Goal: Task Accomplishment & Management: Use online tool/utility

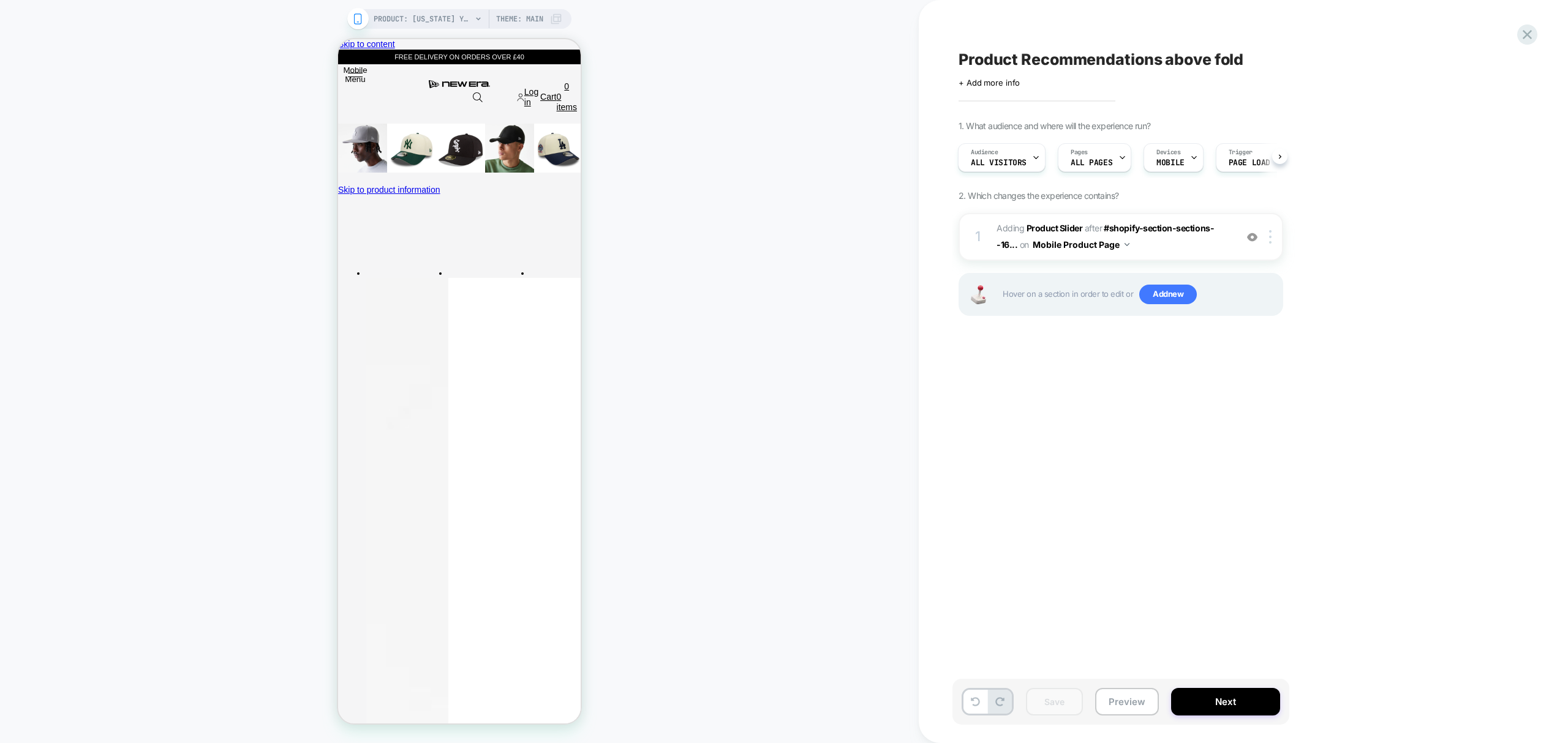
scroll to position [0, 4]
click at [1527, 38] on icon at bounding box center [1527, 35] width 17 height 17
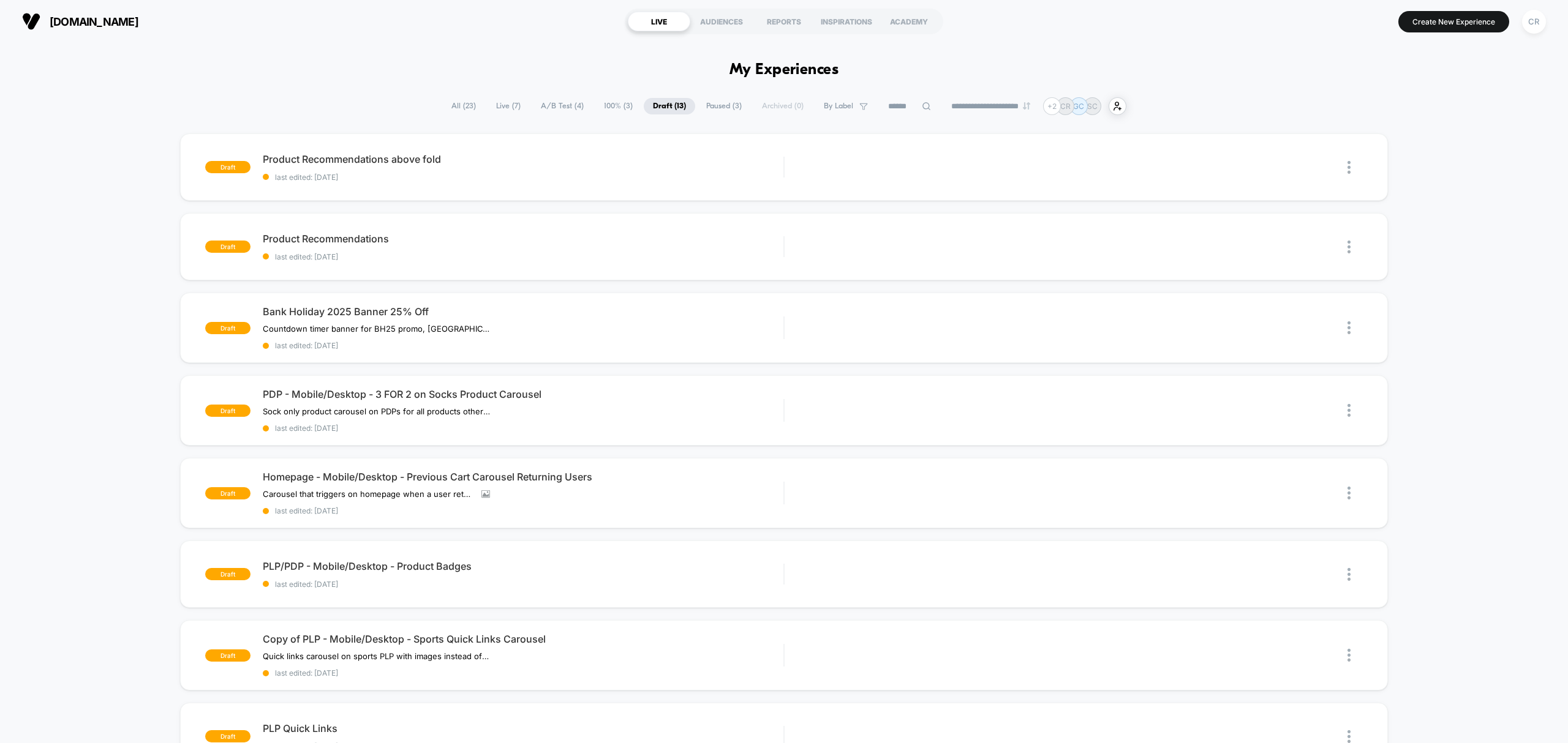
click at [608, 101] on span "100% ( 3 )" at bounding box center [618, 106] width 47 height 17
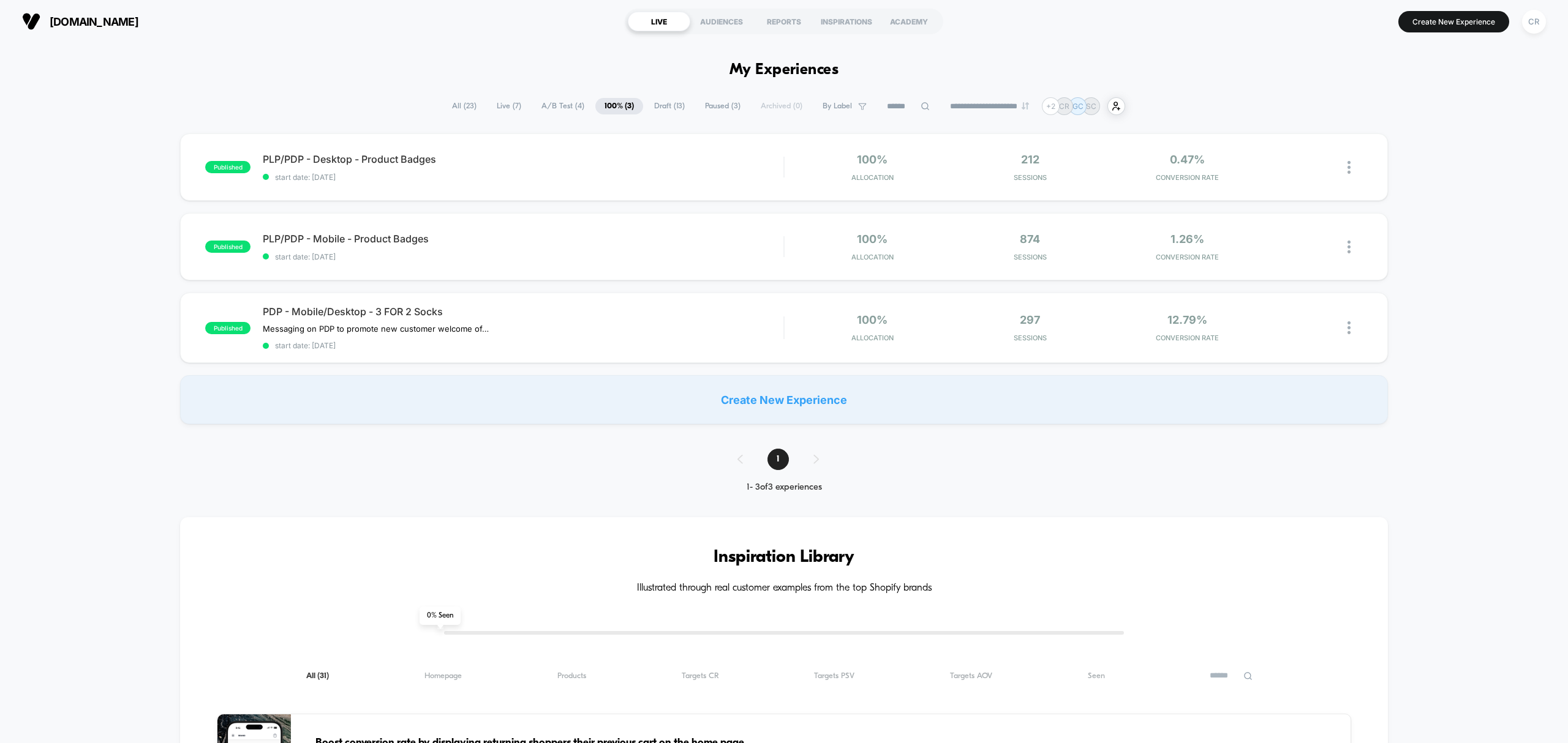
click at [544, 110] on span "A/B Test ( 4 )" at bounding box center [562, 106] width 61 height 17
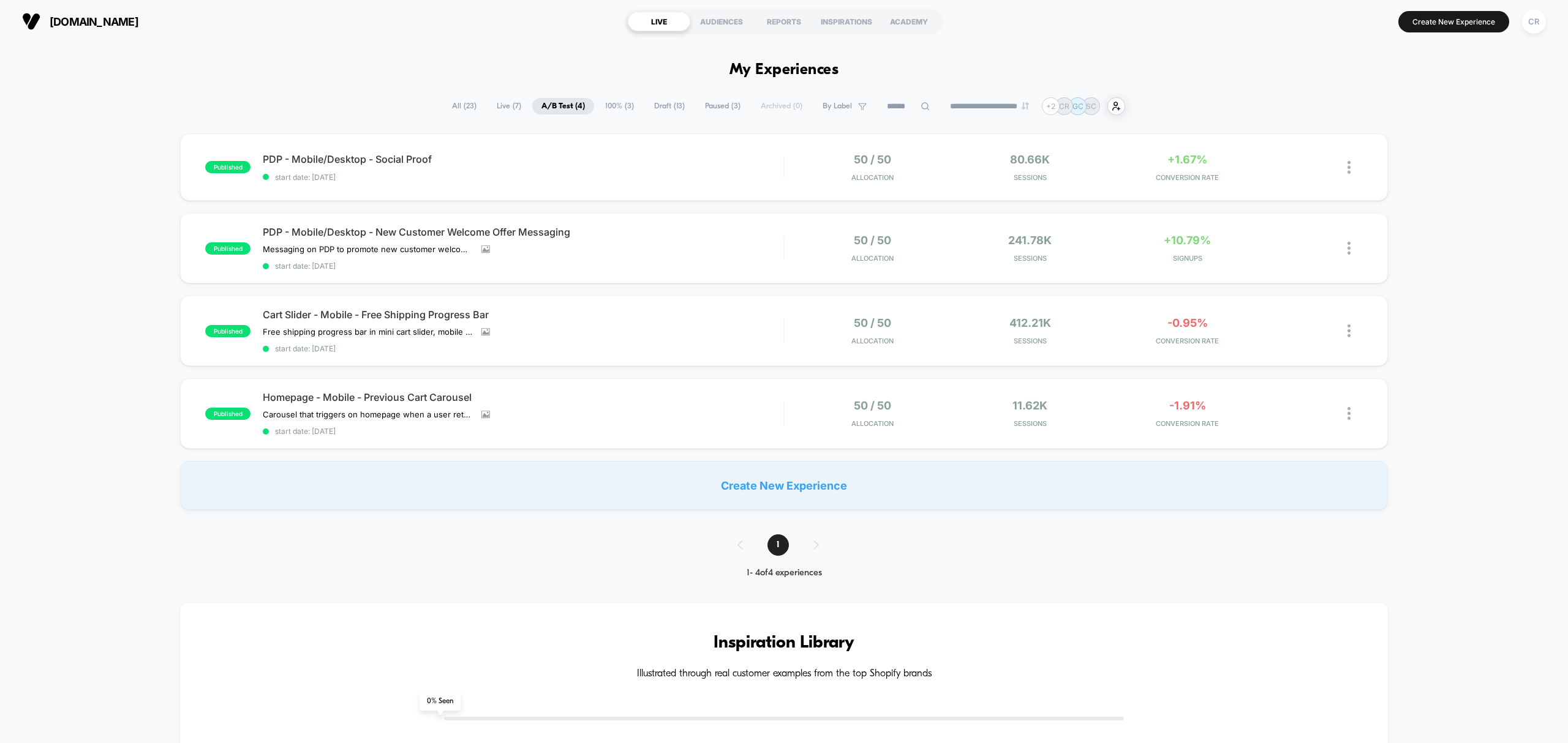
click at [604, 112] on span "100% ( 3 )" at bounding box center [619, 106] width 47 height 17
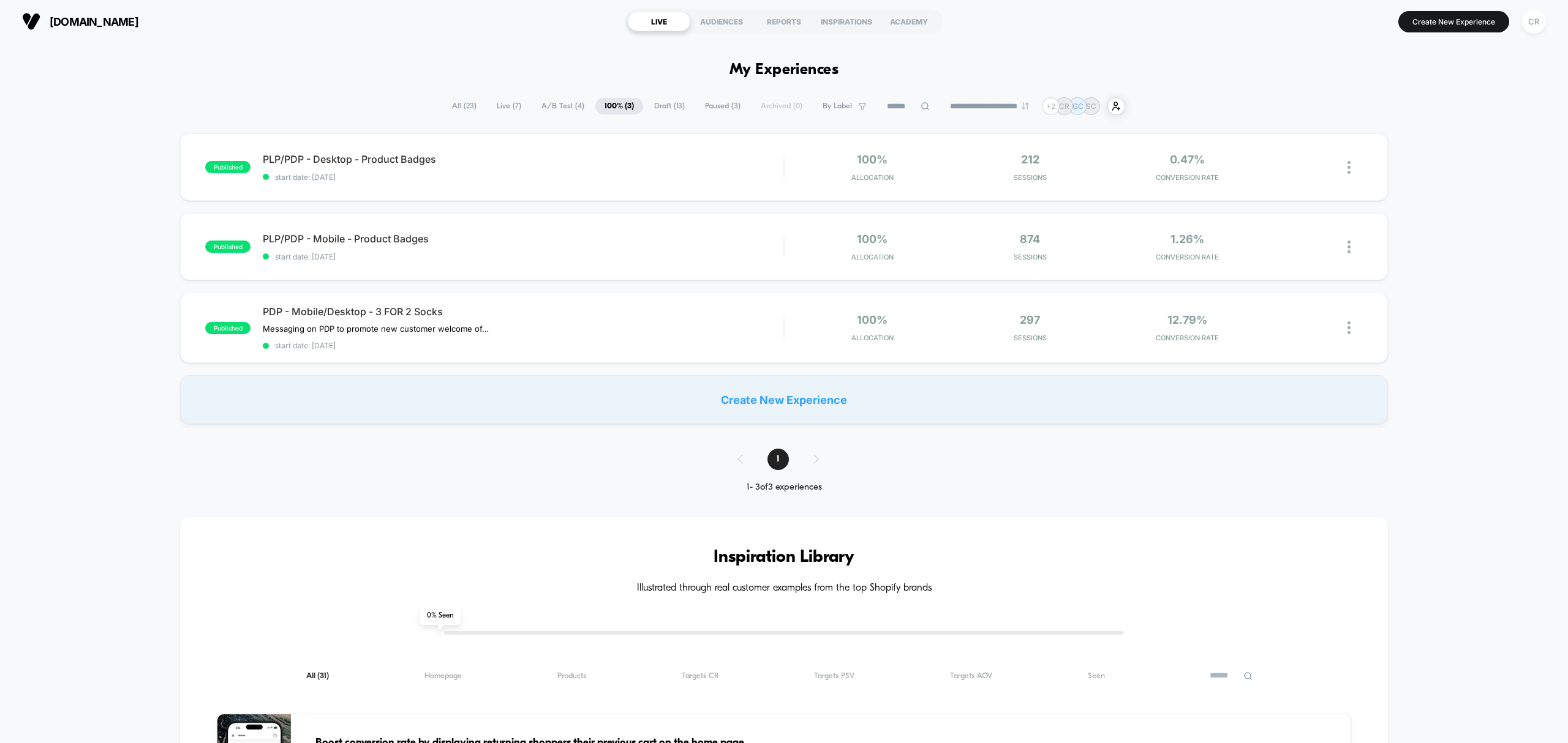
click at [669, 108] on span "Draft ( 13 )" at bounding box center [669, 106] width 49 height 17
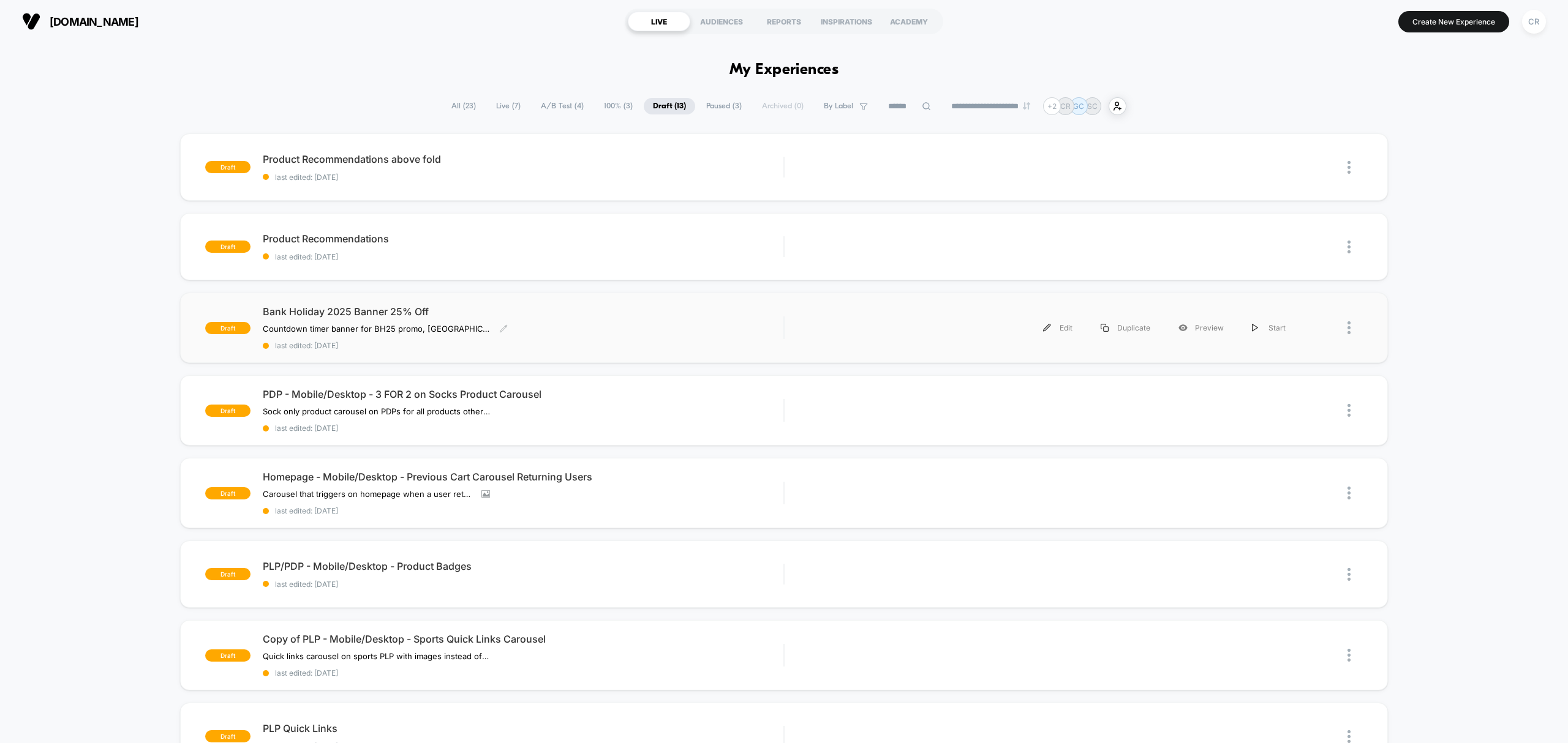
click at [546, 319] on div "Bank Holiday 2025 Banner 25% Off Countdown timer banner for BH25 promo, UK only…" at bounding box center [523, 328] width 520 height 44
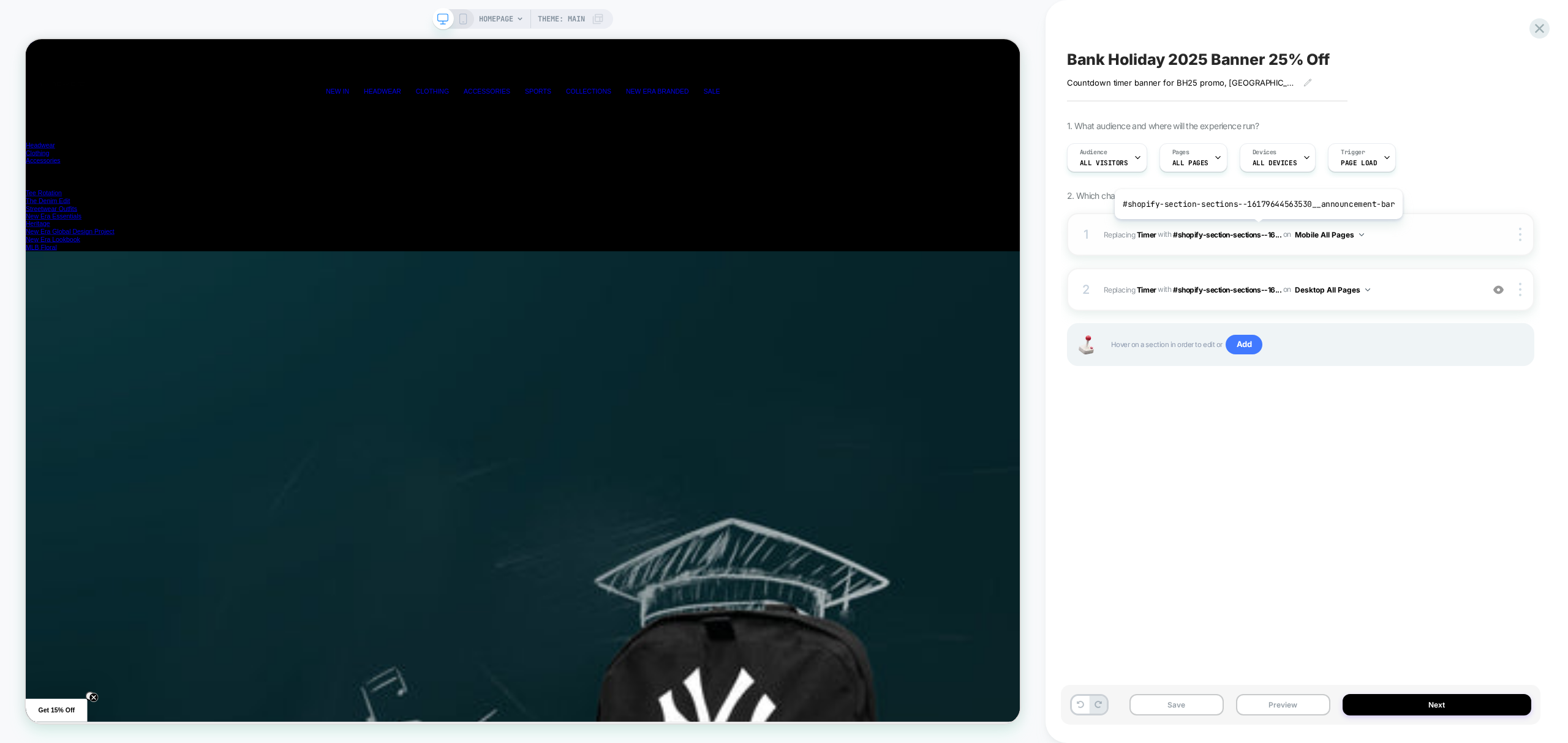
scroll to position [0, 2654]
click at [1417, 297] on span "#_loomi_addon_1755591719312 Replacing Timer WITH #shopify-section-sections--16.…" at bounding box center [1290, 289] width 372 height 15
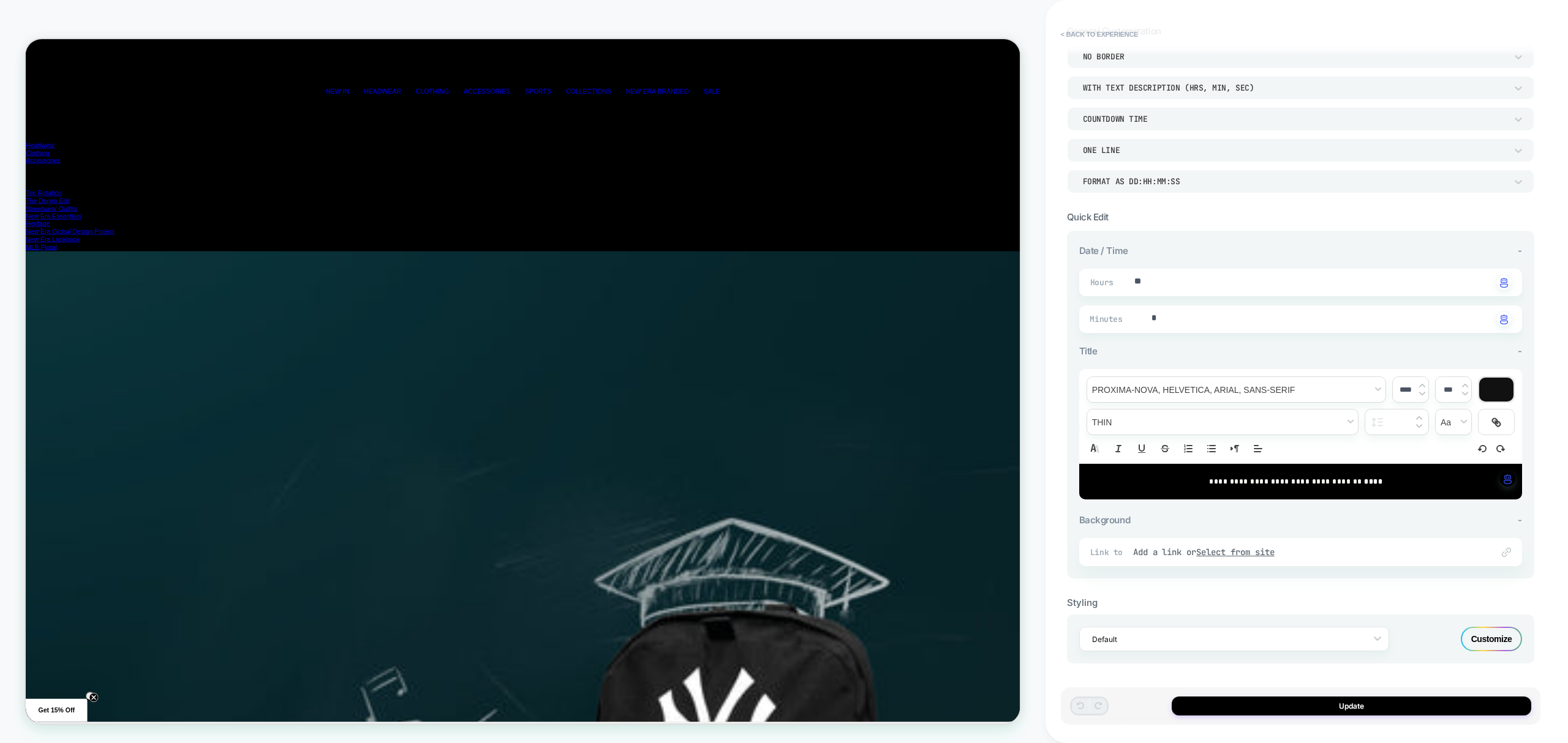
scroll to position [0, 1327]
click at [1237, 555] on u "Select from site" at bounding box center [1235, 552] width 78 height 11
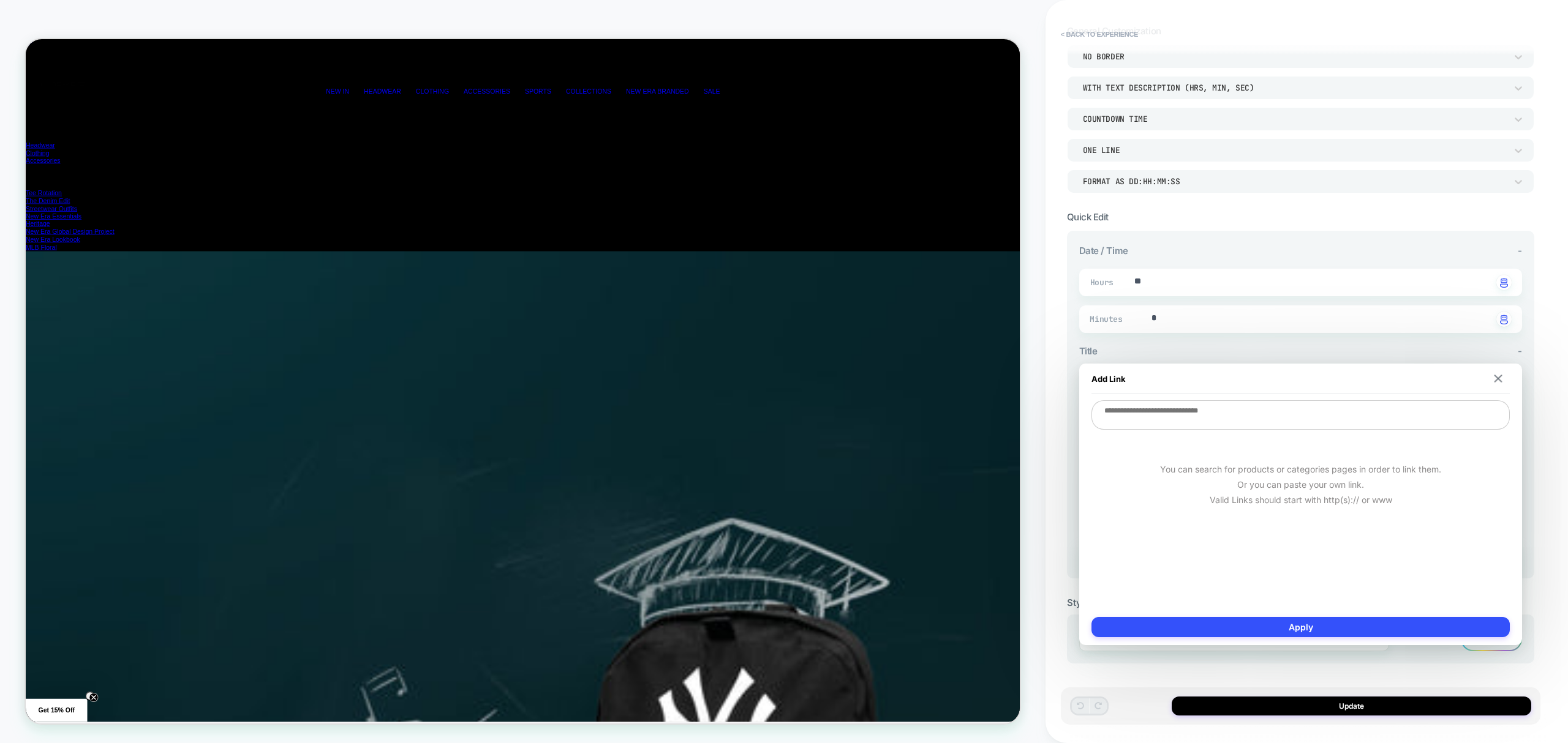
click at [1245, 412] on textarea at bounding box center [1301, 415] width 419 height 30
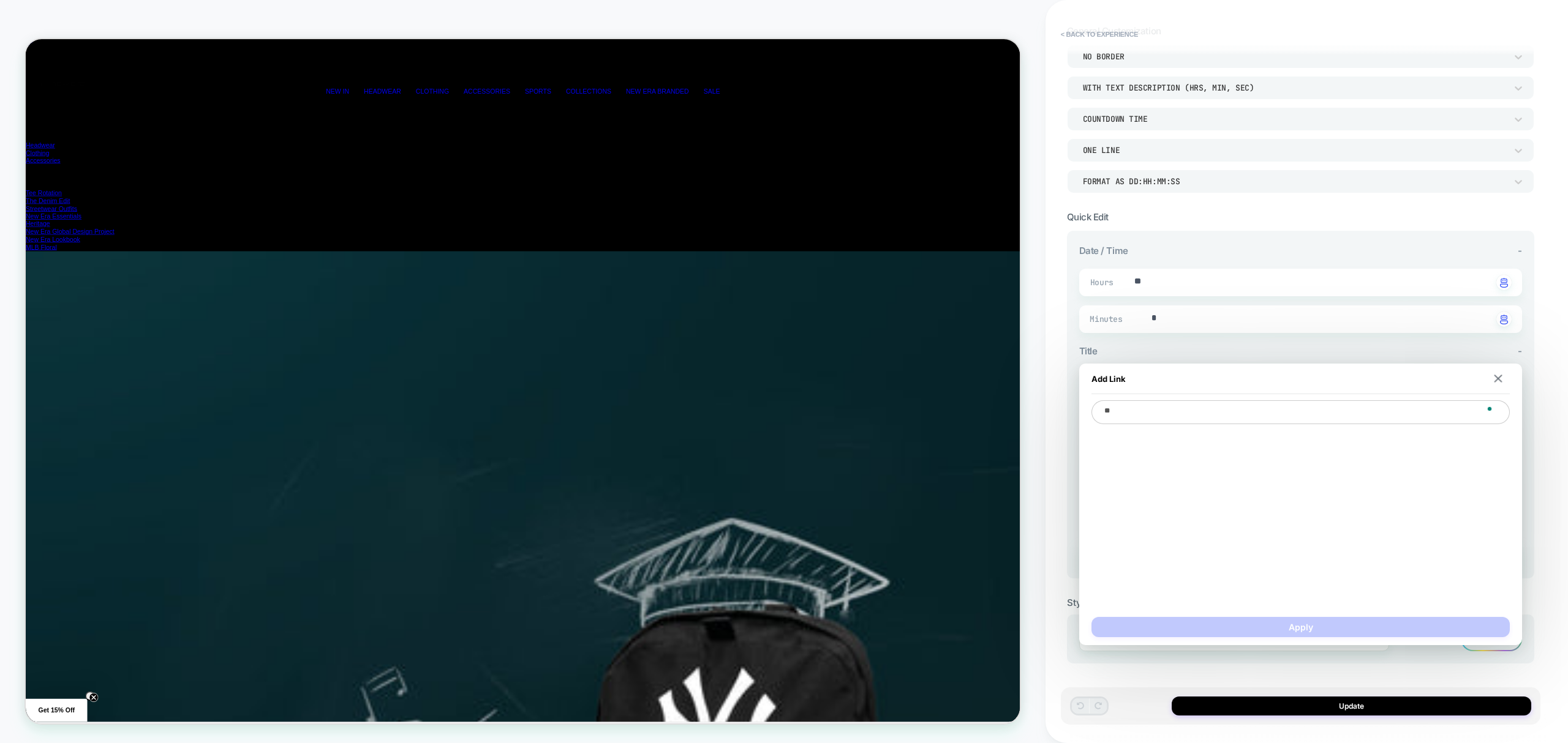
type textarea "*"
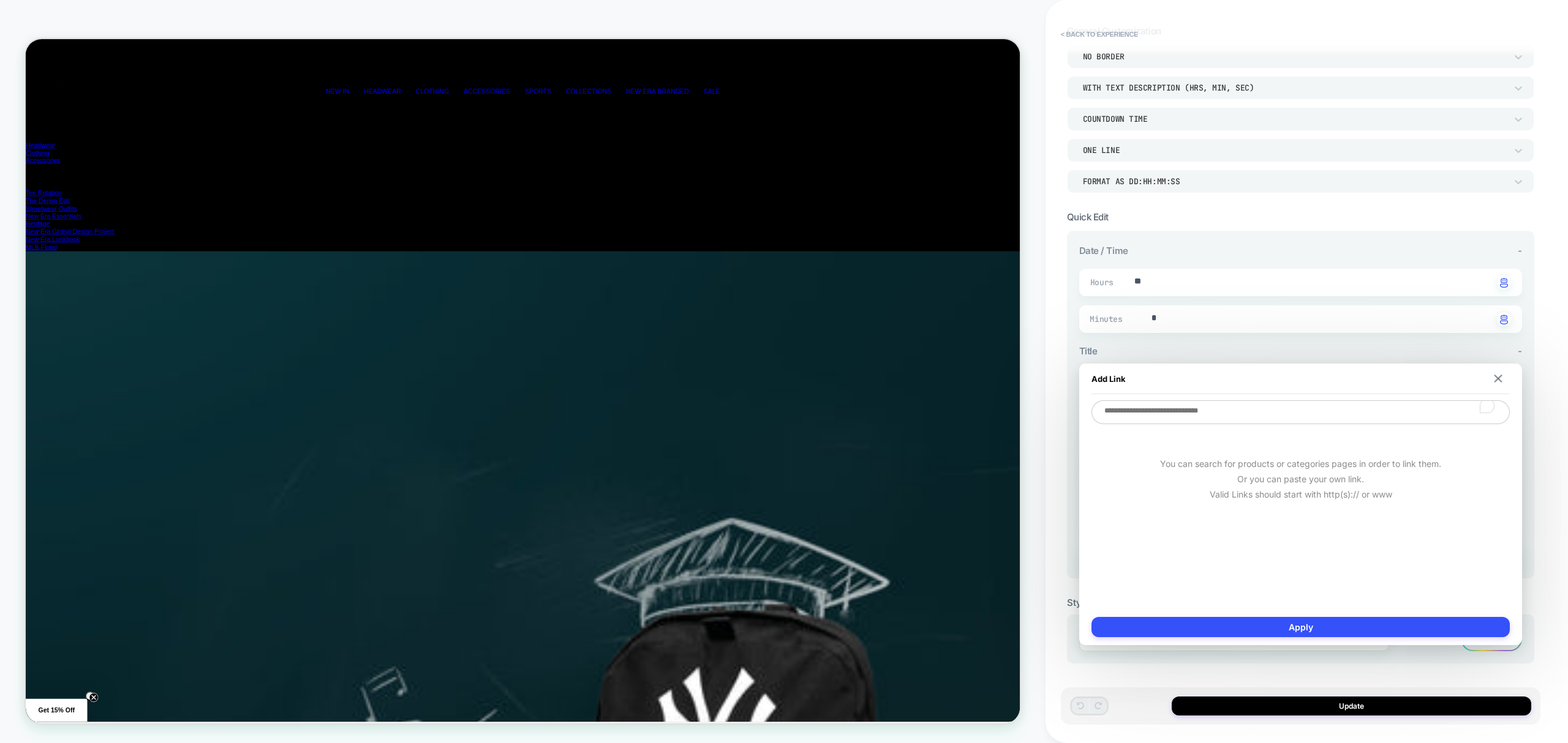
scroll to position [0, 0]
click at [1567, 363] on div "**********" at bounding box center [1306, 372] width 522 height 743
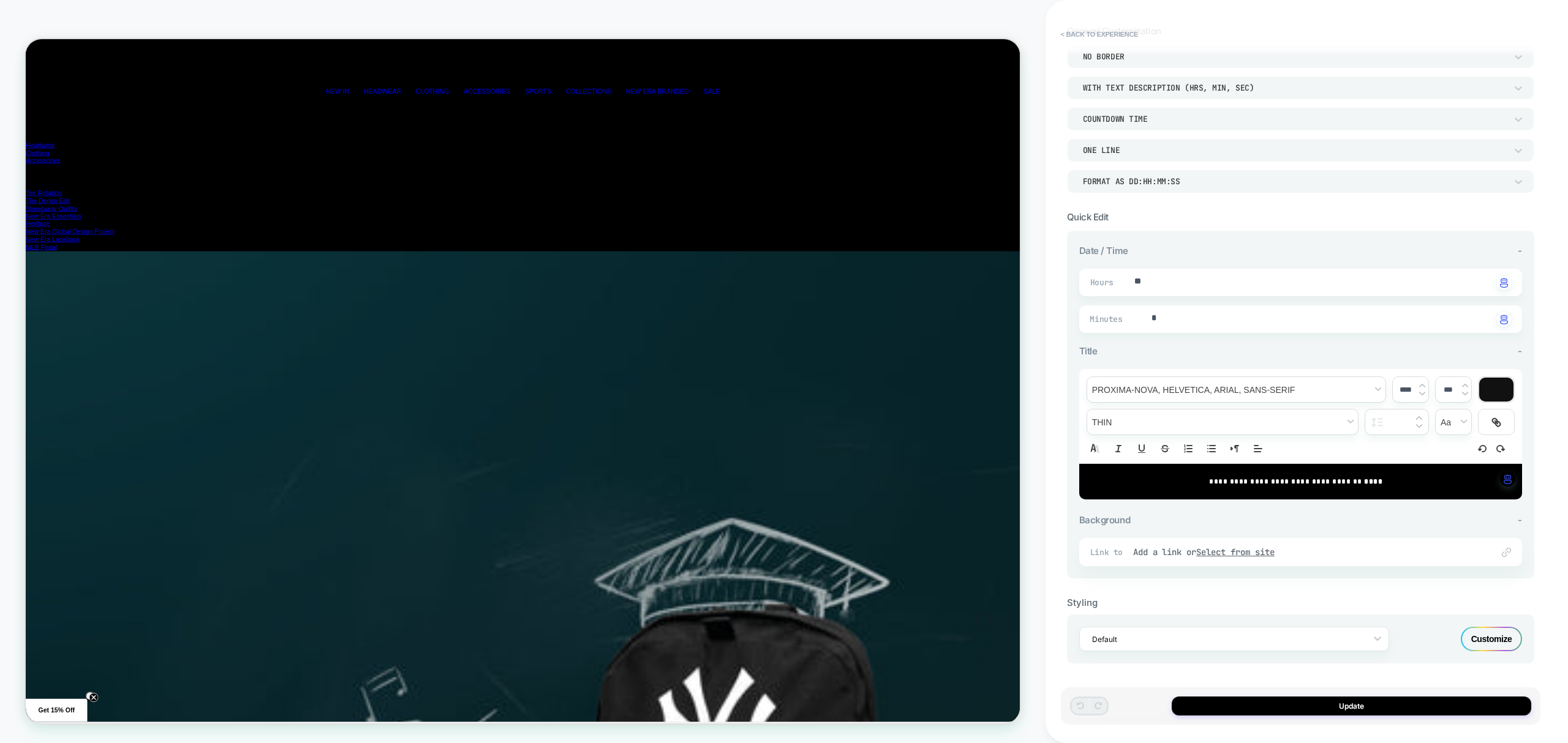
click at [1116, 556] on span "Link to" at bounding box center [1109, 552] width 37 height 10
click at [1180, 550] on div "Add a link or Select from site" at bounding box center [1306, 552] width 348 height 11
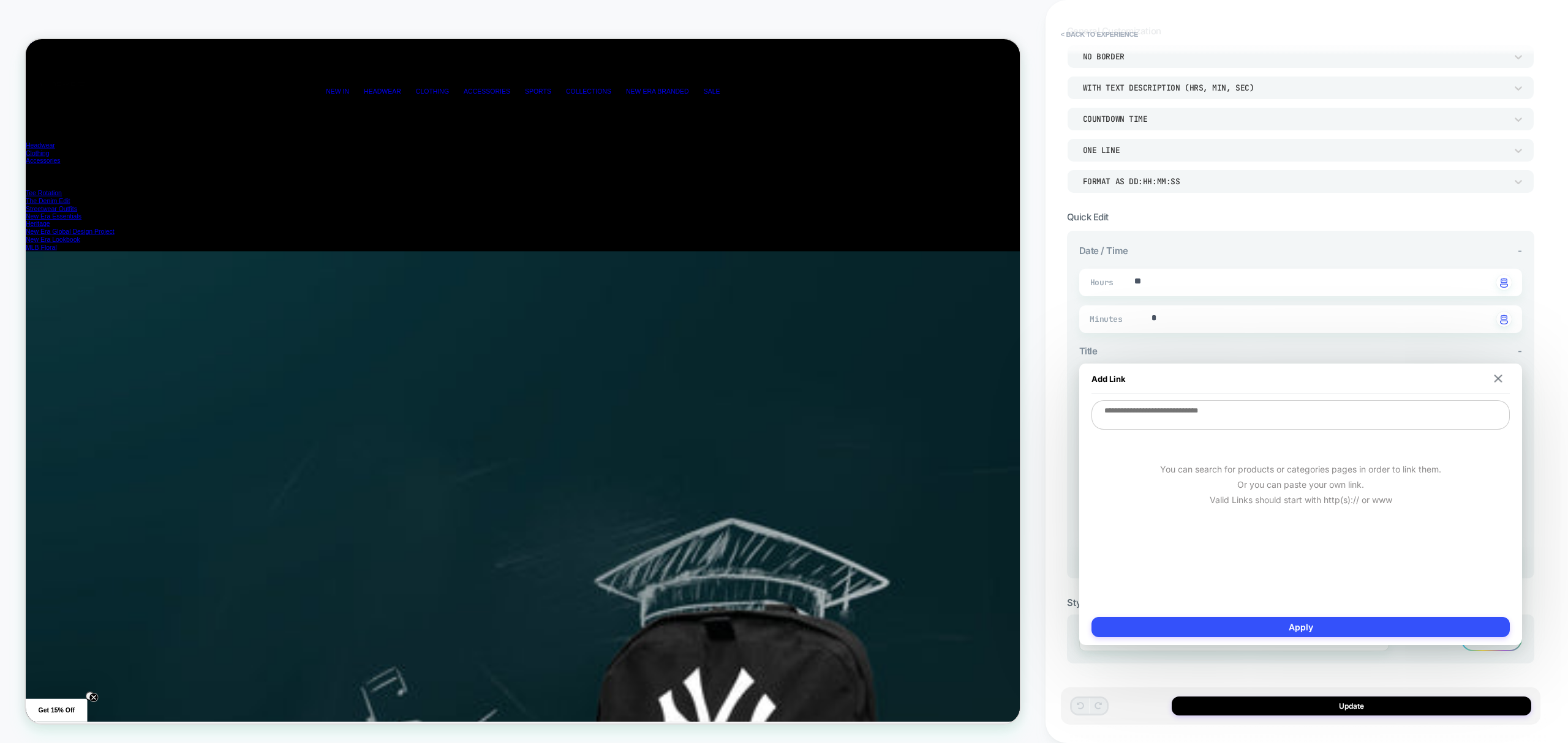
click at [1564, 434] on div "**********" at bounding box center [1306, 372] width 522 height 743
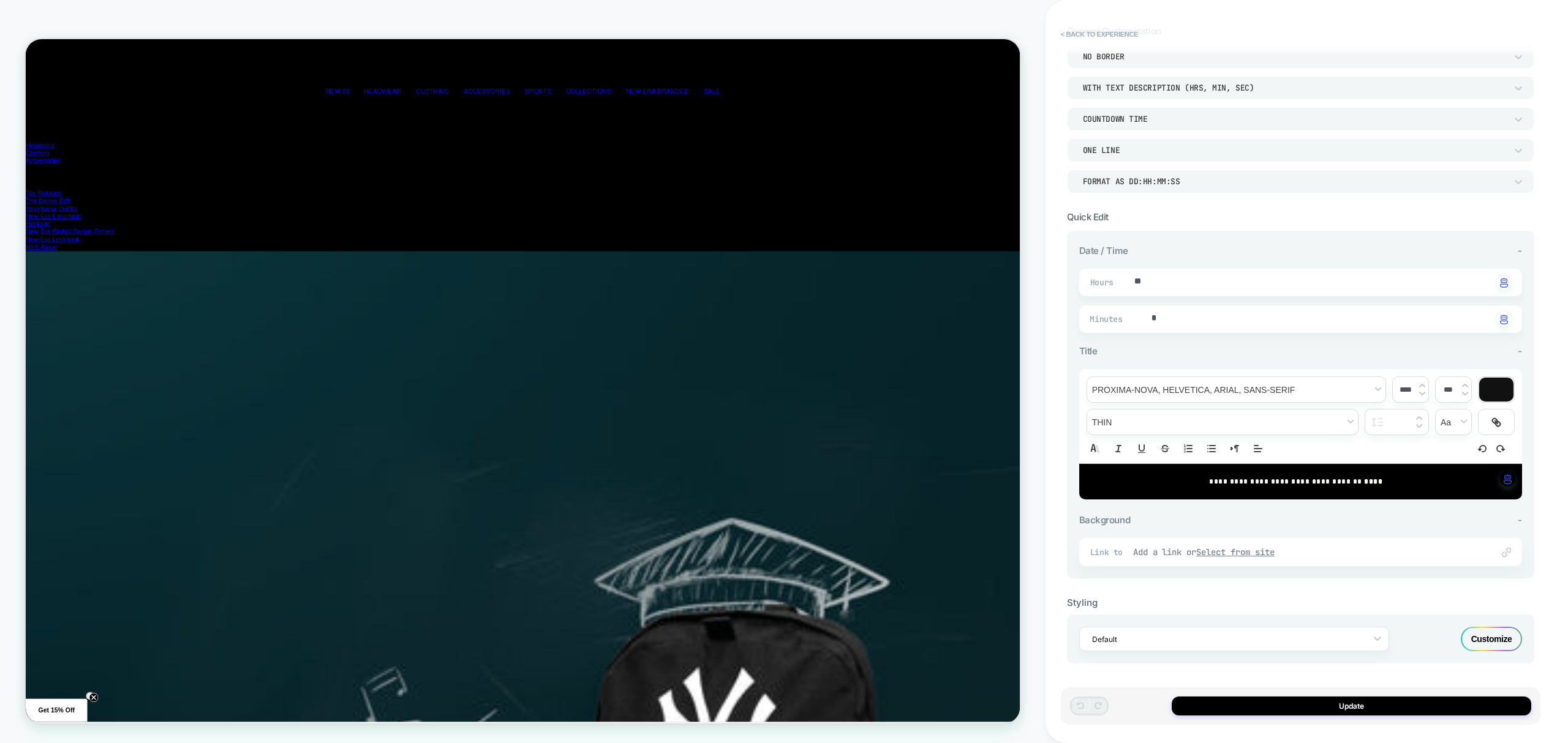
click at [1253, 551] on u "Select from site" at bounding box center [1235, 552] width 78 height 11
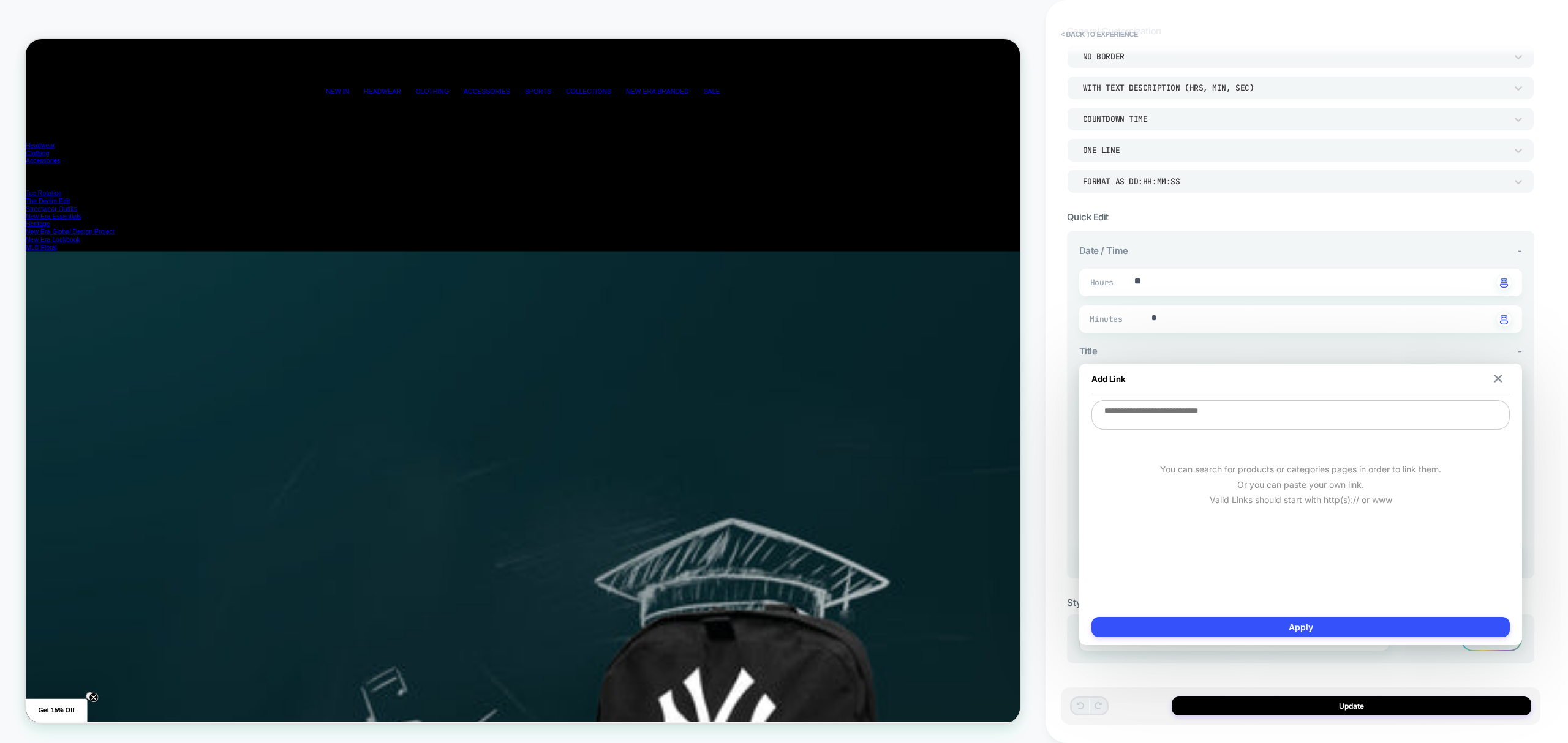
drag, startPoint x: 1245, startPoint y: 392, endPoint x: 1245, endPoint y: 410, distance: 18.0
click at [1245, 394] on div "Add Link You can search for products or categories pages in order to link them.…" at bounding box center [1300, 504] width 443 height 281
click at [1245, 410] on textarea "To enrich screen reader interactions, please activate Accessibility in Grammarl…" at bounding box center [1301, 415] width 419 height 30
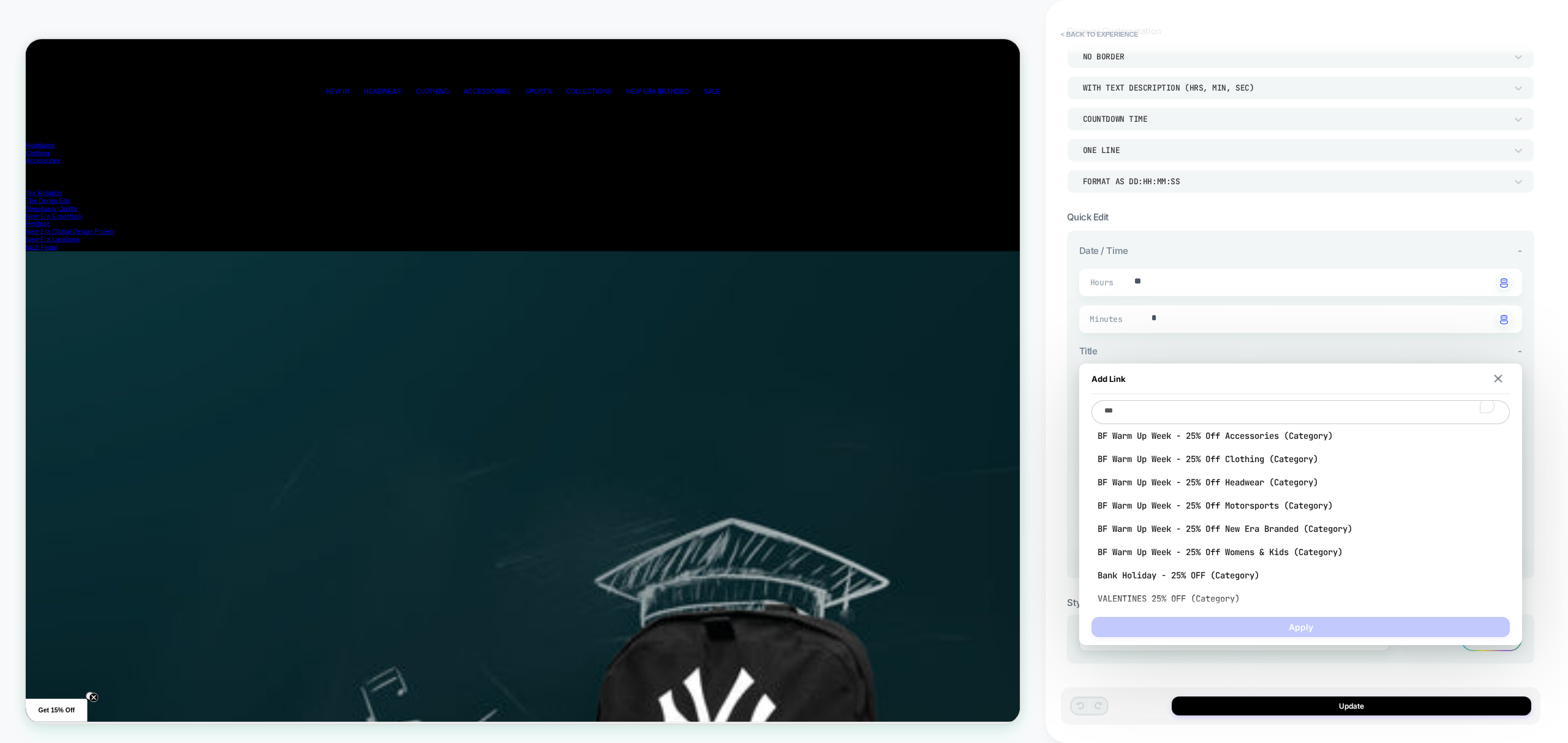
scroll to position [0, 1327]
click at [1182, 409] on textarea "***" at bounding box center [1301, 412] width 419 height 24
paste textarea "**********"
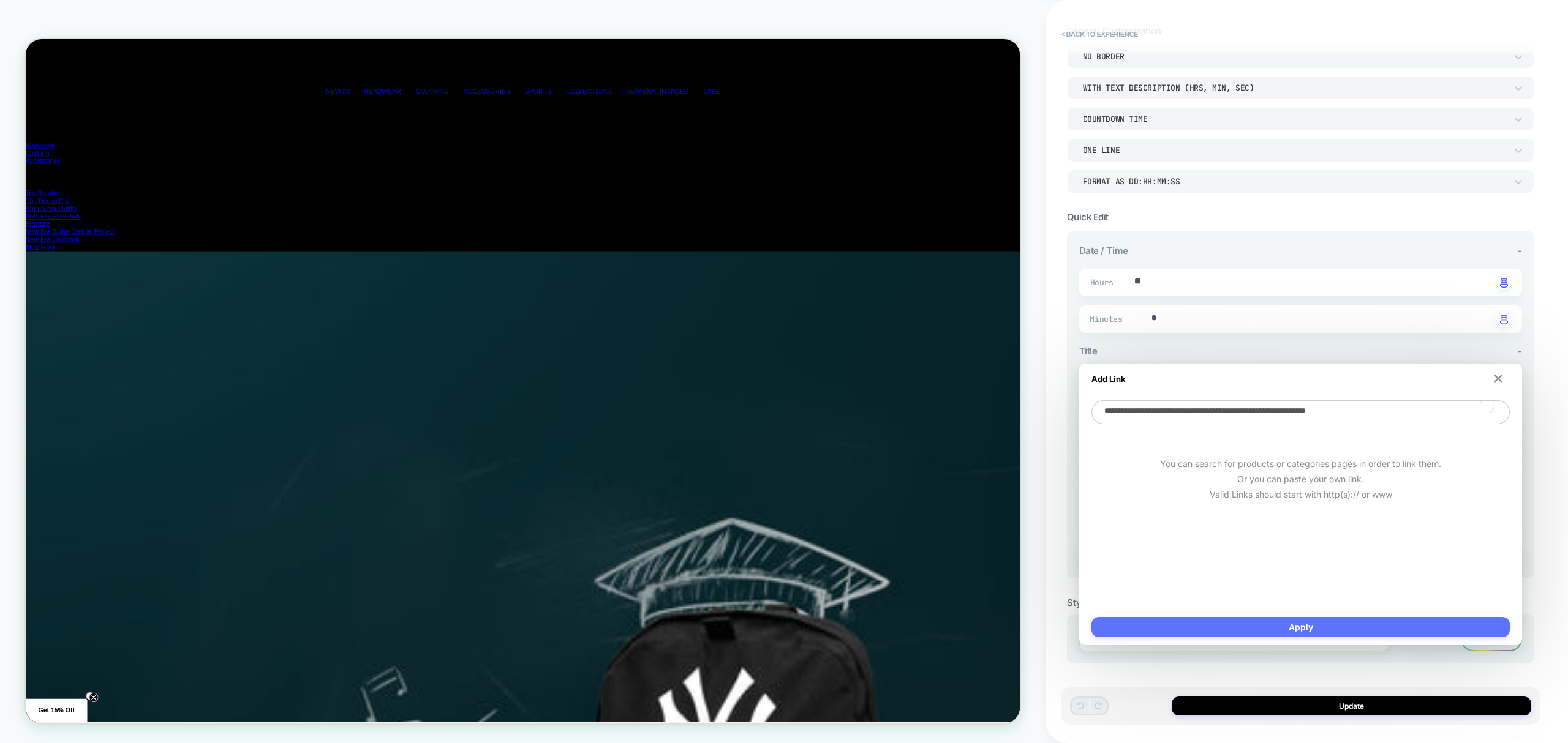
type textarea "**********"
click at [1326, 627] on button "Apply" at bounding box center [1301, 627] width 419 height 20
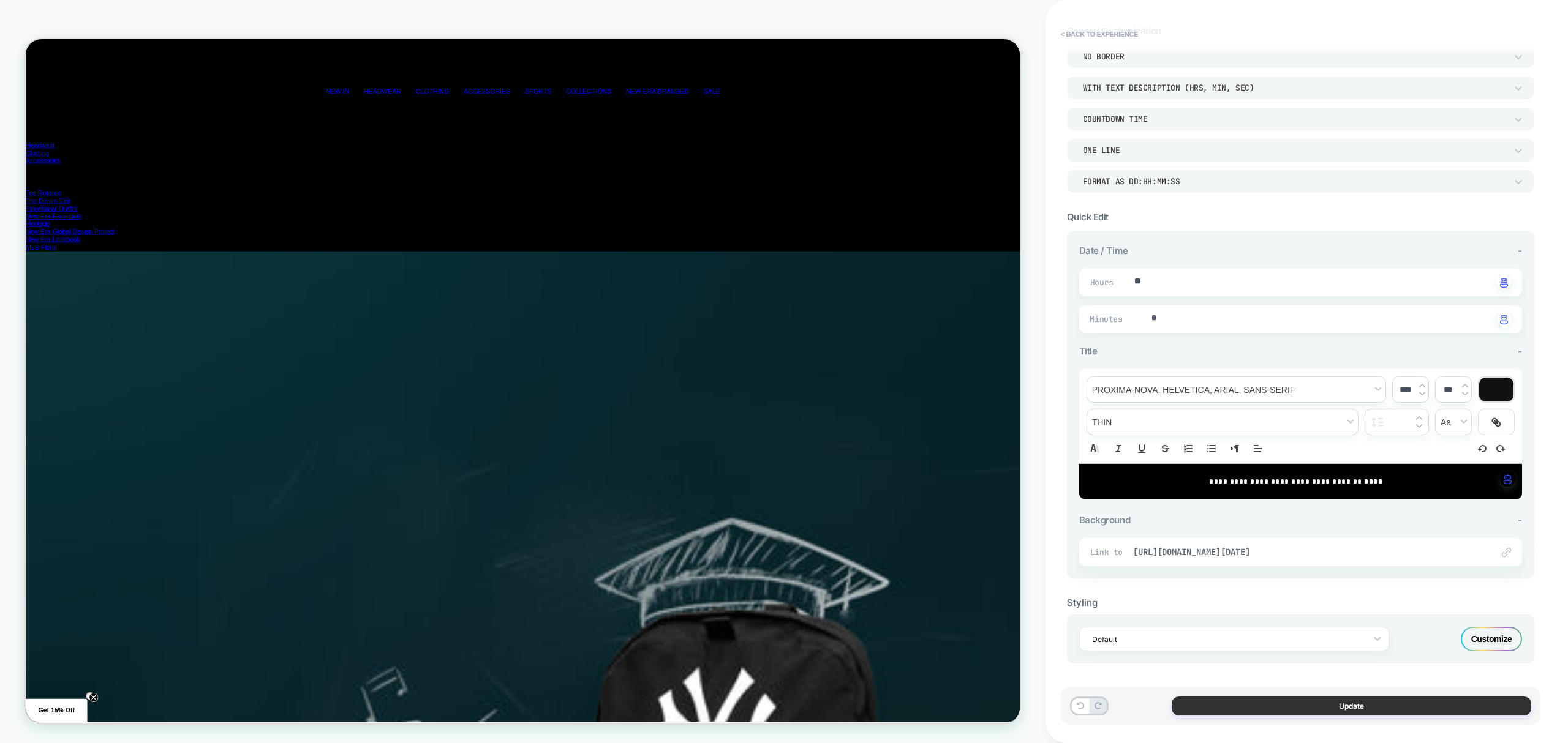
scroll to position [0, 2654]
click at [1248, 712] on button "Update" at bounding box center [1351, 706] width 359 height 19
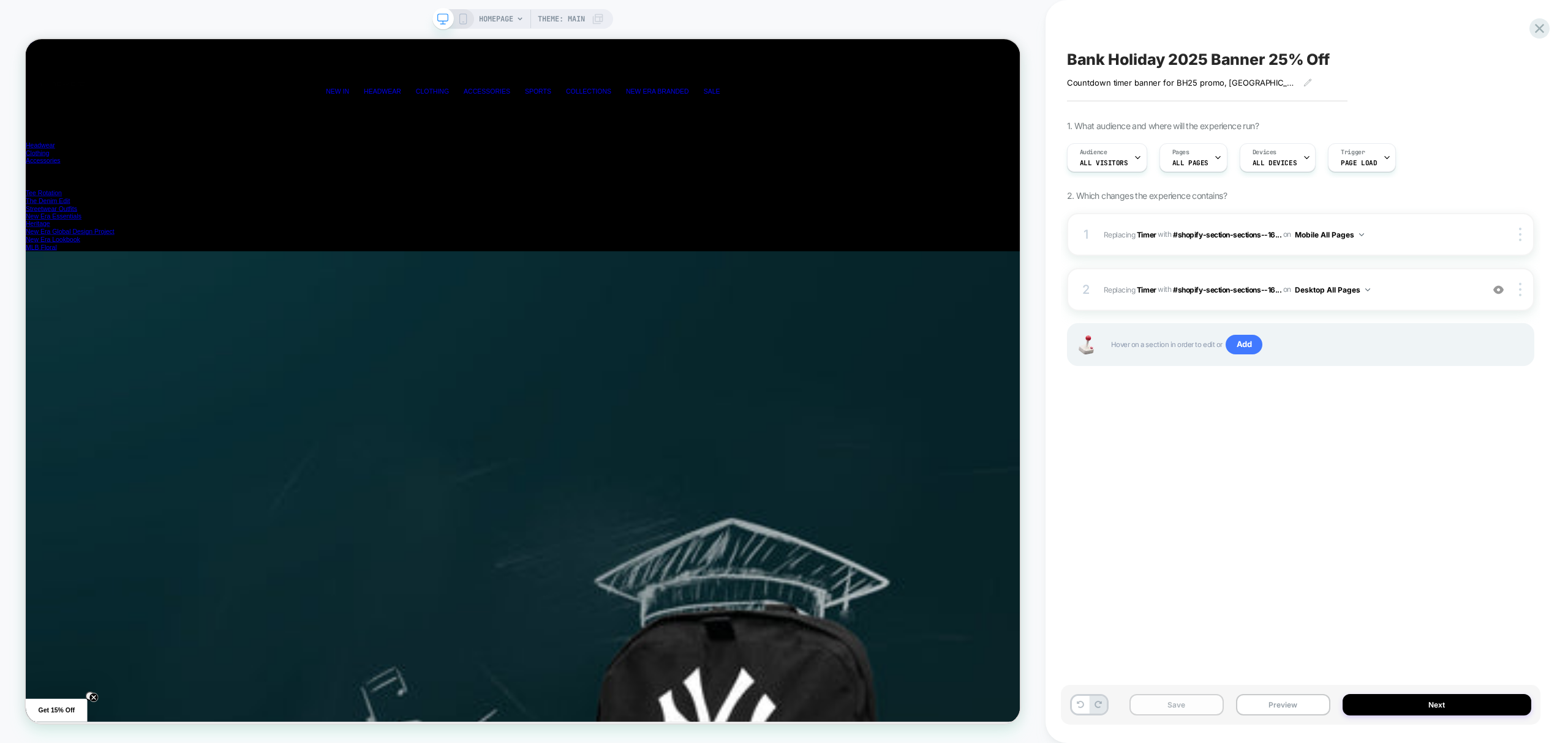
scroll to position [0, 0]
click at [1190, 705] on button "Save" at bounding box center [1176, 705] width 94 height 22
click at [459, 15] on rect at bounding box center [462, 19] width 7 height 10
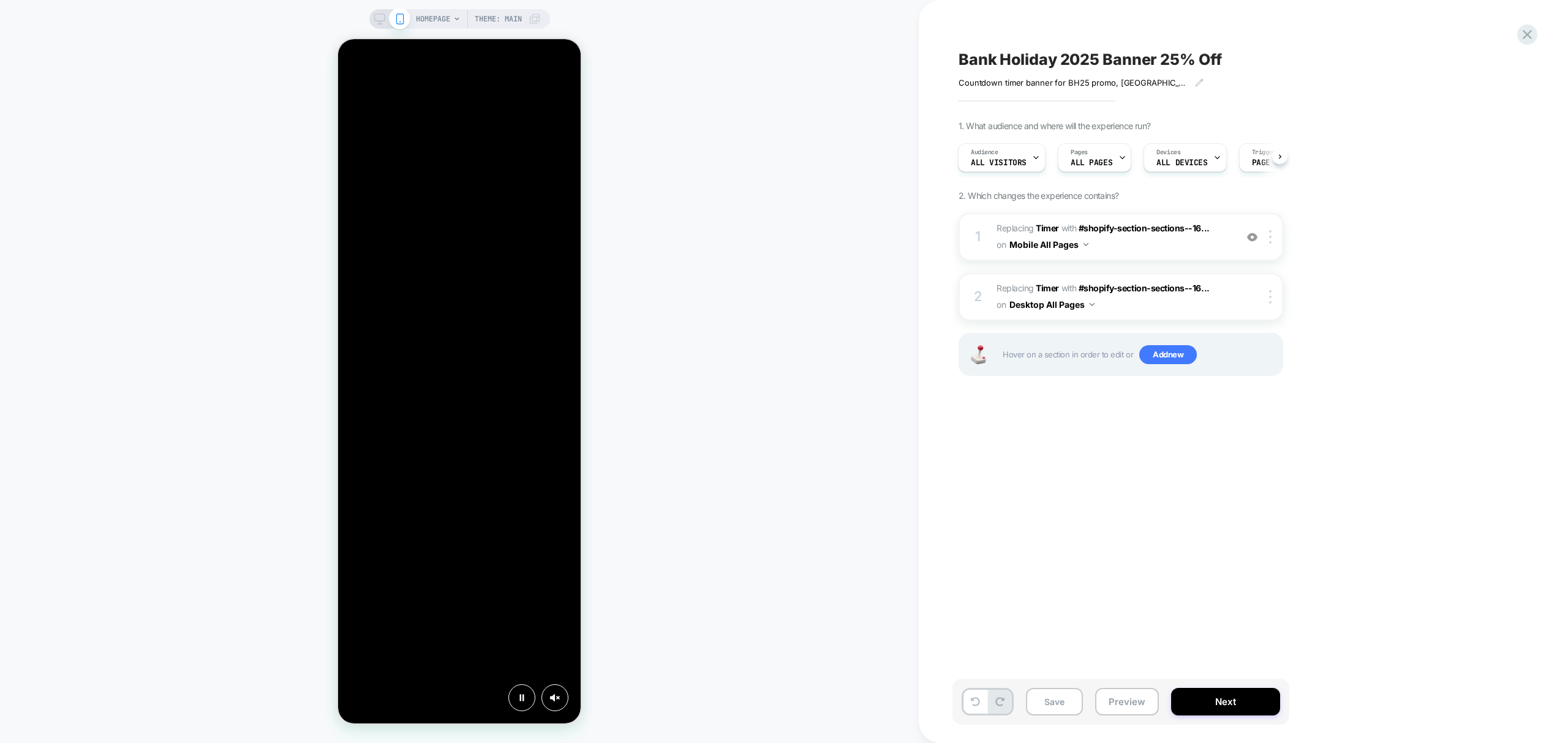
scroll to position [0, 486]
click at [1199, 257] on div "1 #_loomi_addon_1755591220773 Replacing Timer WITH #shopify-section-sections--1…" at bounding box center [1121, 236] width 325 height 48
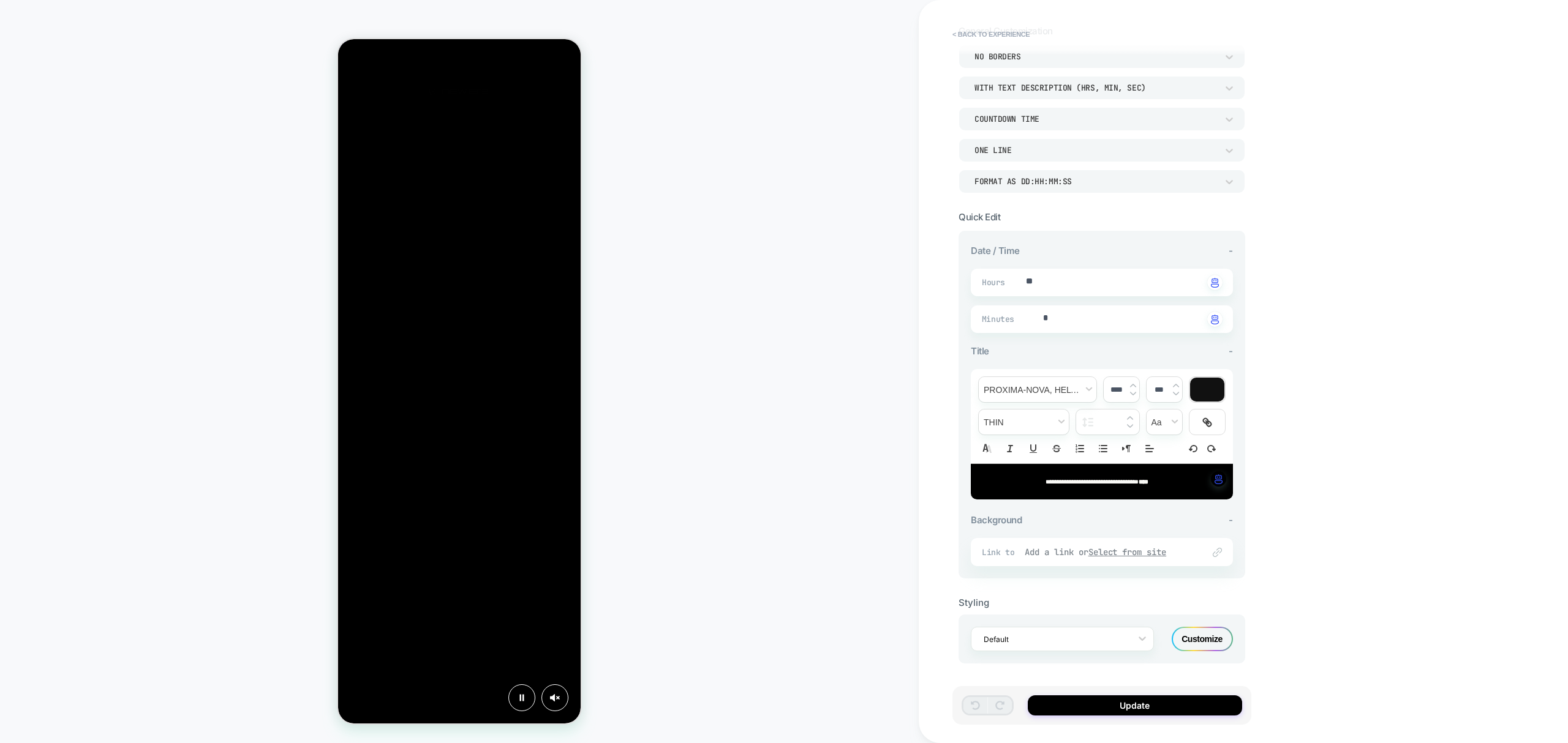
click at [1114, 551] on u "Select from site" at bounding box center [1127, 552] width 78 height 11
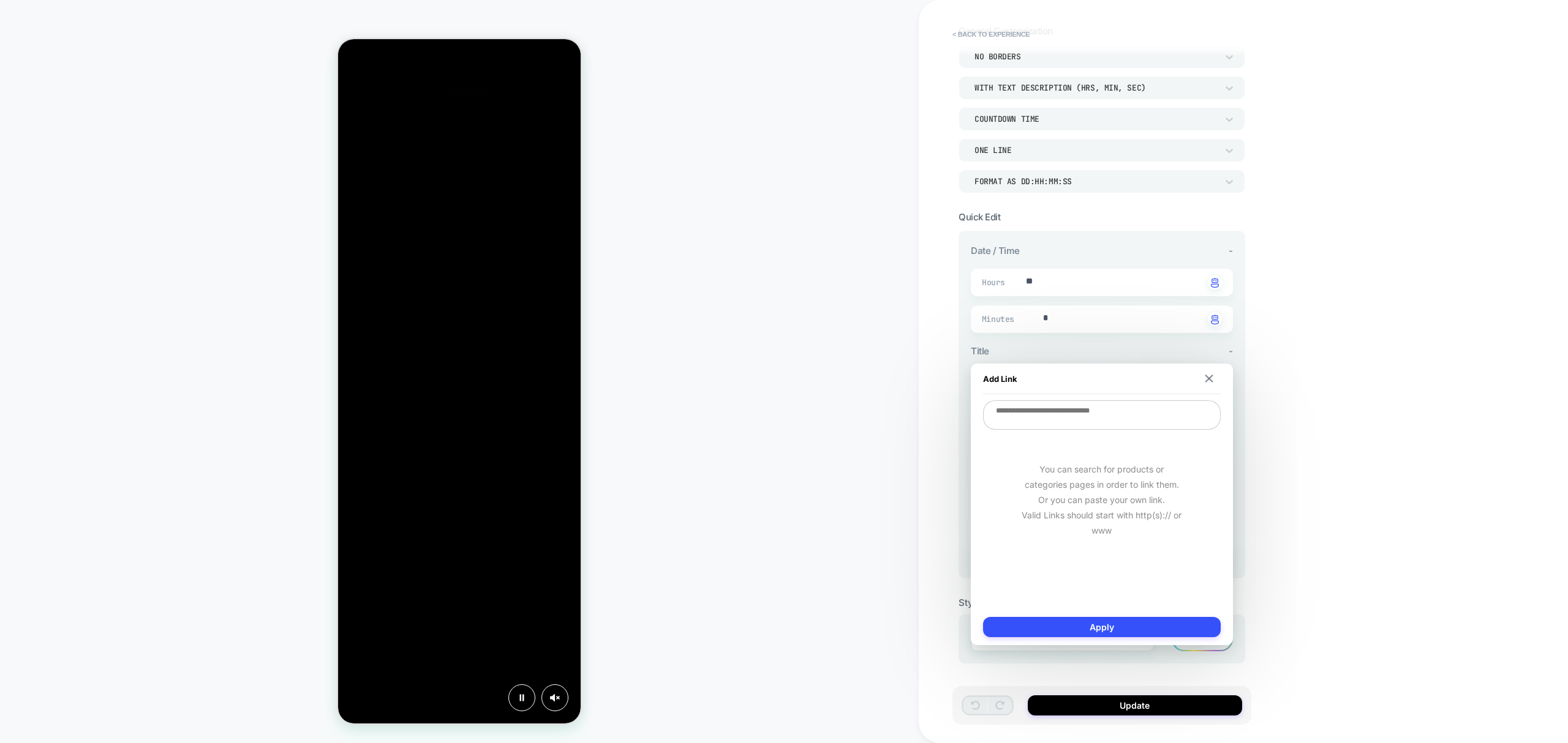
scroll to position [0, 0]
click at [1100, 417] on textarea "To enrich screen reader interactions, please activate Accessibility in Grammarl…" at bounding box center [1101, 415] width 238 height 30
paste textarea "**********"
type textarea "**********"
click at [1130, 617] on button "Apply" at bounding box center [1101, 627] width 238 height 20
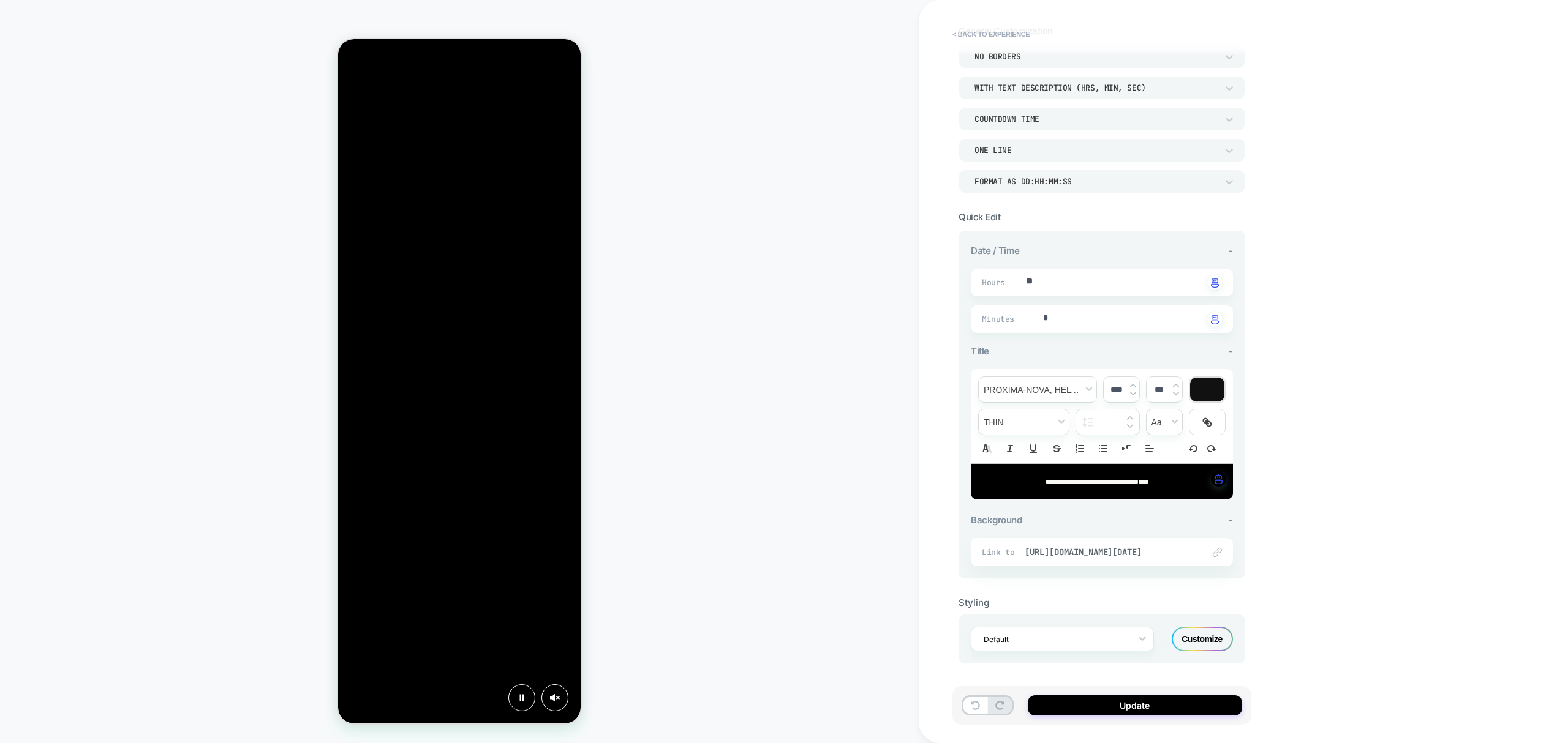
scroll to position [0, 243]
click at [1123, 726] on div "Update" at bounding box center [1108, 712] width 299 height 51
click at [1120, 718] on div "Update" at bounding box center [1102, 705] width 299 height 39
click at [1116, 708] on button "Update" at bounding box center [1135, 705] width 214 height 20
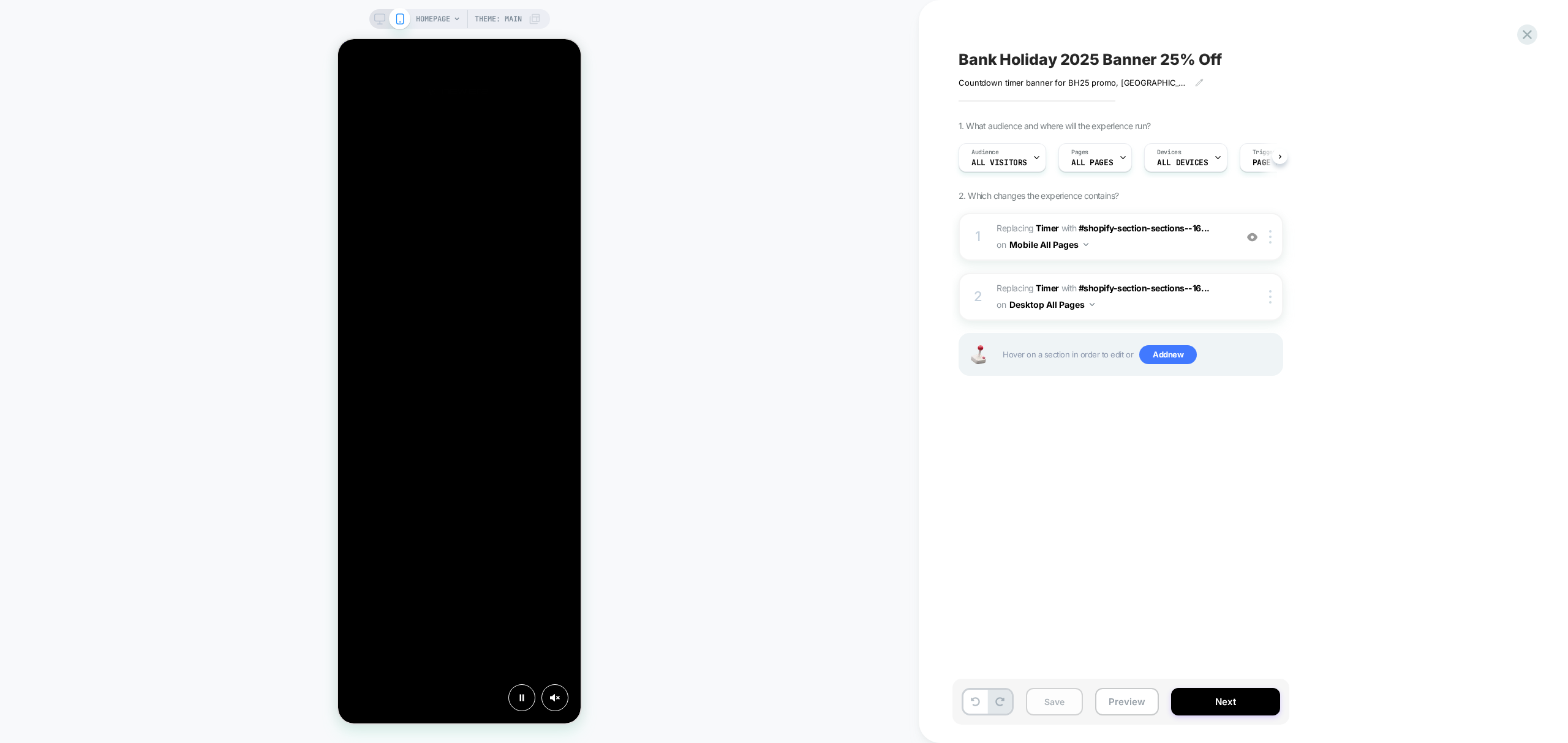
click at [1051, 708] on button "Save" at bounding box center [1054, 702] width 57 height 28
click at [1123, 699] on button "Preview" at bounding box center [1127, 702] width 64 height 28
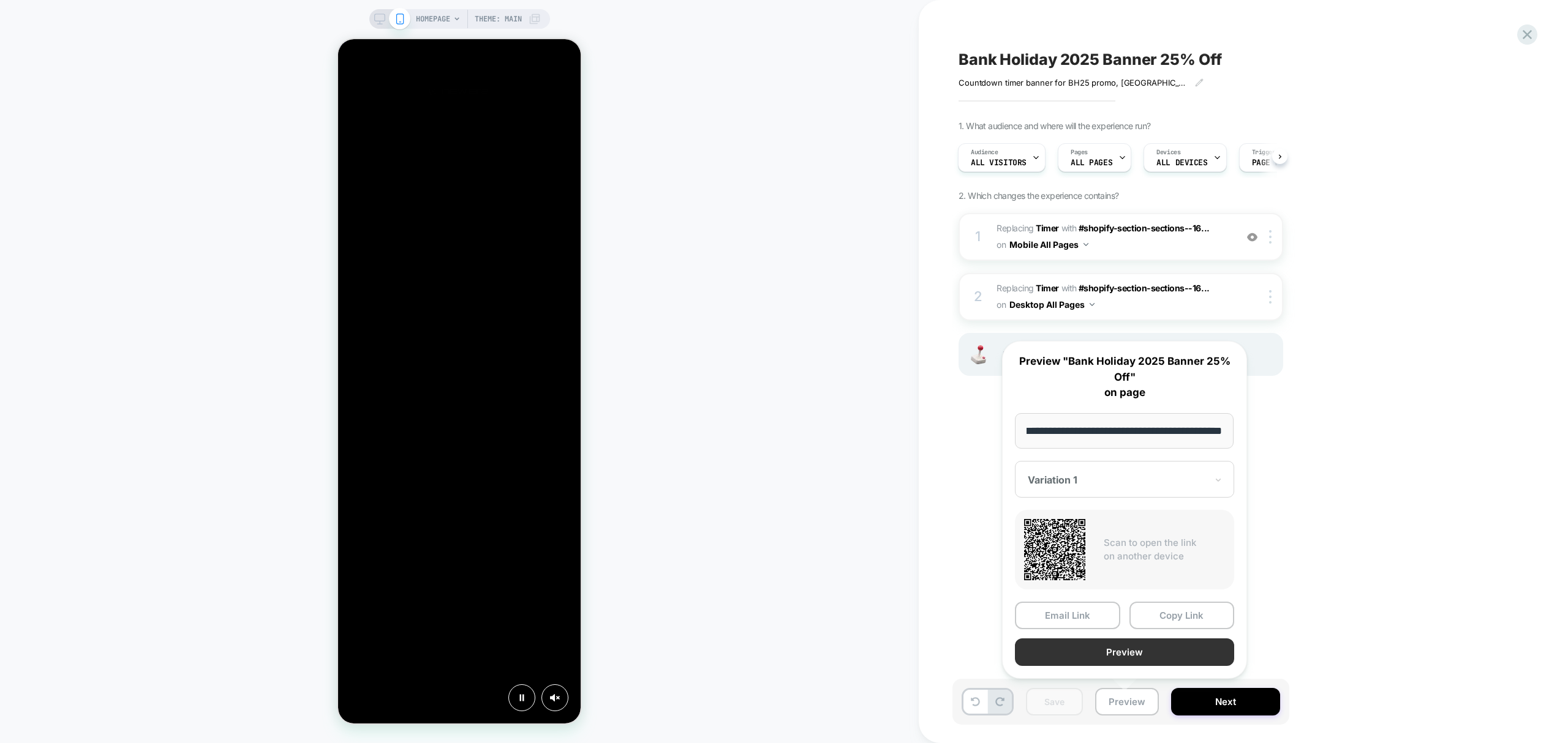
click at [1127, 662] on button "Preview" at bounding box center [1124, 652] width 219 height 28
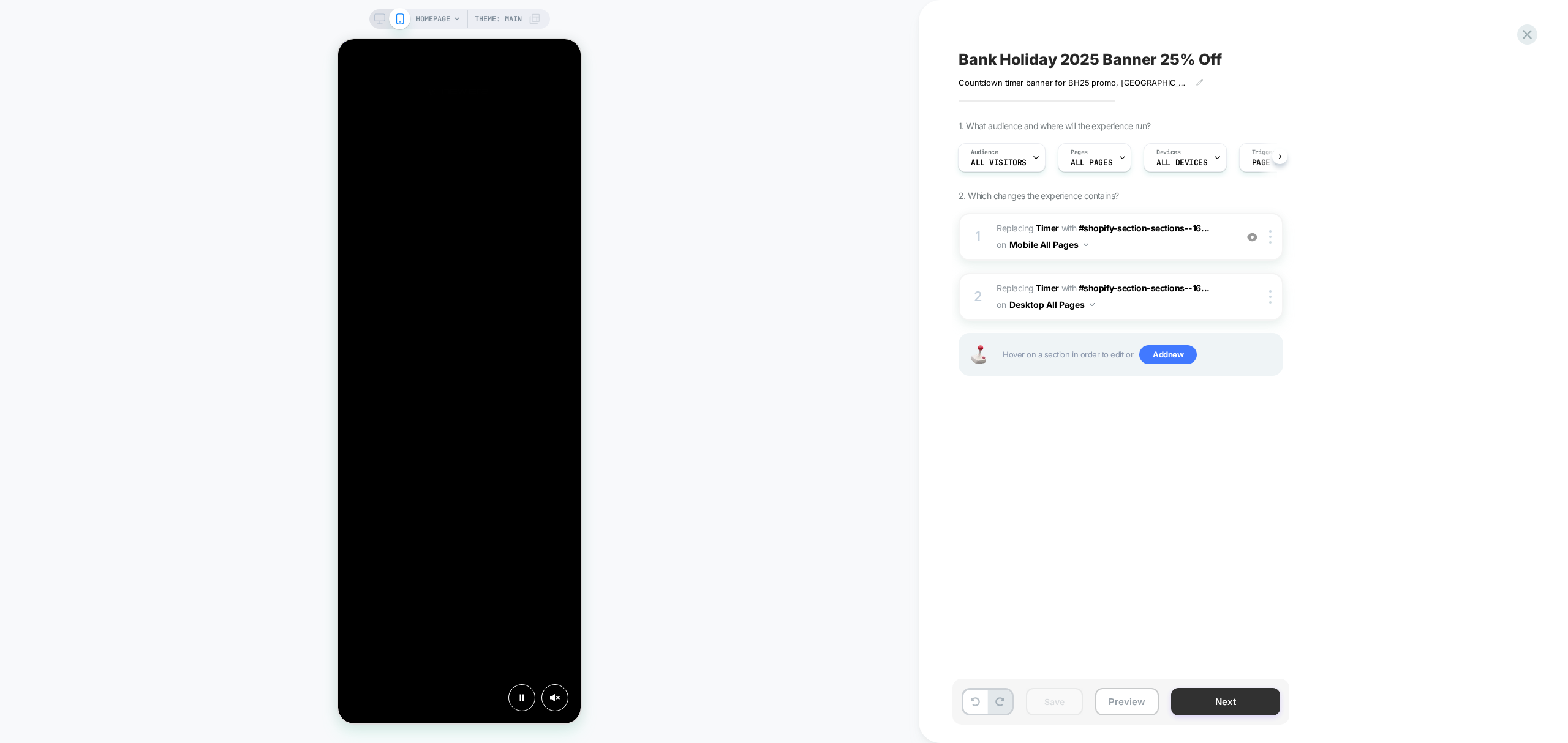
scroll to position [0, 243]
click at [1192, 704] on button "Next" at bounding box center [1225, 702] width 109 height 28
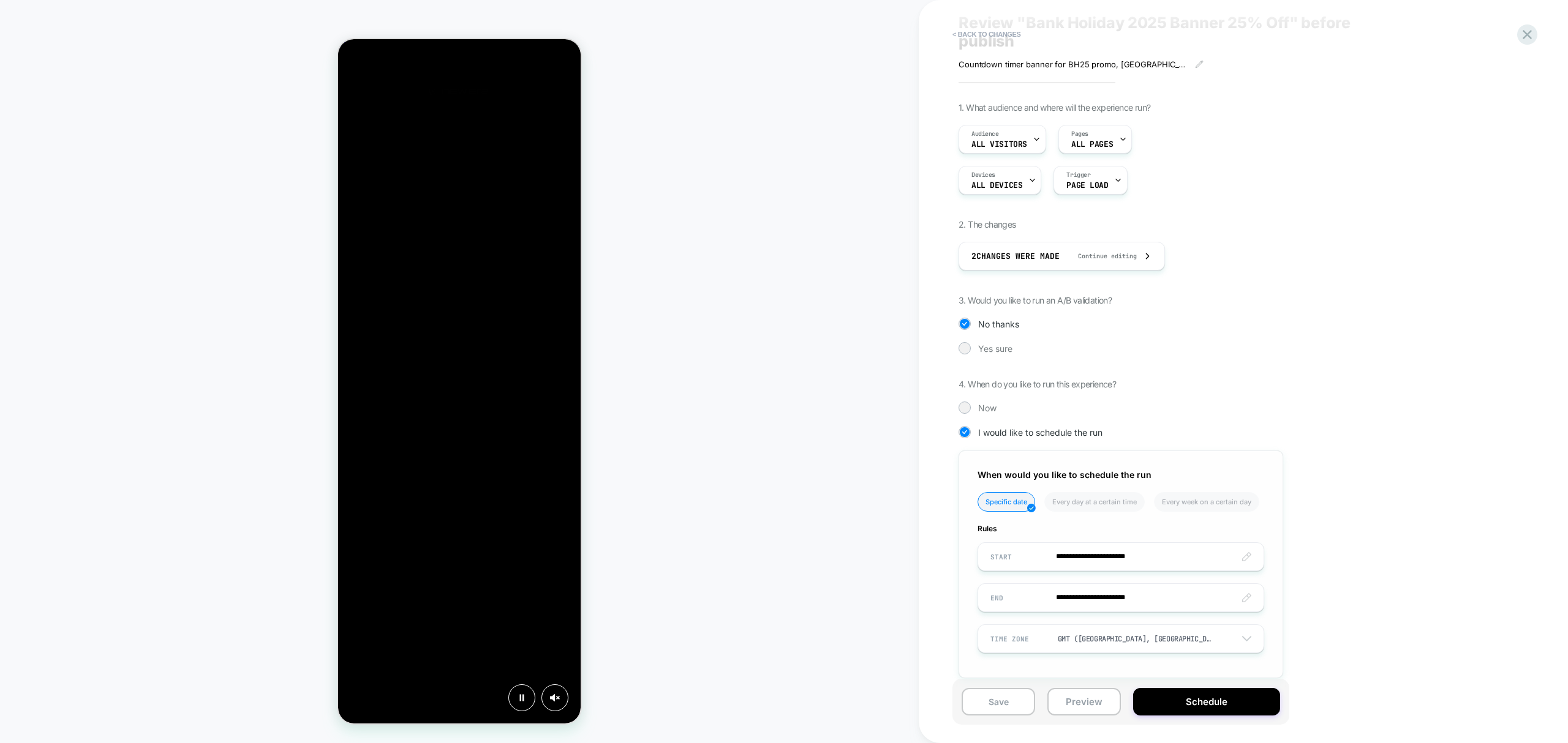
scroll to position [52, 0]
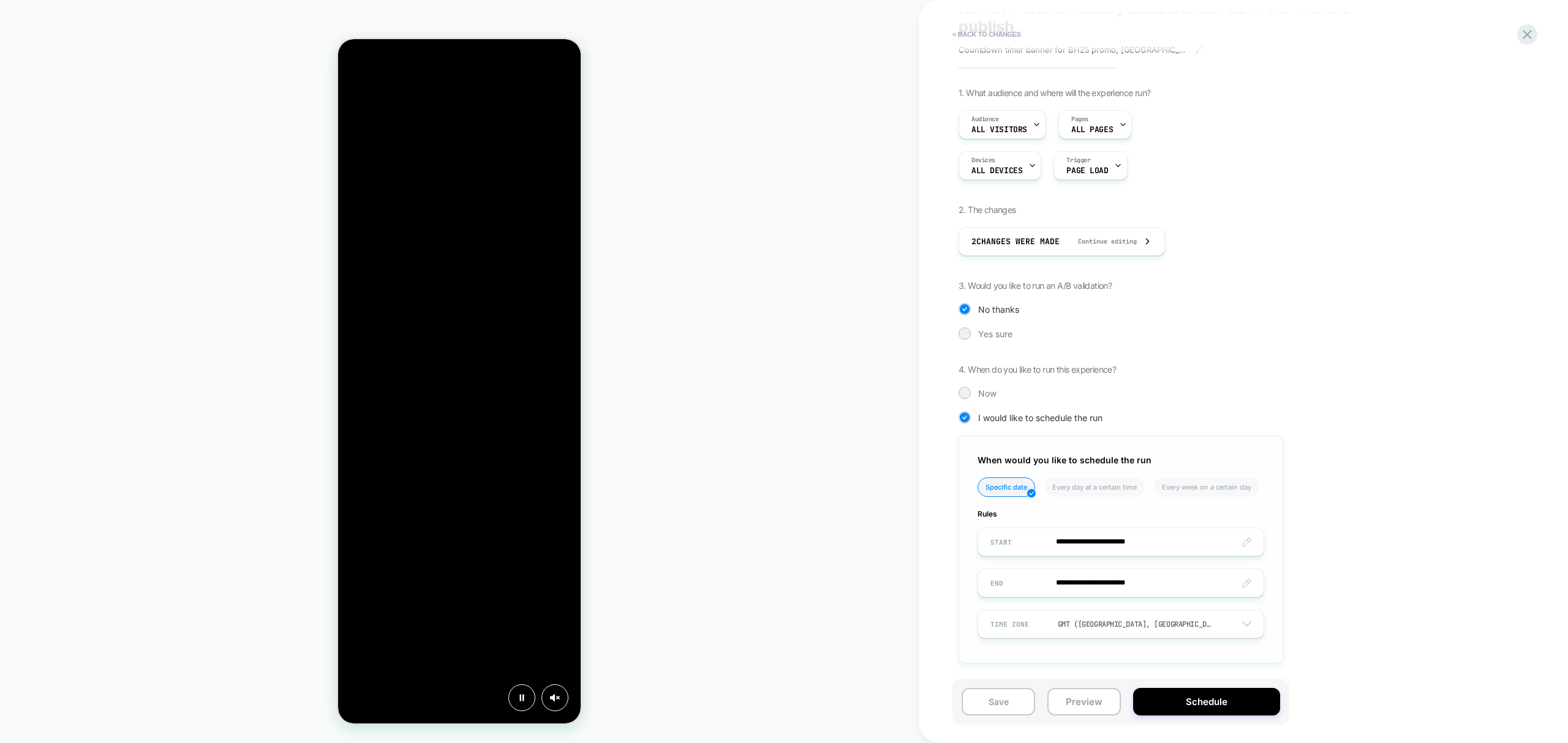
click at [1182, 538] on input "**********" at bounding box center [1120, 542] width 285 height 29
click at [1385, 497] on div "**********" at bounding box center [1182, 384] width 447 height 594
click at [1025, 700] on button "Save" at bounding box center [998, 702] width 73 height 28
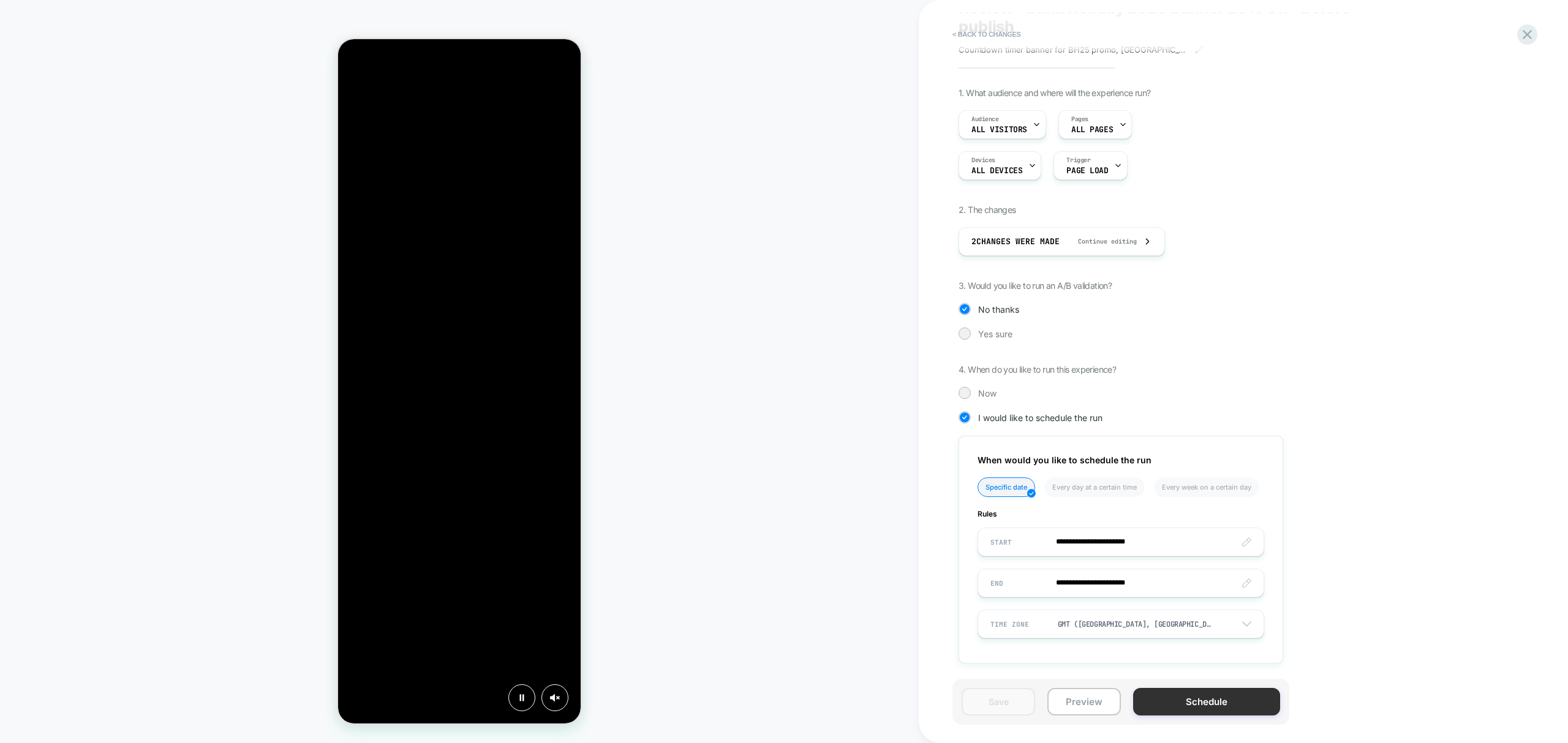
scroll to position [0, 243]
click at [1169, 699] on button "Schedule" at bounding box center [1206, 702] width 147 height 28
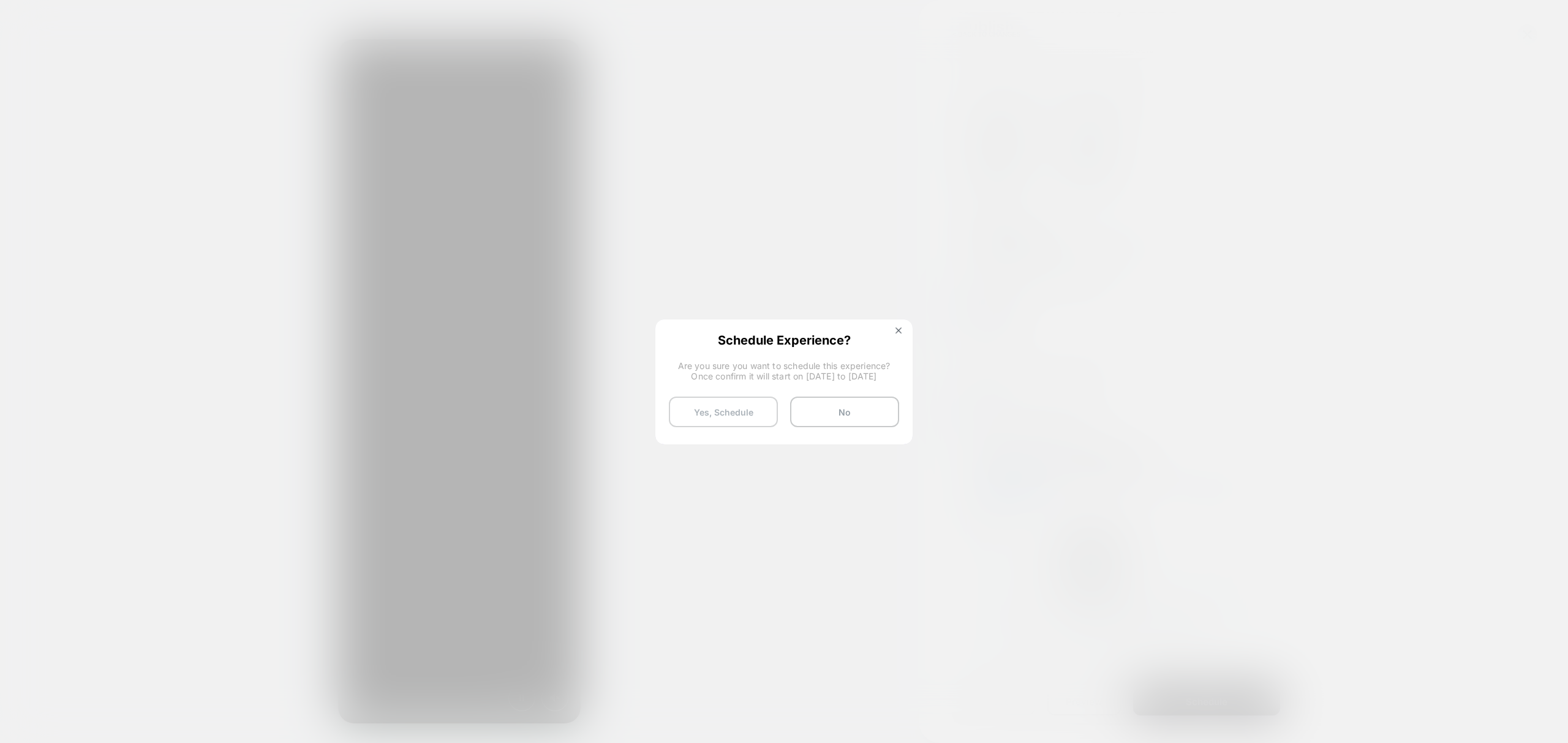
click at [726, 410] on button "Yes, Schedule" at bounding box center [723, 412] width 109 height 31
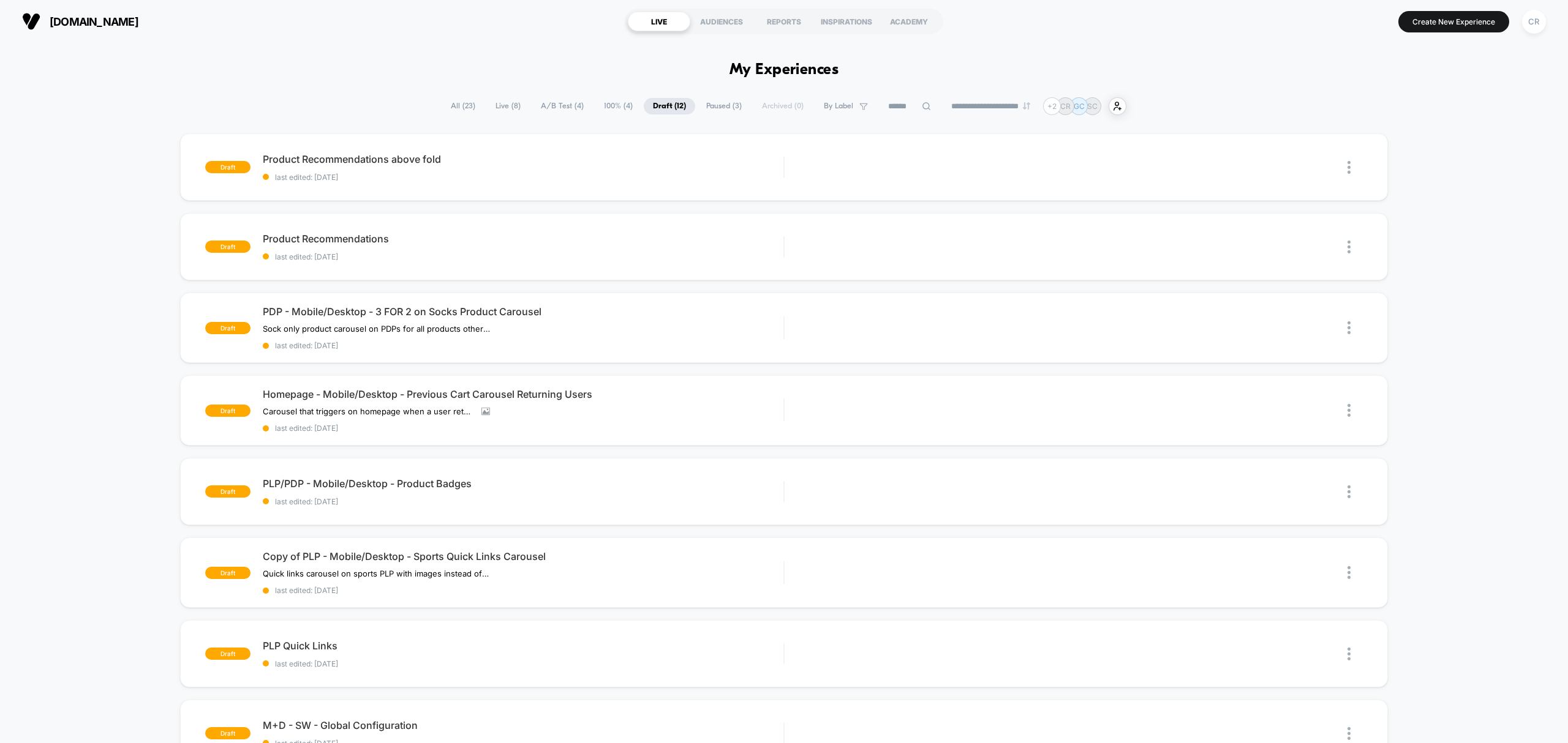
click at [555, 104] on span "A/B Test ( 4 )" at bounding box center [562, 106] width 61 height 17
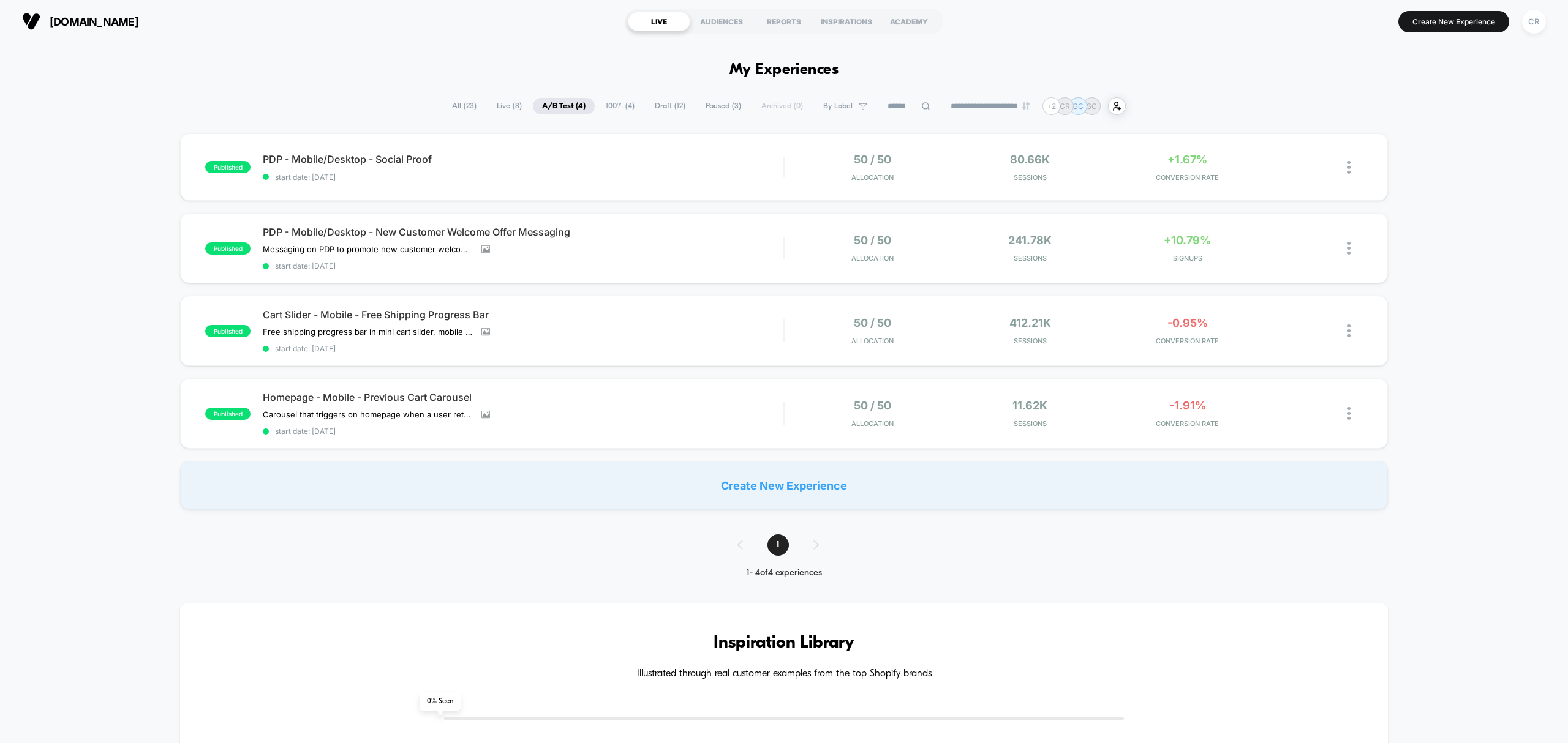
click at [512, 96] on div "**********" at bounding box center [784, 626] width 1568 height 1167
drag, startPoint x: 509, startPoint y: 96, endPoint x: 490, endPoint y: 106, distance: 21.5
click at [475, 113] on div "**********" at bounding box center [784, 106] width 683 height 18
click at [507, 110] on span "Live ( 8 )" at bounding box center [509, 106] width 43 height 17
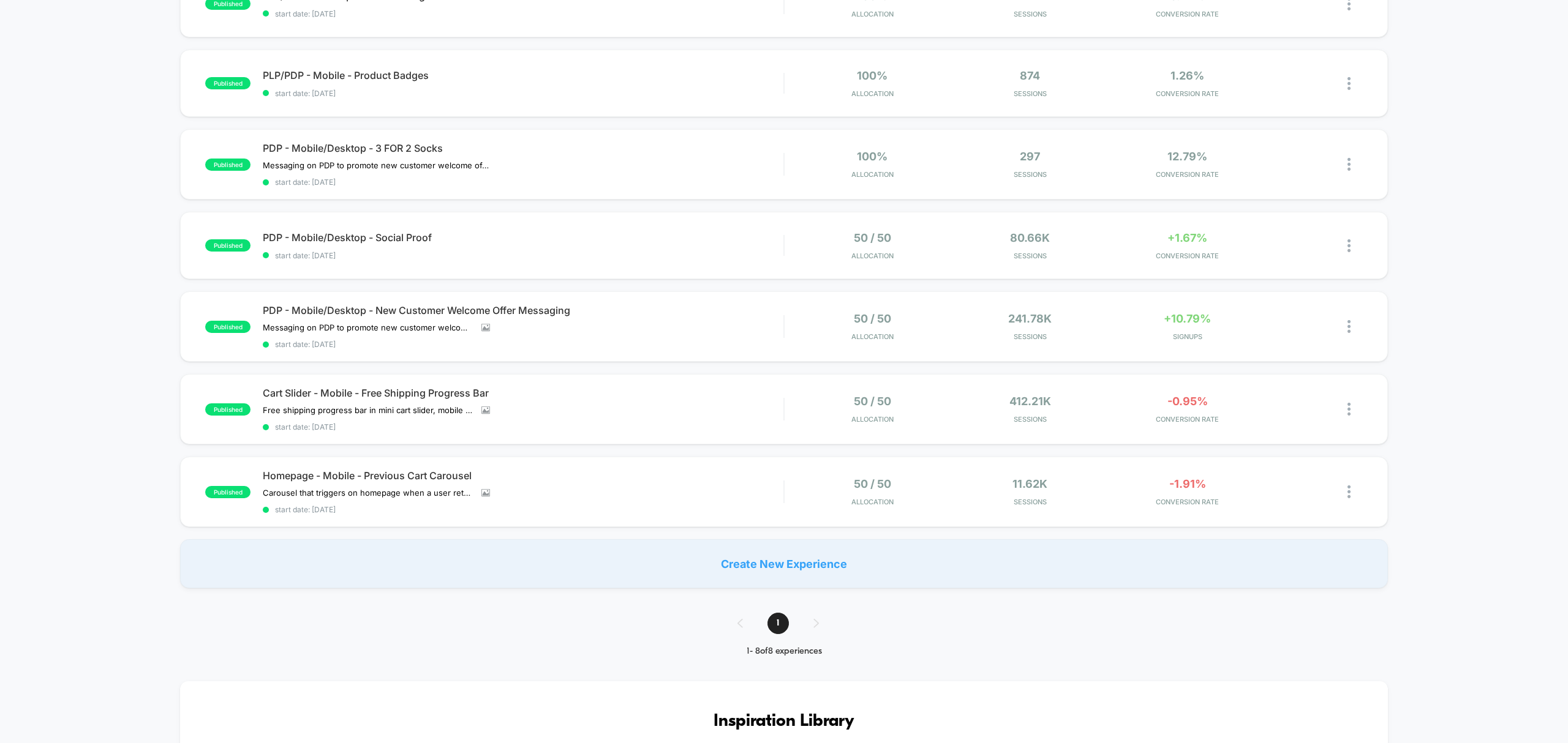
scroll to position [245, 0]
click at [1205, 495] on div "-1.91% CONVERSION RATE" at bounding box center [1187, 493] width 151 height 29
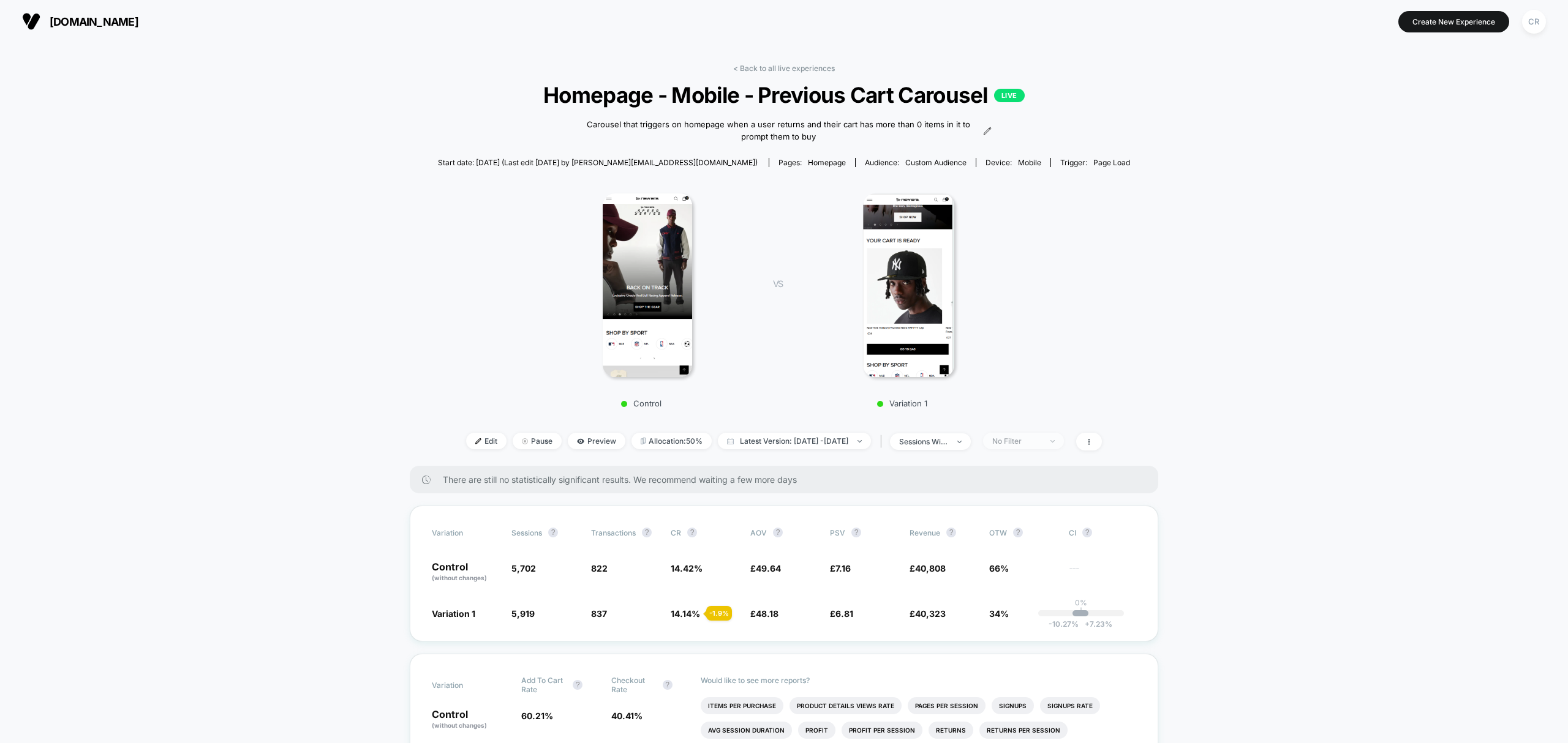
click at [1022, 439] on div "No Filter" at bounding box center [1016, 441] width 49 height 9
click at [1029, 537] on span "Returning Visitors" at bounding box center [1041, 534] width 70 height 10
click at [1023, 620] on button "Save" at bounding box center [1042, 617] width 112 height 20
click at [1024, 436] on div "Returning Visitors" at bounding box center [1016, 441] width 49 height 9
click at [1020, 554] on span "New Visitors" at bounding box center [1030, 558] width 50 height 10
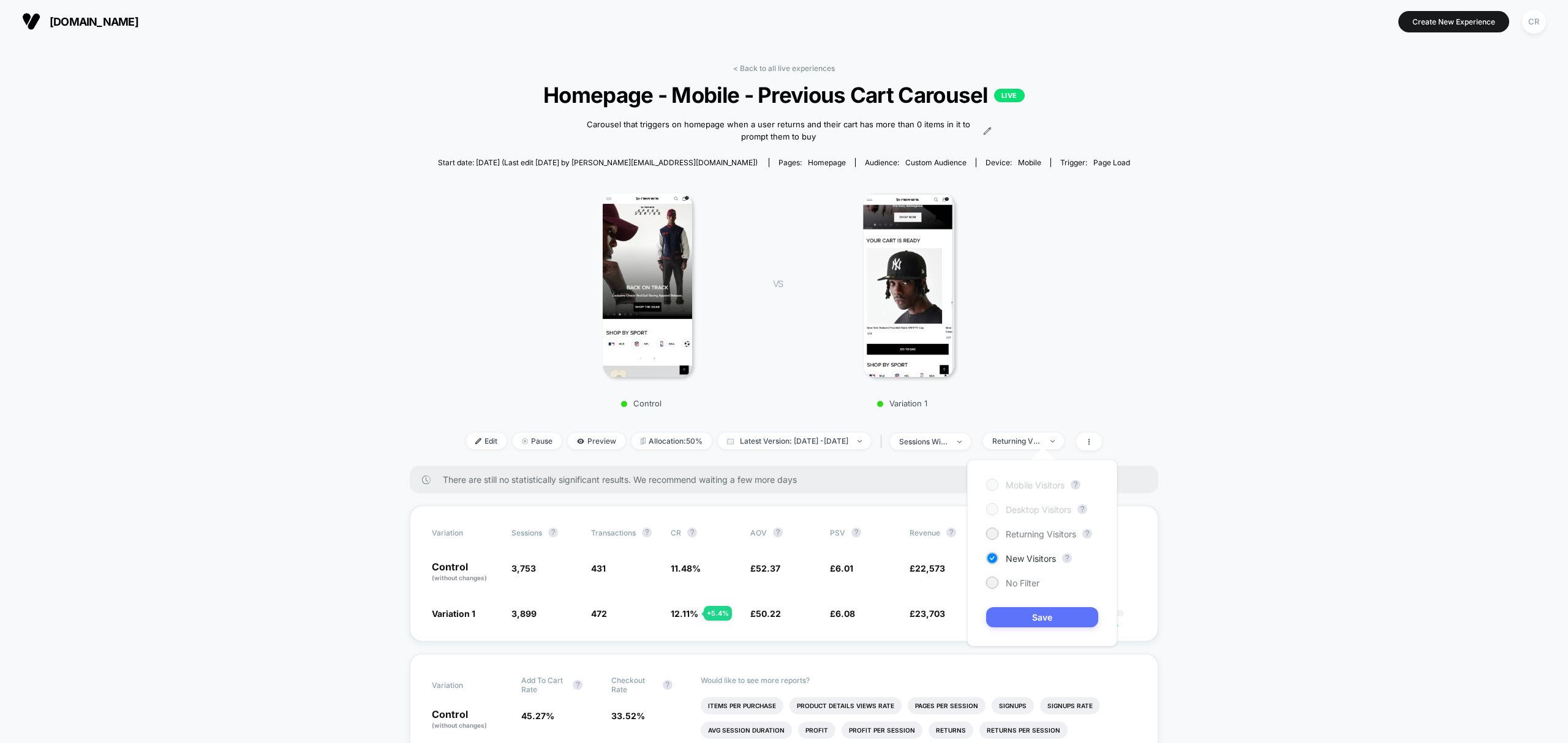
click at [1020, 628] on button "Save" at bounding box center [1042, 617] width 112 height 20
click at [1041, 439] on div "New Visitors" at bounding box center [1016, 441] width 49 height 9
click at [1039, 534] on span "Returning Visitors" at bounding box center [1041, 534] width 70 height 10
click at [1014, 615] on button "Save" at bounding box center [1042, 617] width 112 height 20
click at [472, 436] on span "Edit" at bounding box center [486, 441] width 40 height 17
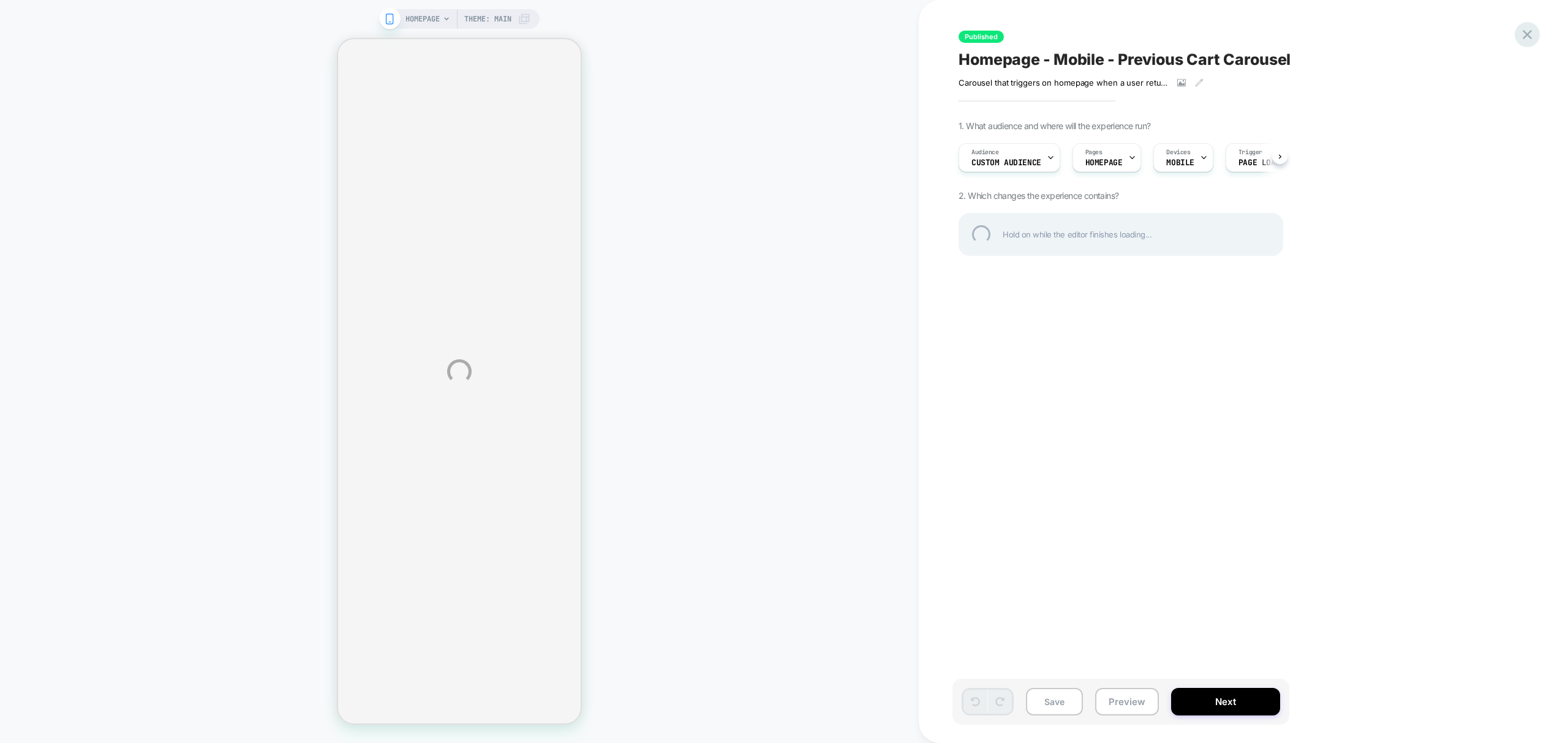
click at [1530, 31] on div at bounding box center [1527, 35] width 25 height 25
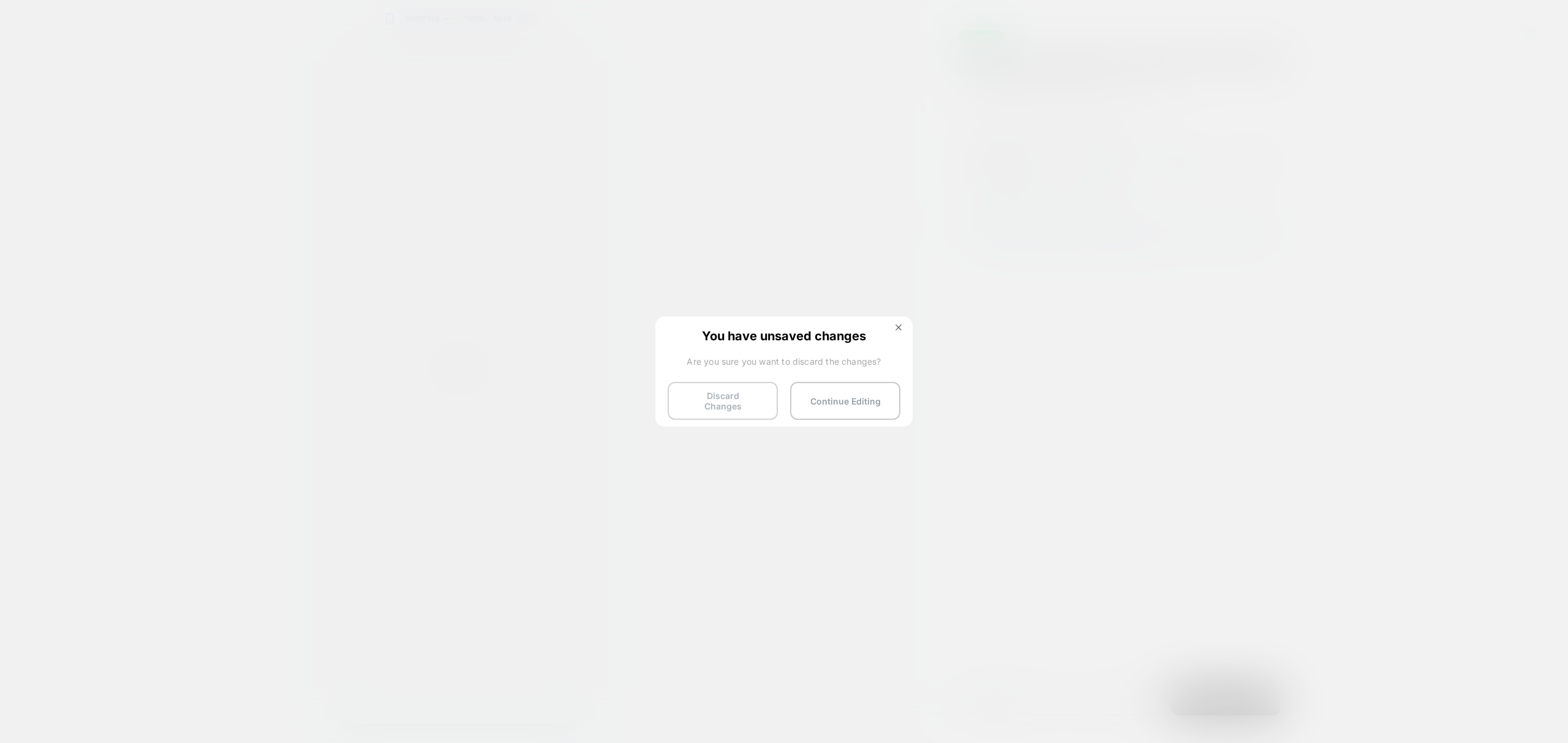
click at [735, 401] on button "Discard Changes" at bounding box center [722, 401] width 111 height 38
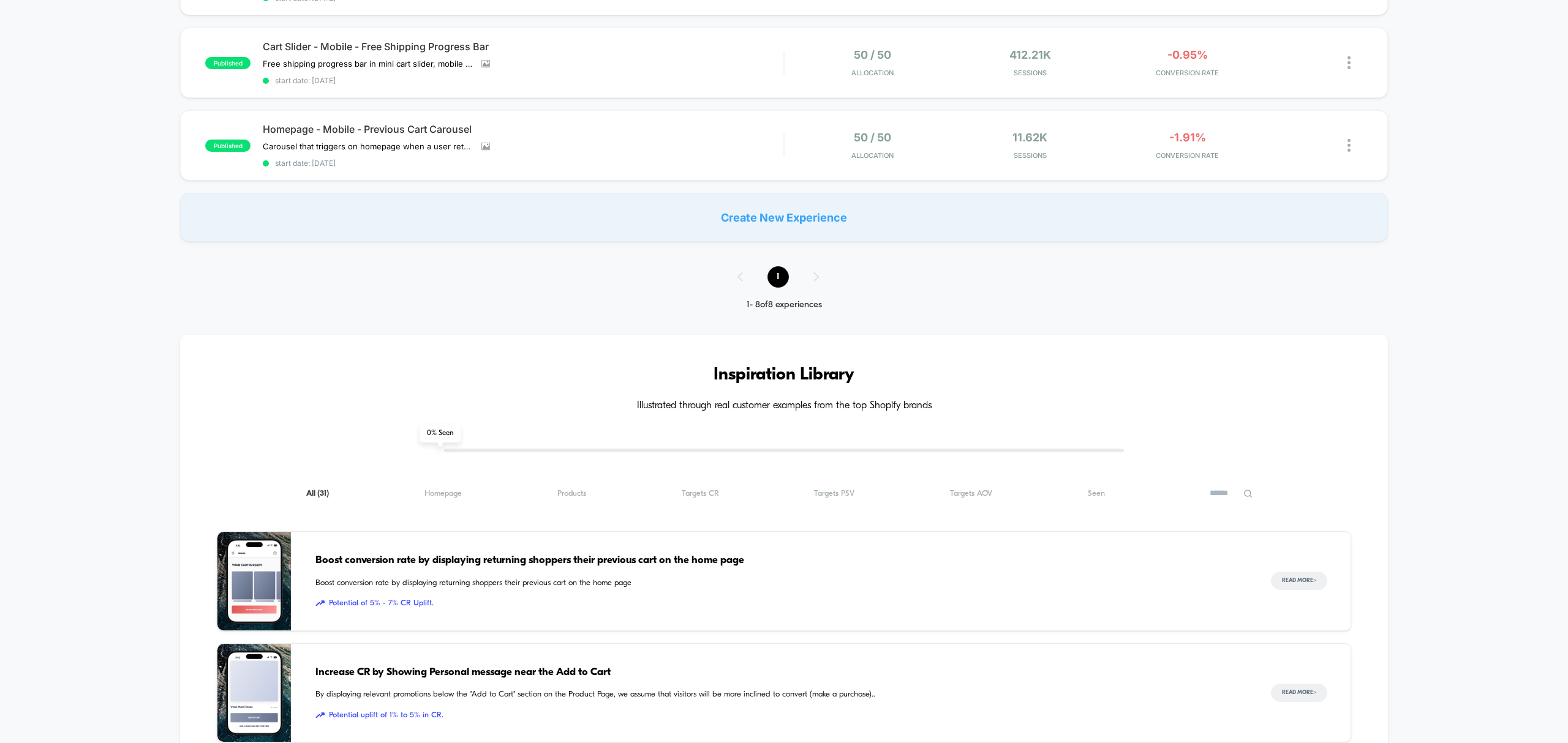
scroll to position [408, 0]
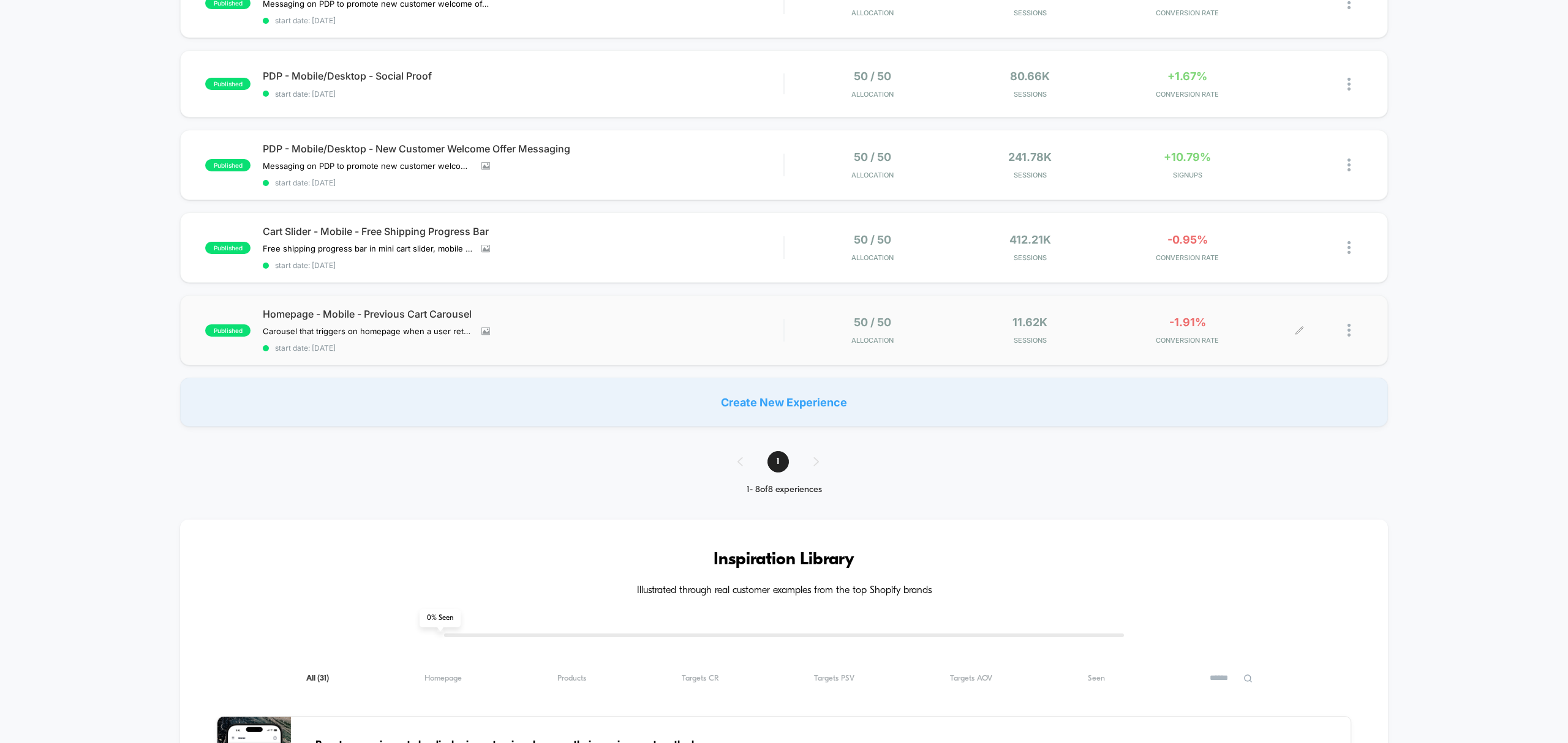
click at [1343, 328] on div at bounding box center [1331, 330] width 63 height 29
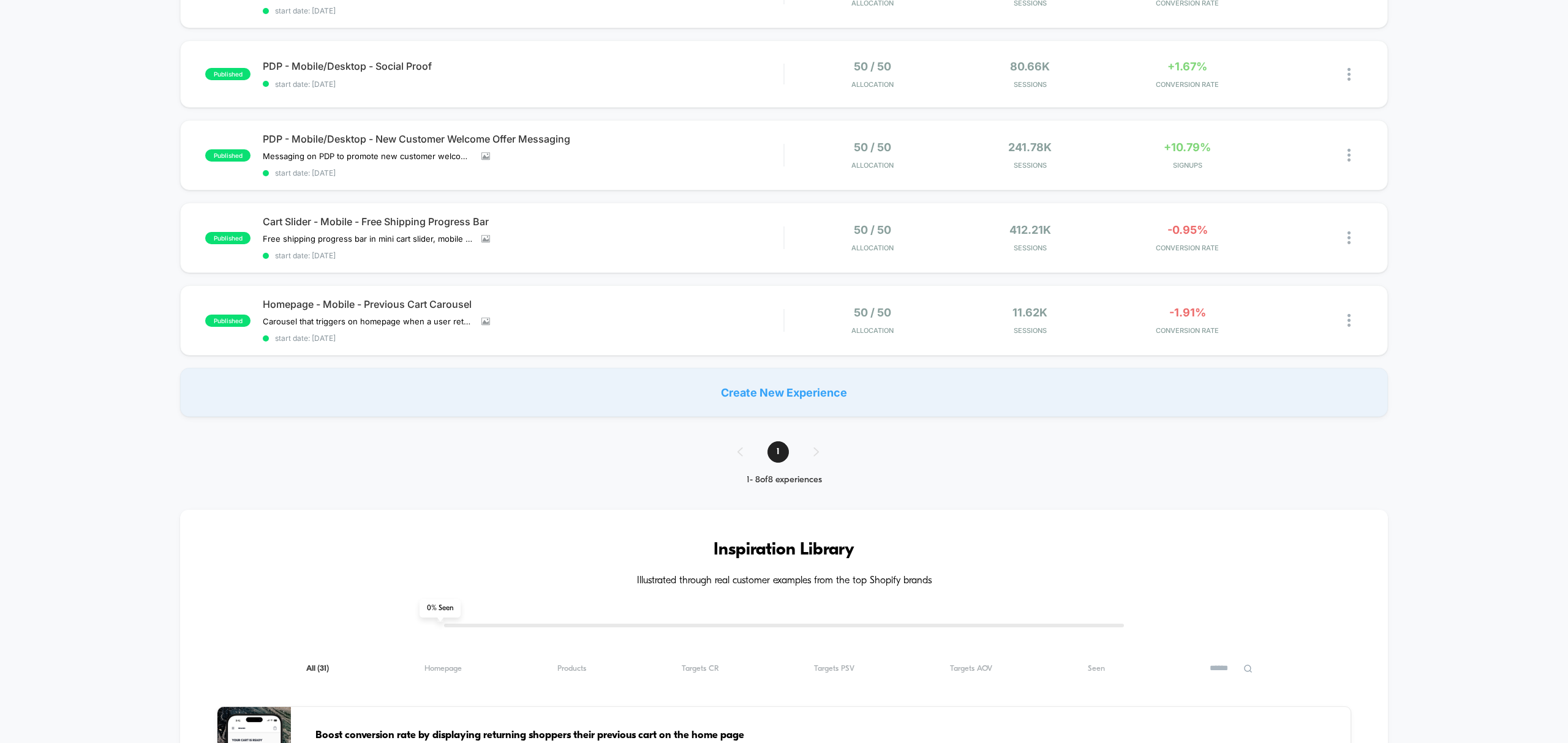
scroll to position [326, 0]
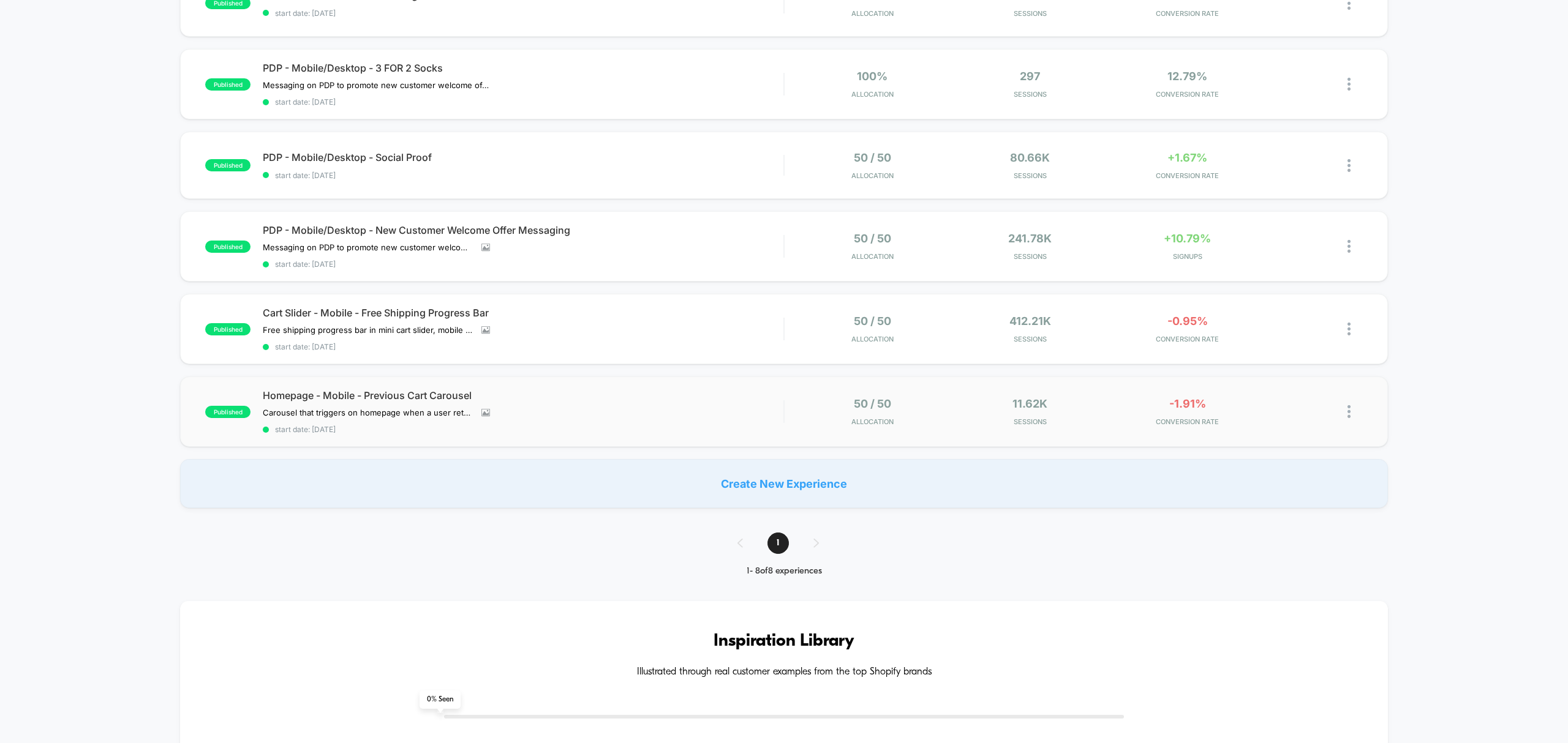
click at [1349, 408] on img at bounding box center [1349, 412] width 3 height 13
click at [1294, 366] on div "Duplicate" at bounding box center [1285, 367] width 111 height 28
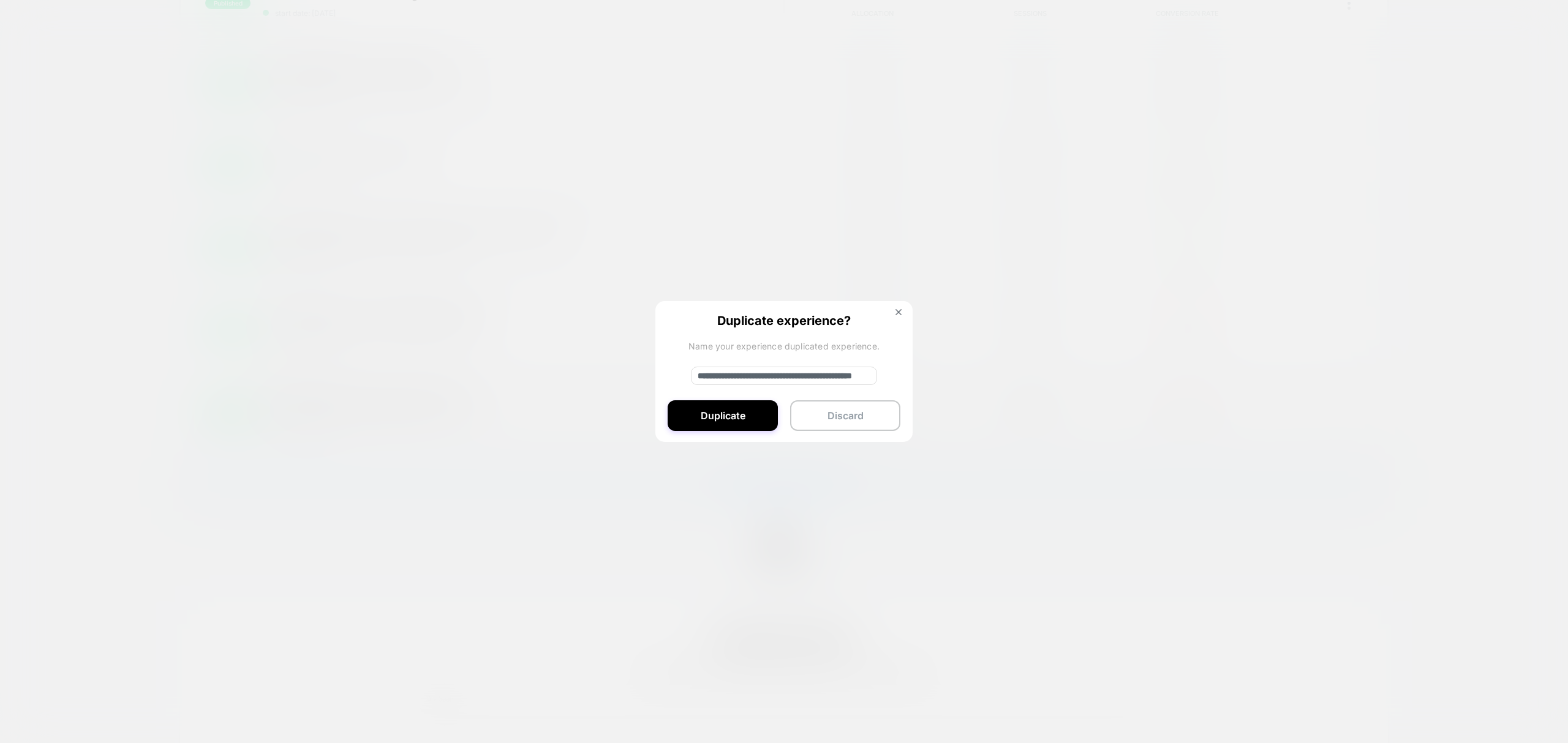
click at [738, 378] on input "**********" at bounding box center [784, 376] width 186 height 19
click at [854, 375] on input "**********" at bounding box center [784, 376] width 186 height 19
type input "**********"
click at [734, 409] on button "Duplicate" at bounding box center [722, 416] width 111 height 31
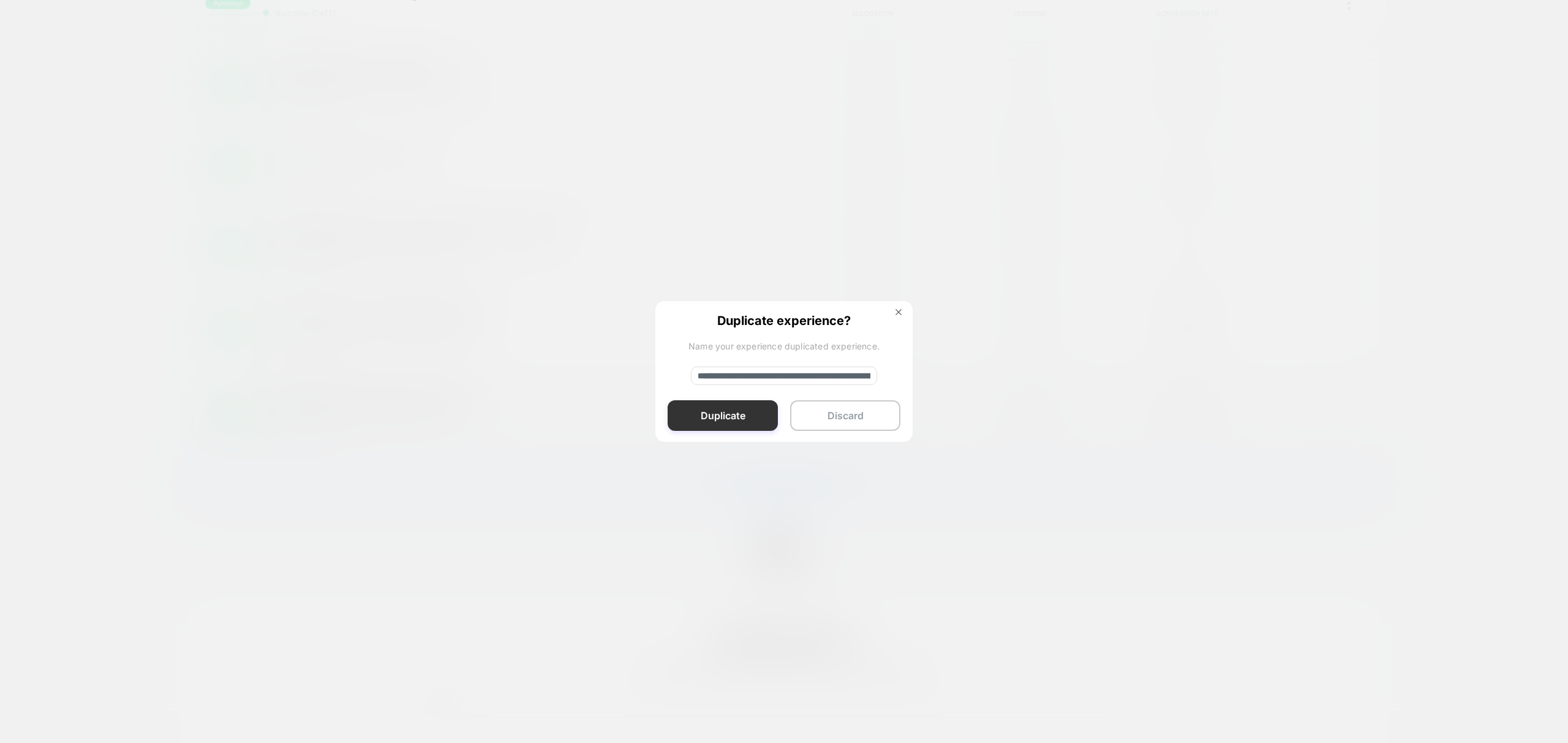
scroll to position [0, 0]
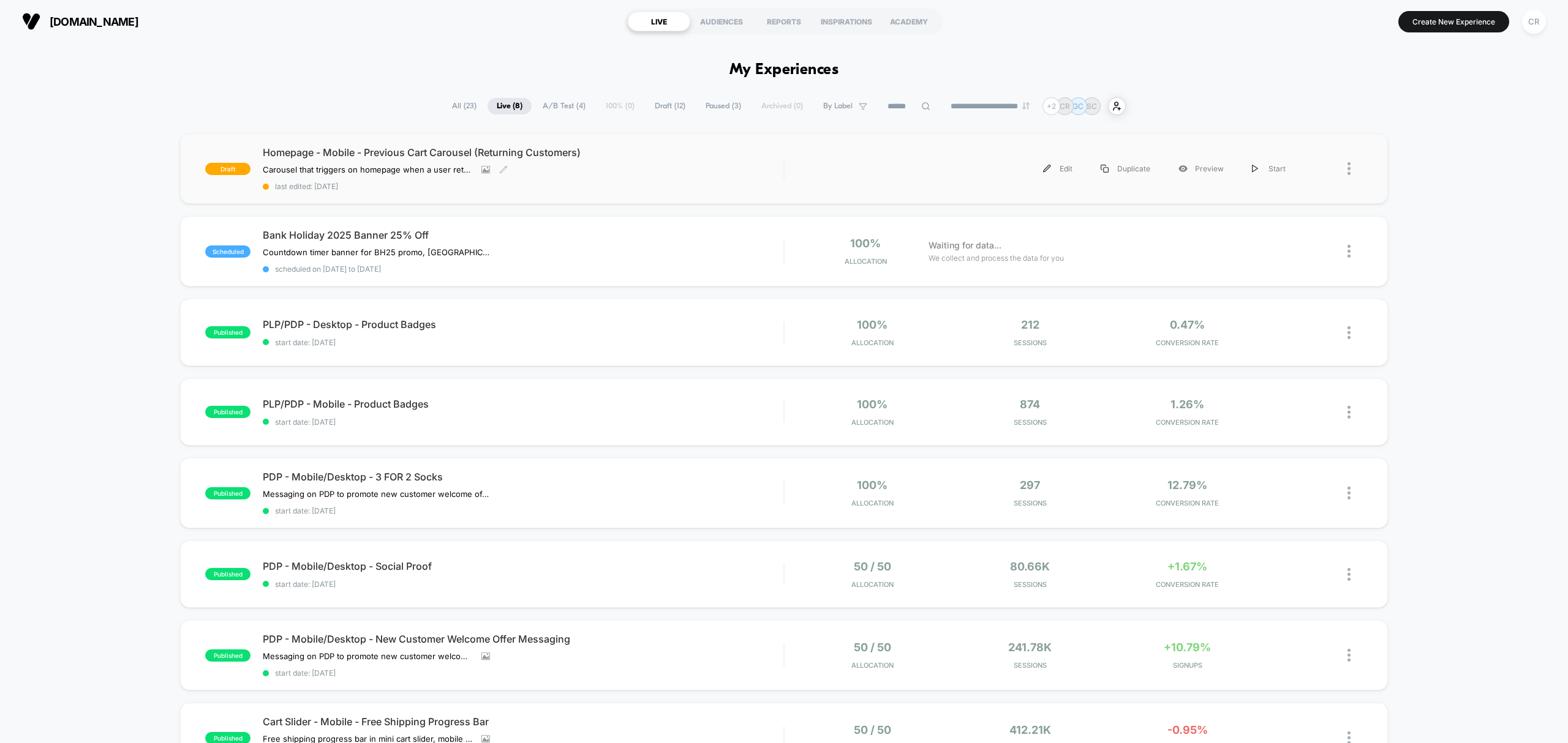
click at [333, 163] on div "Homepage - Mobile - Previous Cart Carousel (Returning Customers) Carousel that …" at bounding box center [523, 168] width 520 height 44
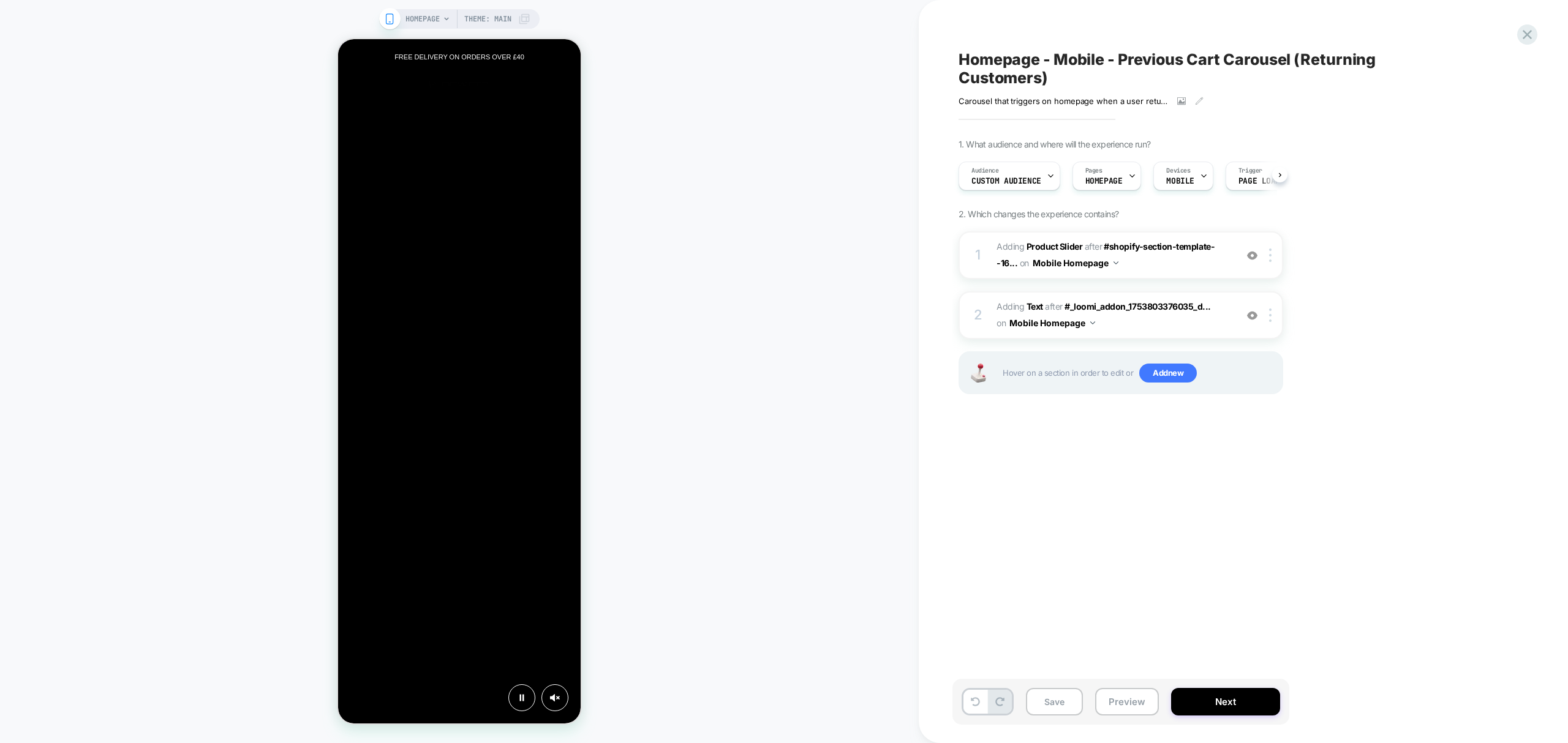
scroll to position [0, 1]
click at [993, 176] on div "Audience Custom Audience" at bounding box center [1006, 176] width 94 height 28
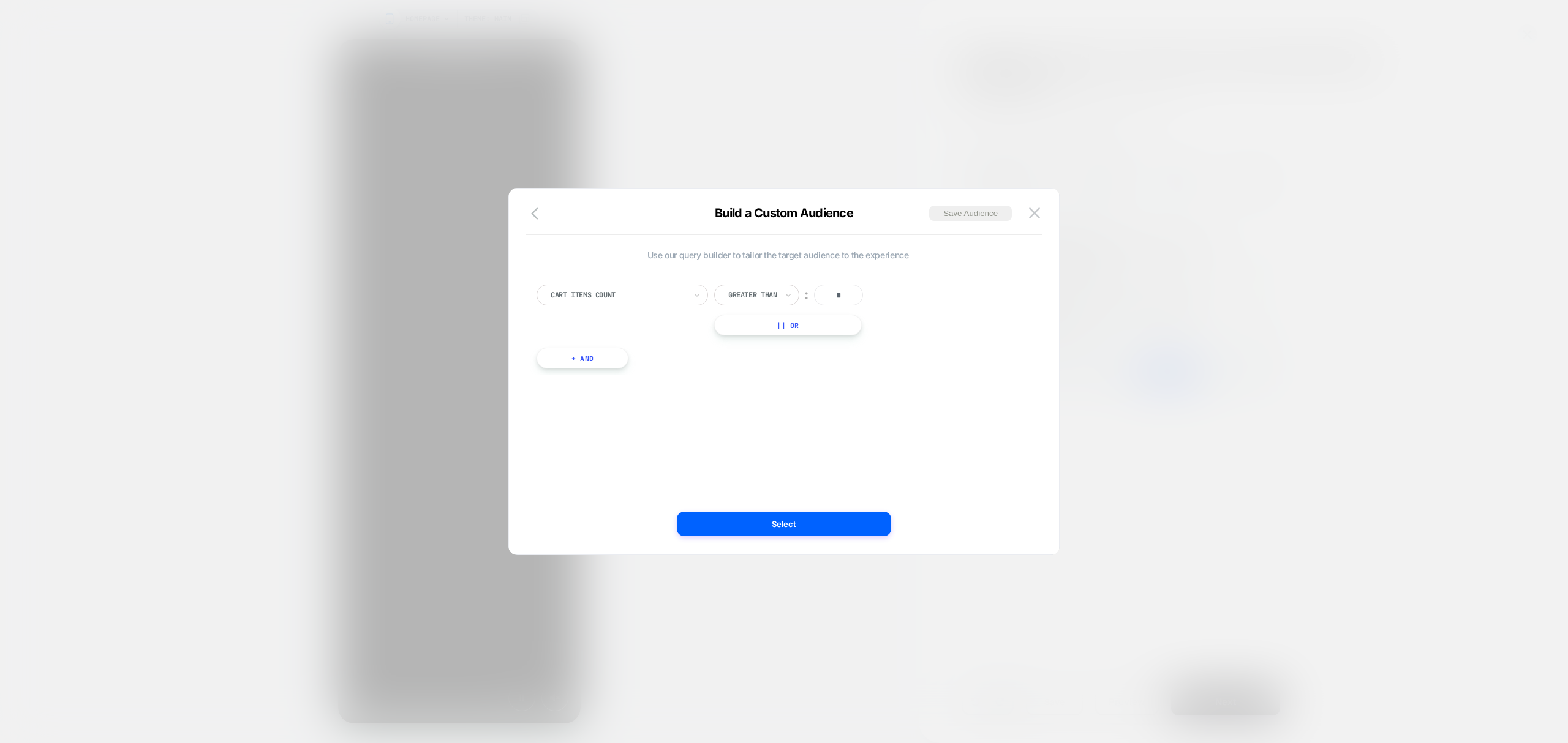
scroll to position [0, 243]
click at [586, 365] on button "+ And" at bounding box center [582, 359] width 92 height 21
click at [683, 373] on div at bounding box center [648, 370] width 135 height 11
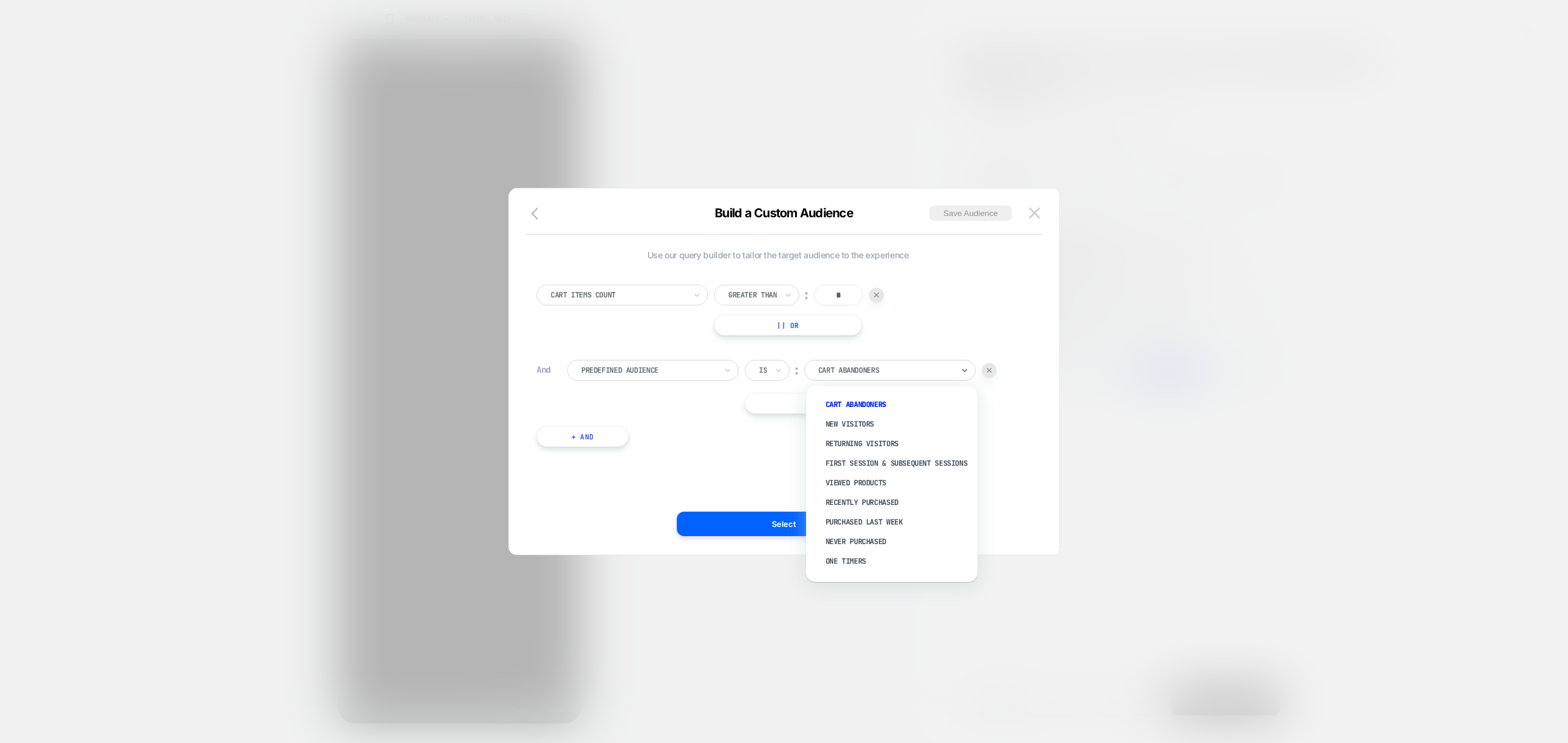
click at [870, 366] on div at bounding box center [885, 370] width 135 height 11
click at [851, 437] on div "Returning Visitors" at bounding box center [898, 444] width 159 height 20
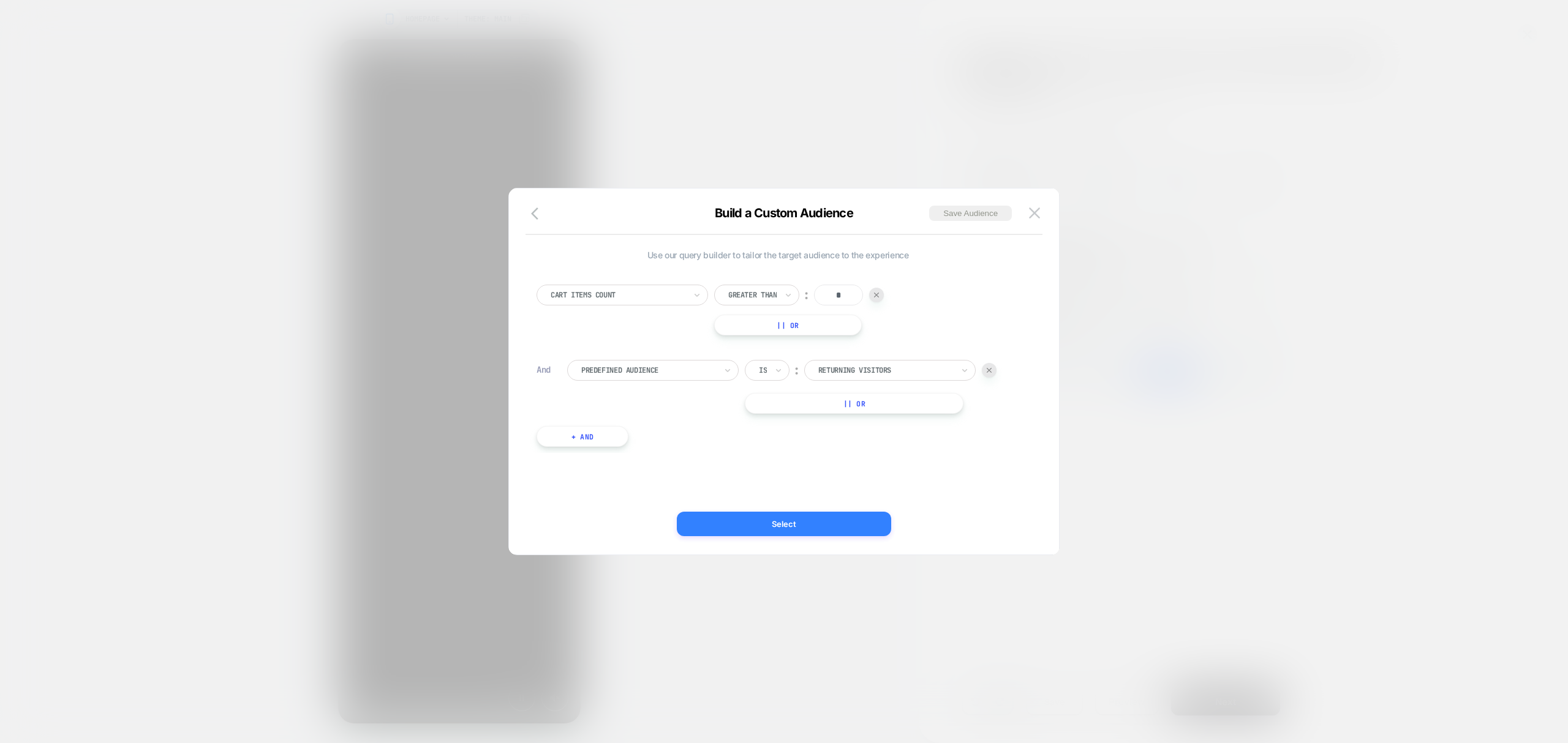
scroll to position [0, 243]
click at [775, 525] on button "Select" at bounding box center [783, 524] width 214 height 25
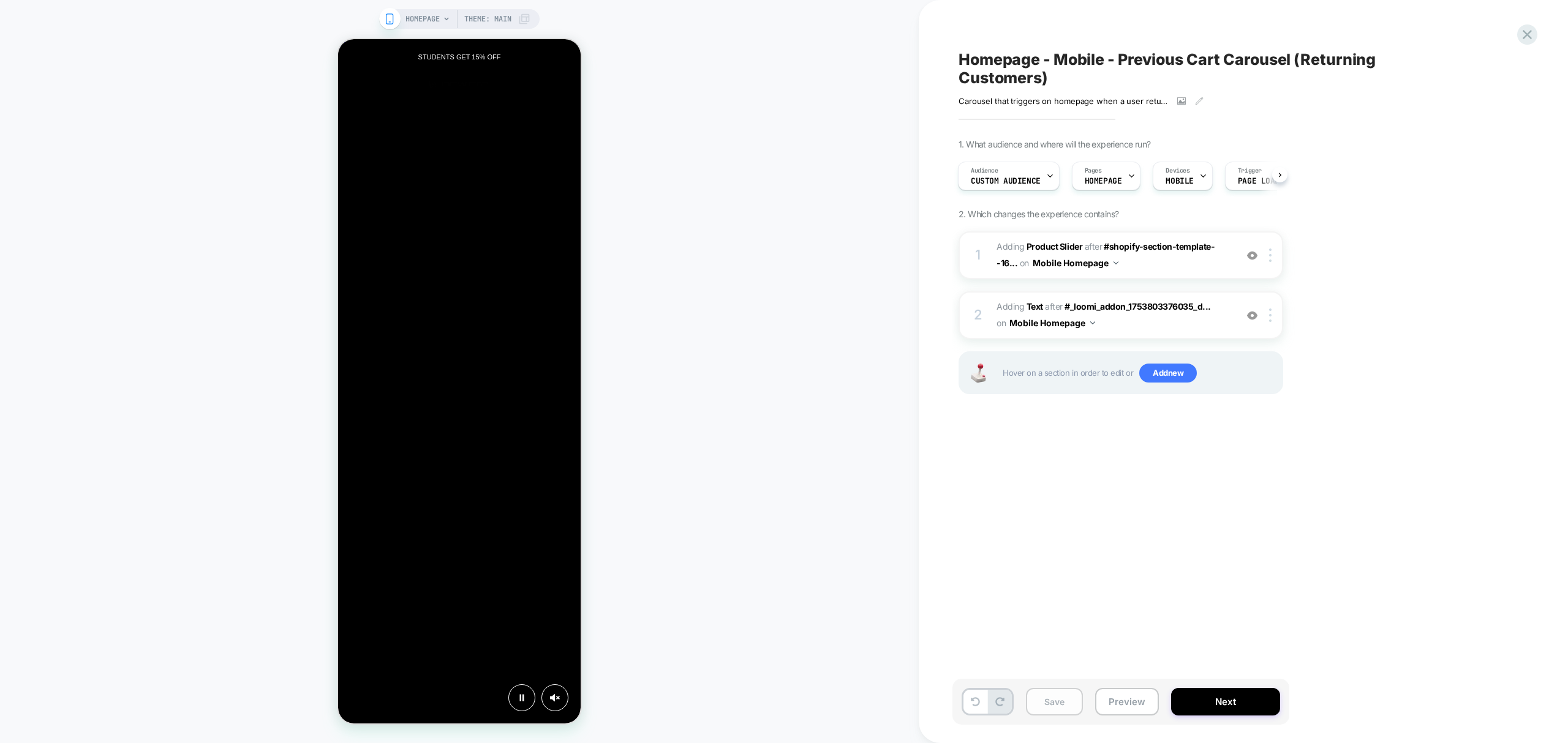
click at [1066, 704] on button "Save" at bounding box center [1054, 702] width 57 height 28
click at [1199, 692] on button "Next" at bounding box center [1225, 702] width 109 height 28
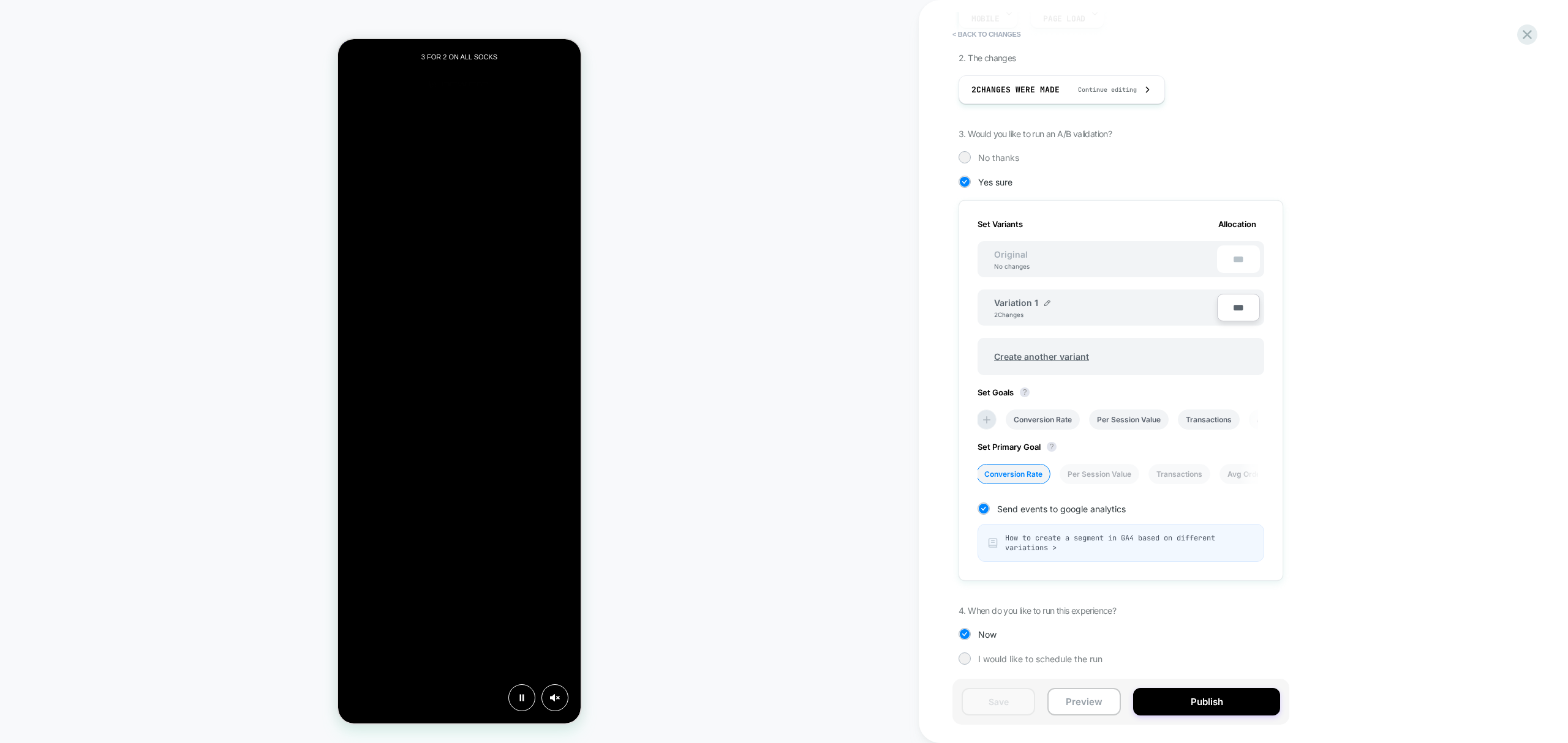
scroll to position [0, 0]
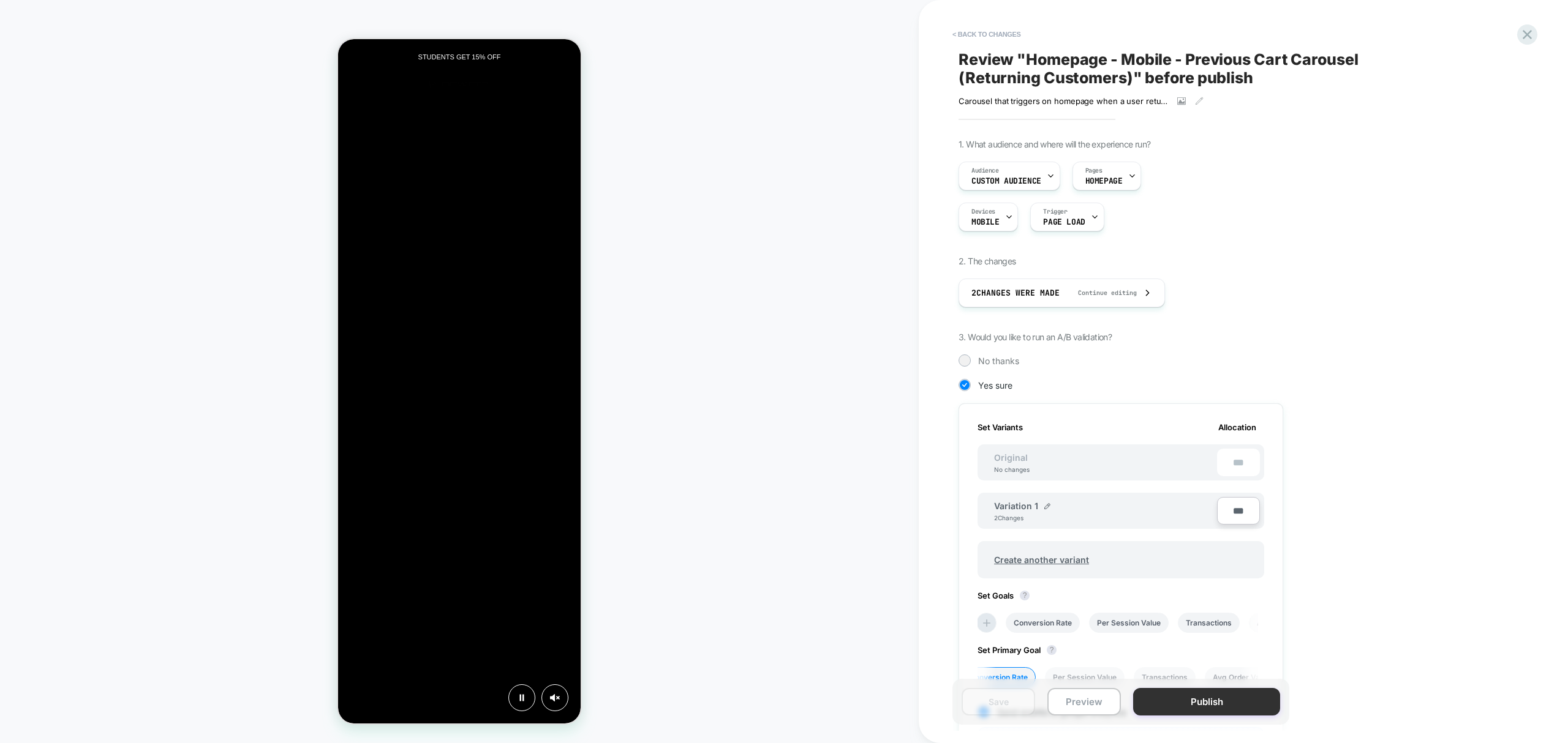
click at [1211, 702] on button "Publish" at bounding box center [1206, 702] width 147 height 28
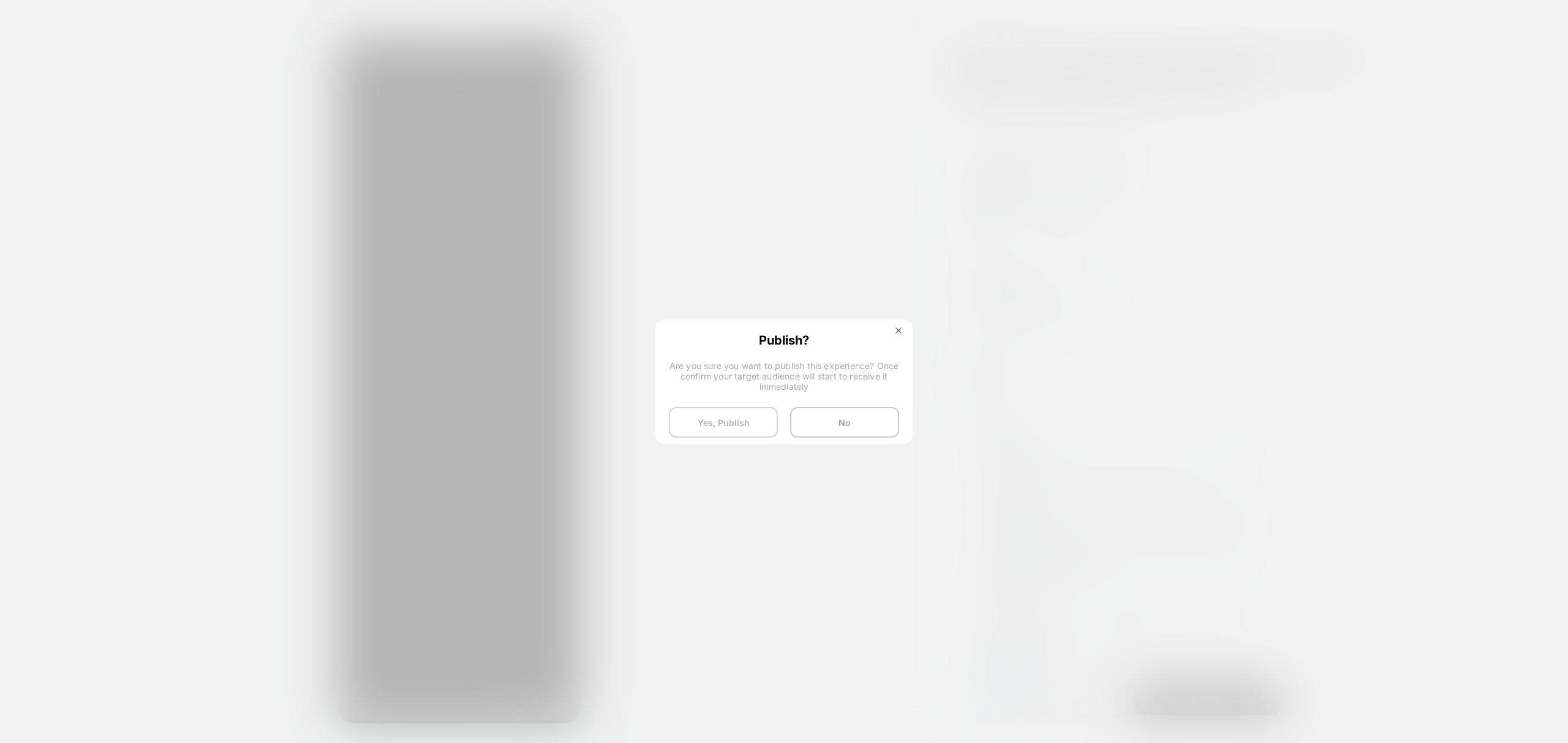
click at [733, 424] on button "Yes, Publish" at bounding box center [723, 423] width 109 height 31
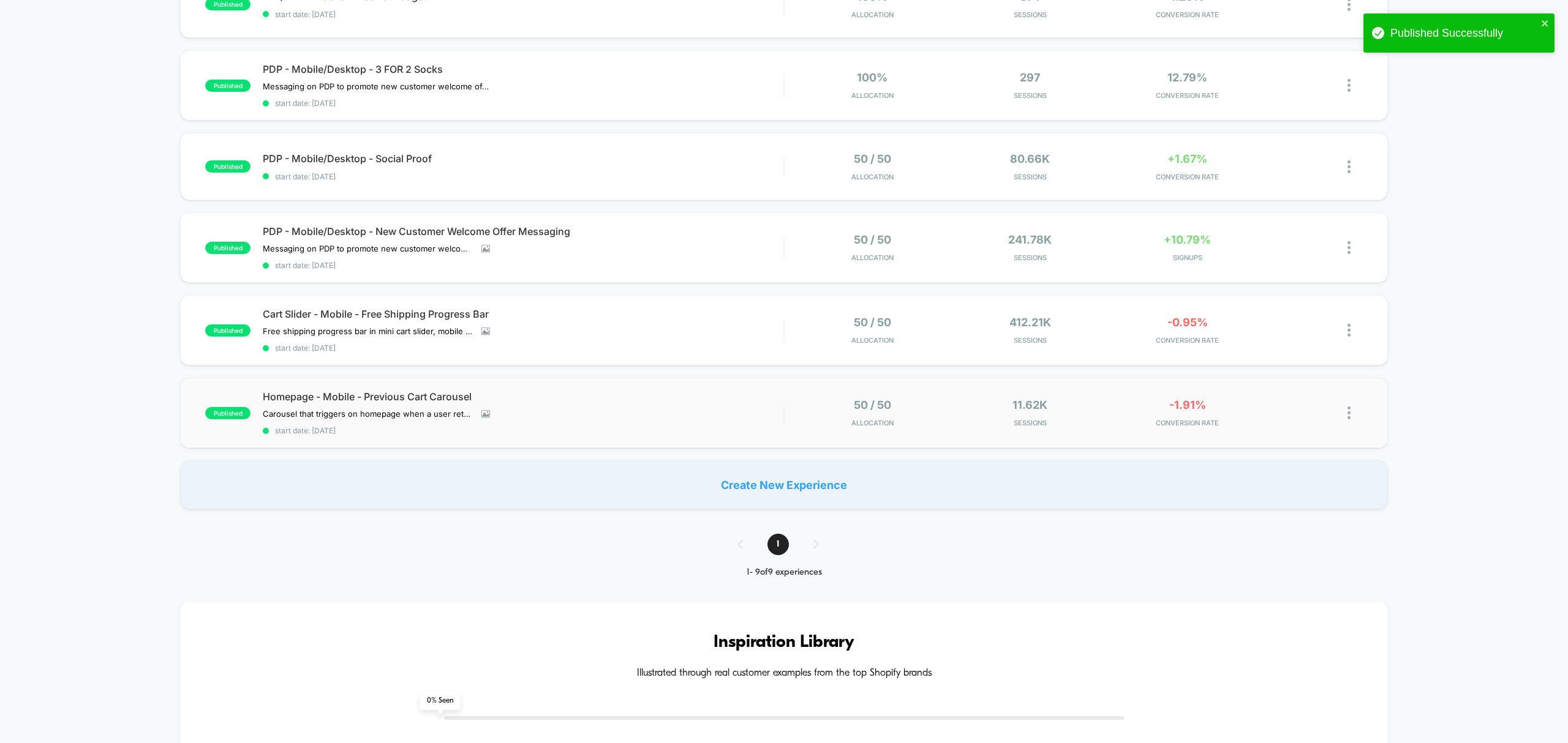
click at [1348, 409] on img at bounding box center [1349, 413] width 3 height 13
click at [1294, 397] on div "Pause" at bounding box center [1285, 396] width 111 height 28
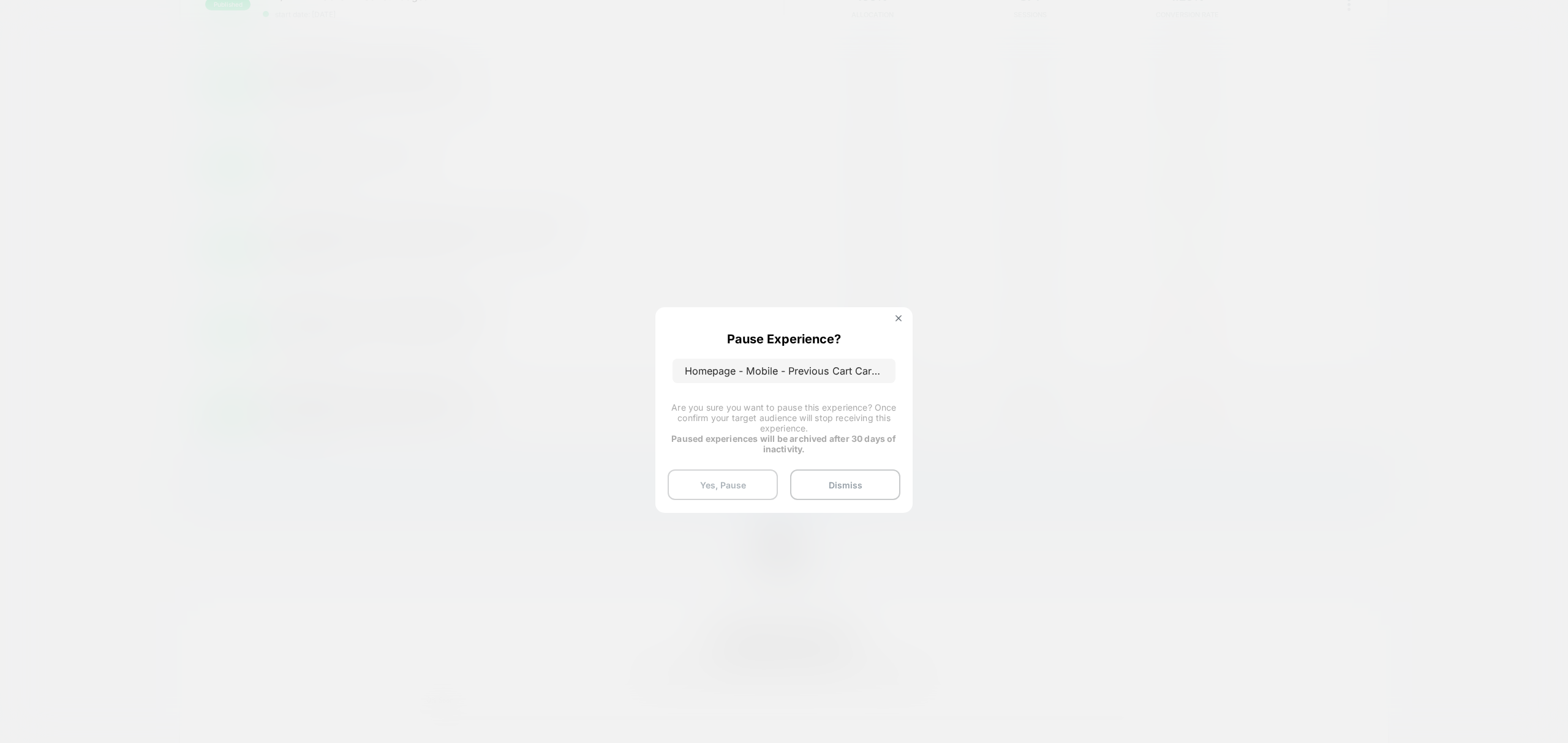
click at [753, 479] on button "Yes, Pause" at bounding box center [722, 485] width 111 height 31
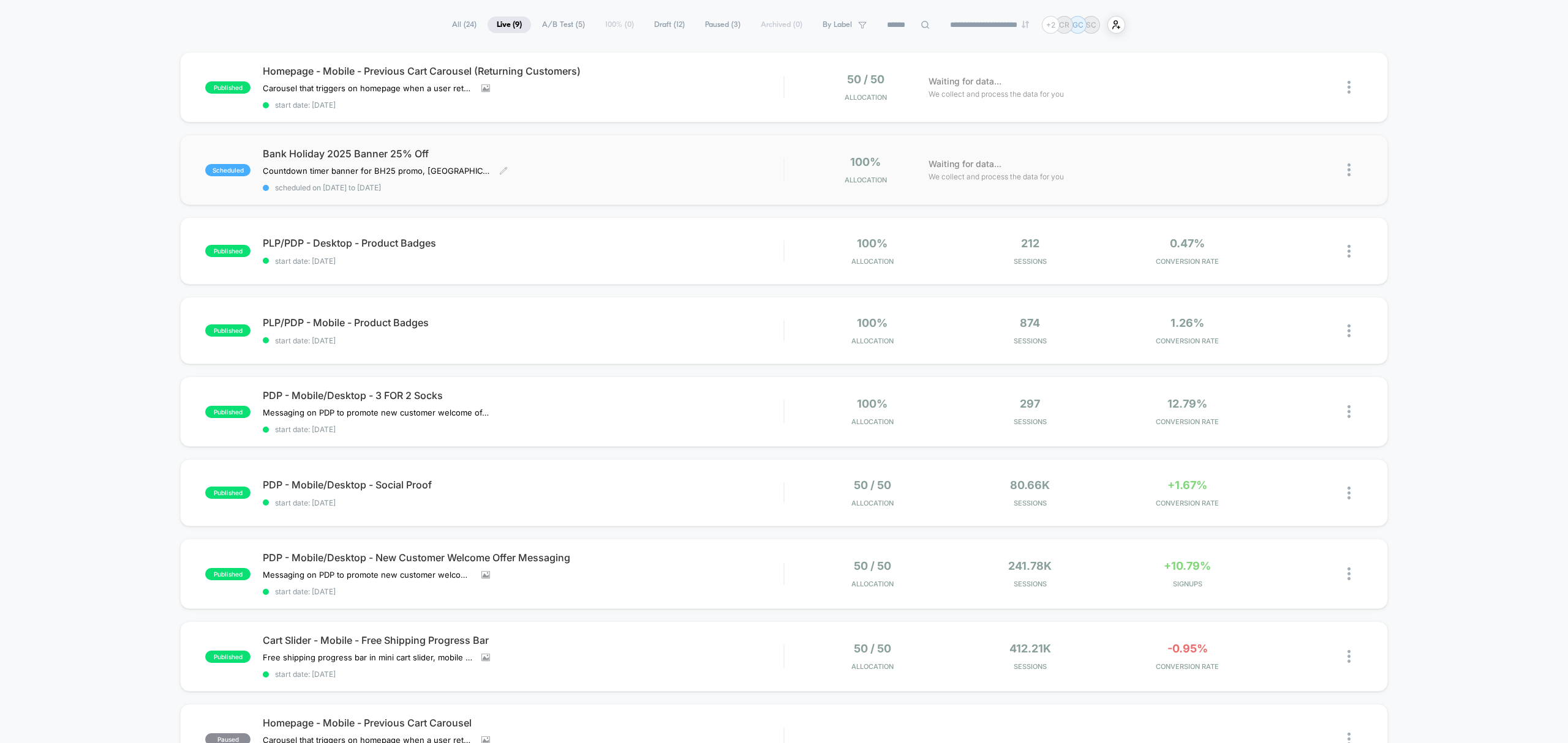
click at [367, 152] on span "Bank Holiday 2025 Banner 25% Off" at bounding box center [523, 154] width 520 height 12
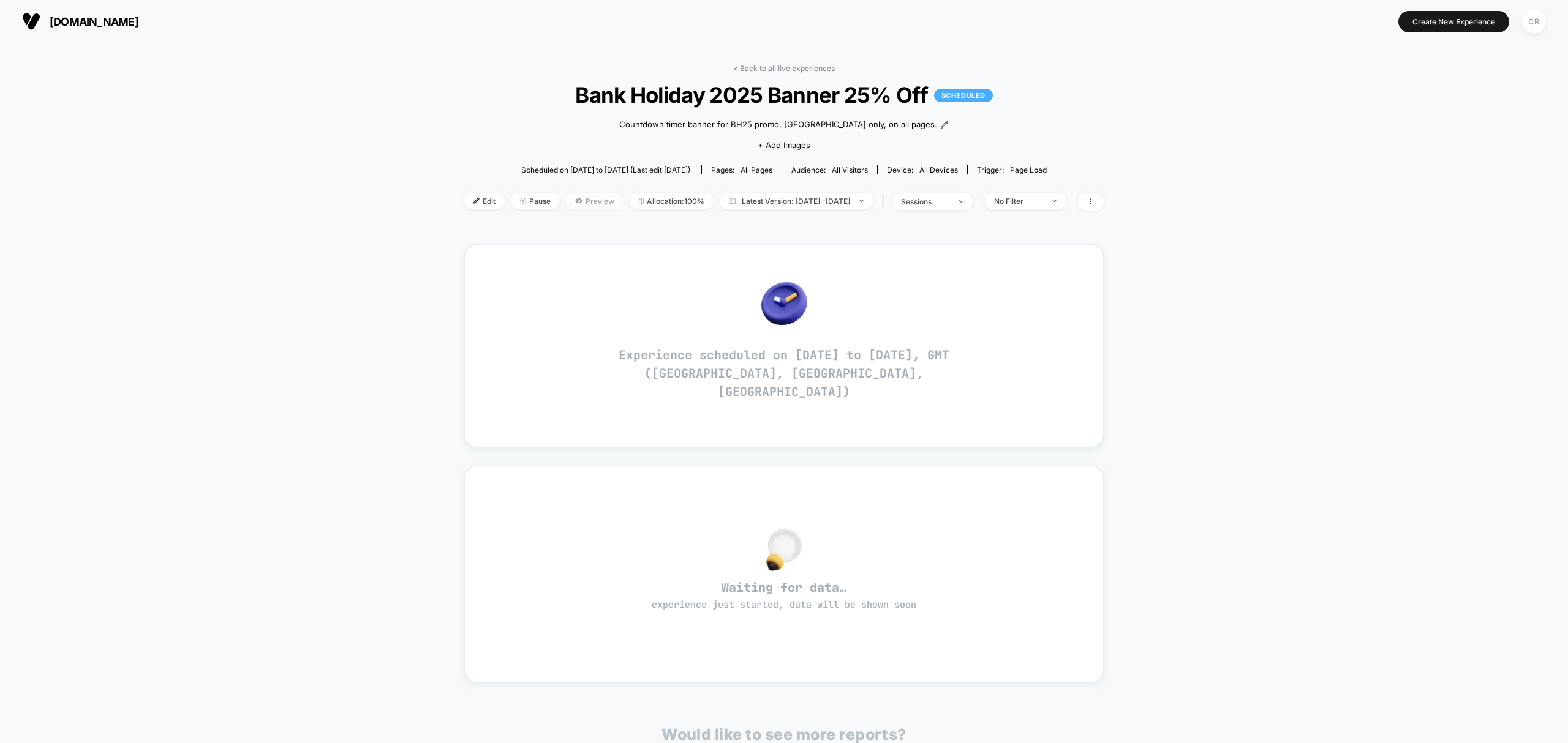
click at [575, 201] on icon at bounding box center [579, 201] width 7 height 7
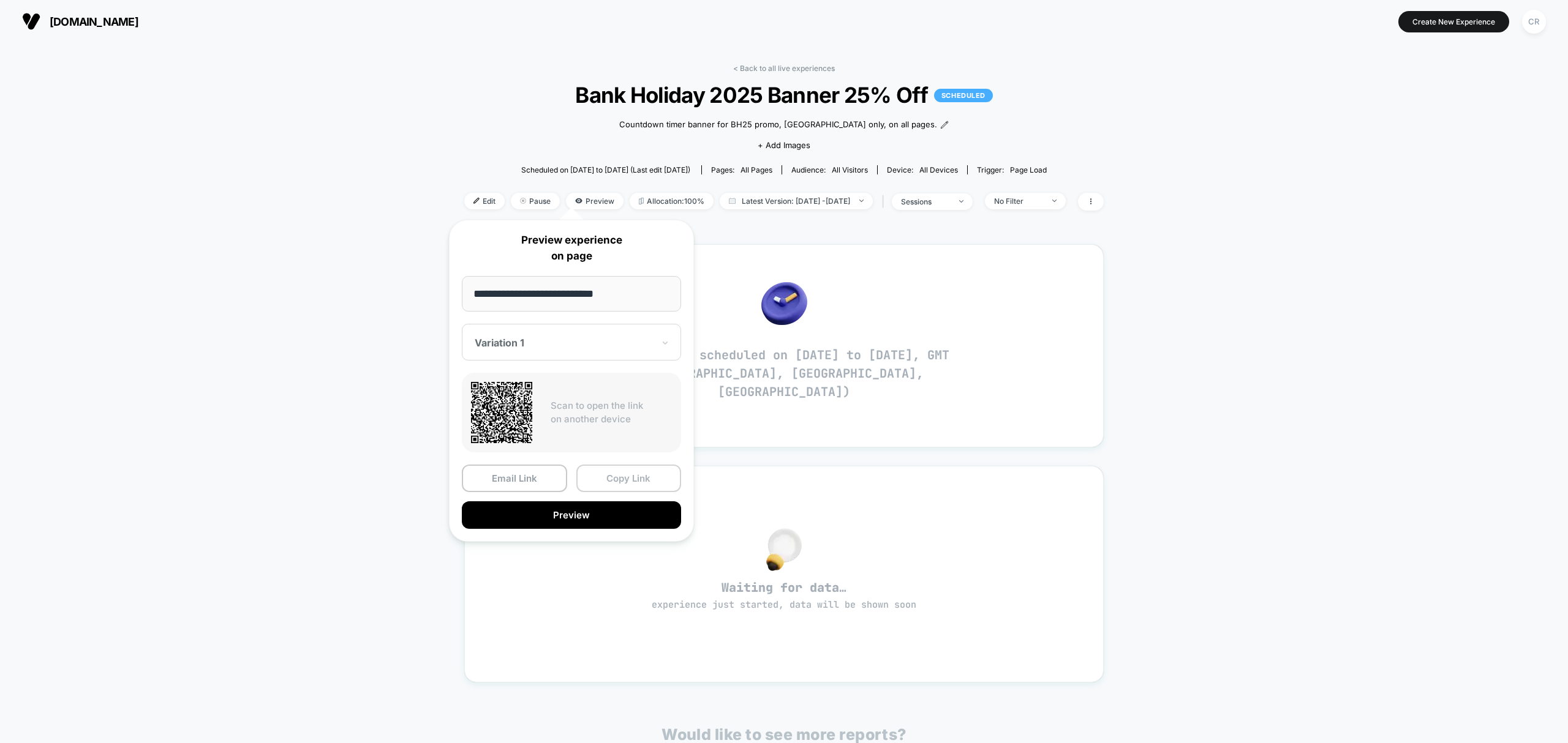
click at [595, 476] on button "Copy Link" at bounding box center [629, 478] width 106 height 28
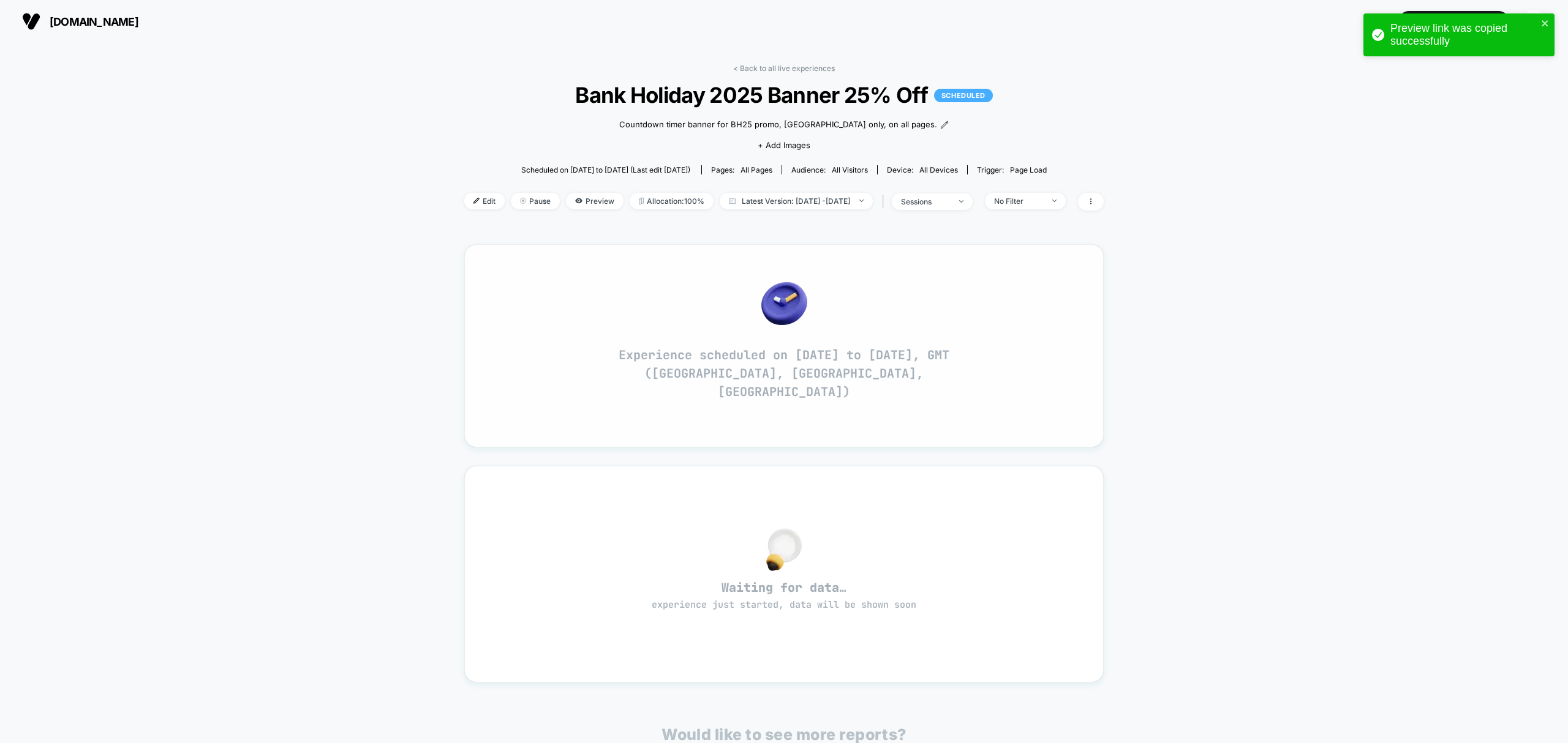
click at [1088, 263] on div "Experience scheduled on [DATE] to [DATE], GMT ([GEOGRAPHIC_DATA], [GEOGRAPHIC_D…" at bounding box center [784, 346] width 607 height 172
click at [71, 25] on span "[DOMAIN_NAME]" at bounding box center [94, 22] width 89 height 13
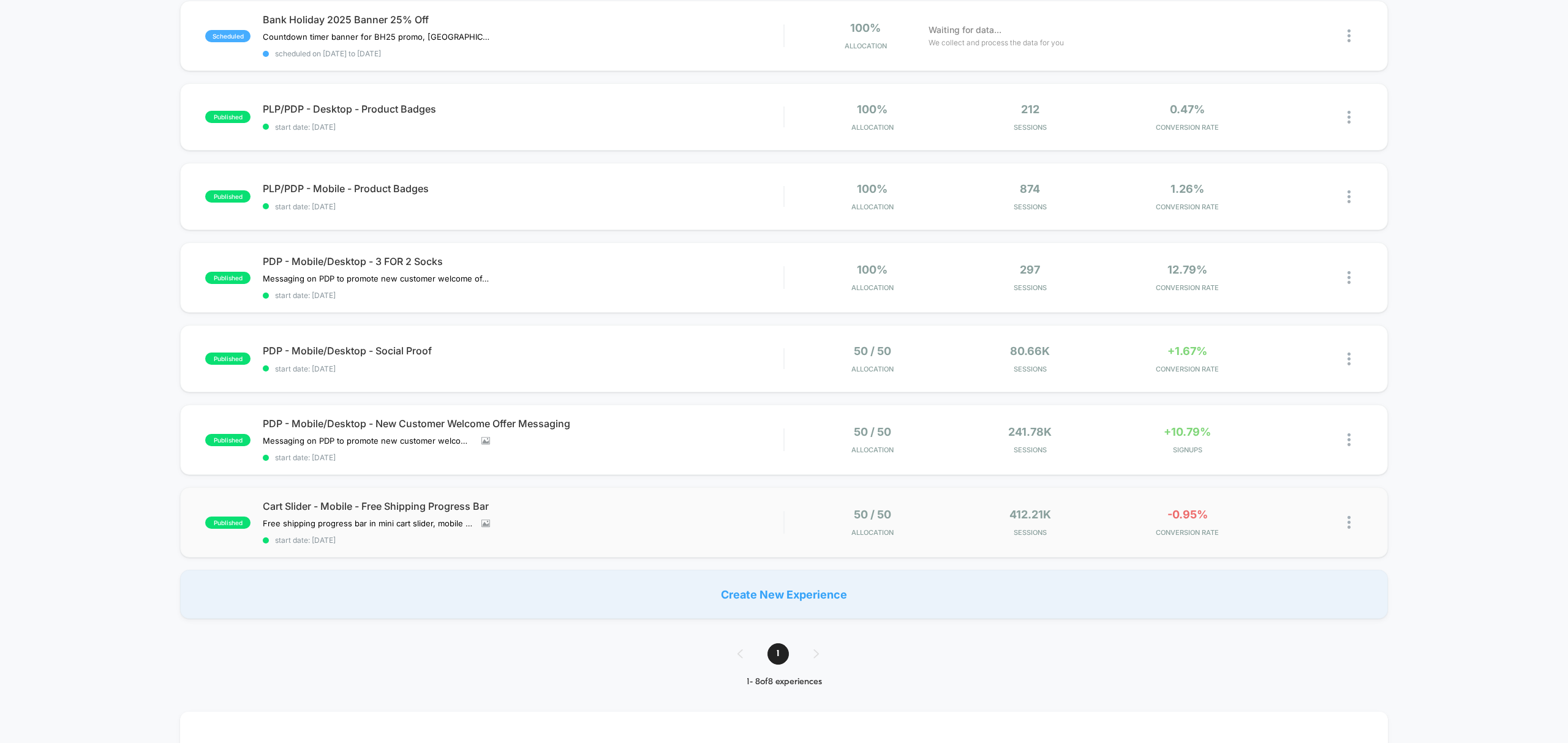
scroll to position [245, 0]
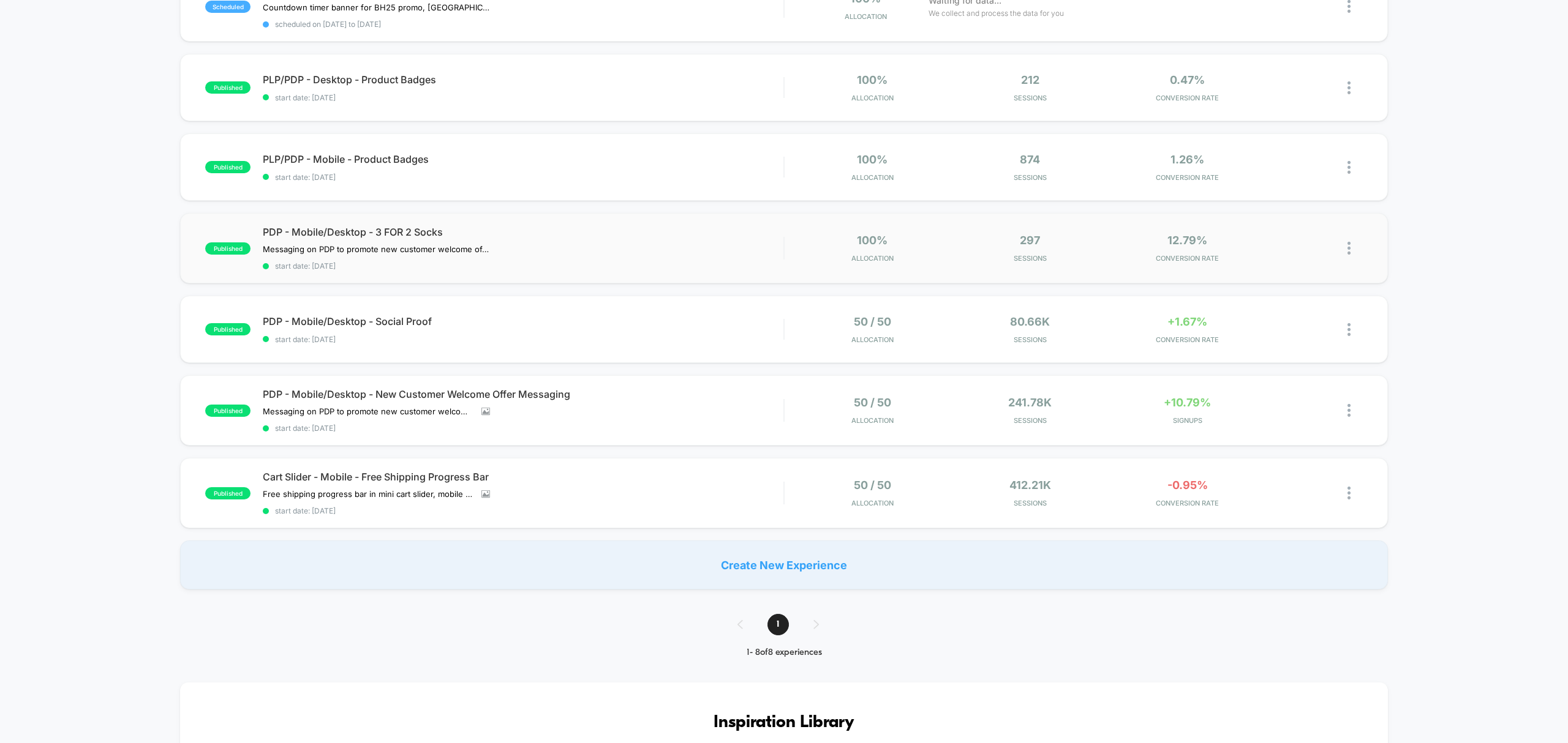
click at [1348, 248] on img at bounding box center [1349, 248] width 3 height 13
click at [1308, 204] on div "Duplicate" at bounding box center [1285, 205] width 111 height 28
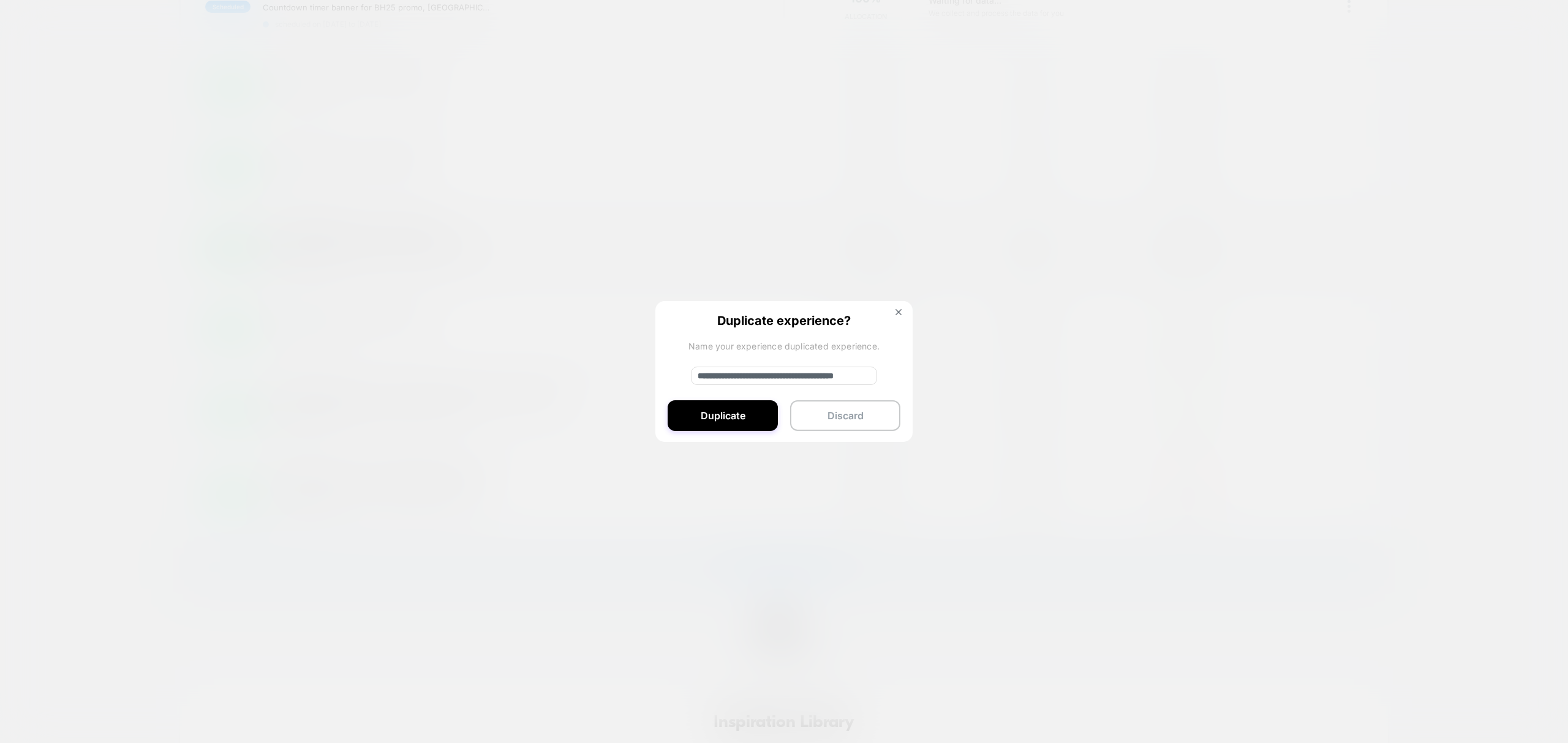
drag, startPoint x: 738, startPoint y: 373, endPoint x: 588, endPoint y: 380, distance: 150.2
click at [1348, 263] on div "**********" at bounding box center [1355, 248] width 15 height 29
drag, startPoint x: 843, startPoint y: 373, endPoint x: 812, endPoint y: 377, distance: 31.3
click at [820, 376] on input "**********" at bounding box center [784, 376] width 186 height 19
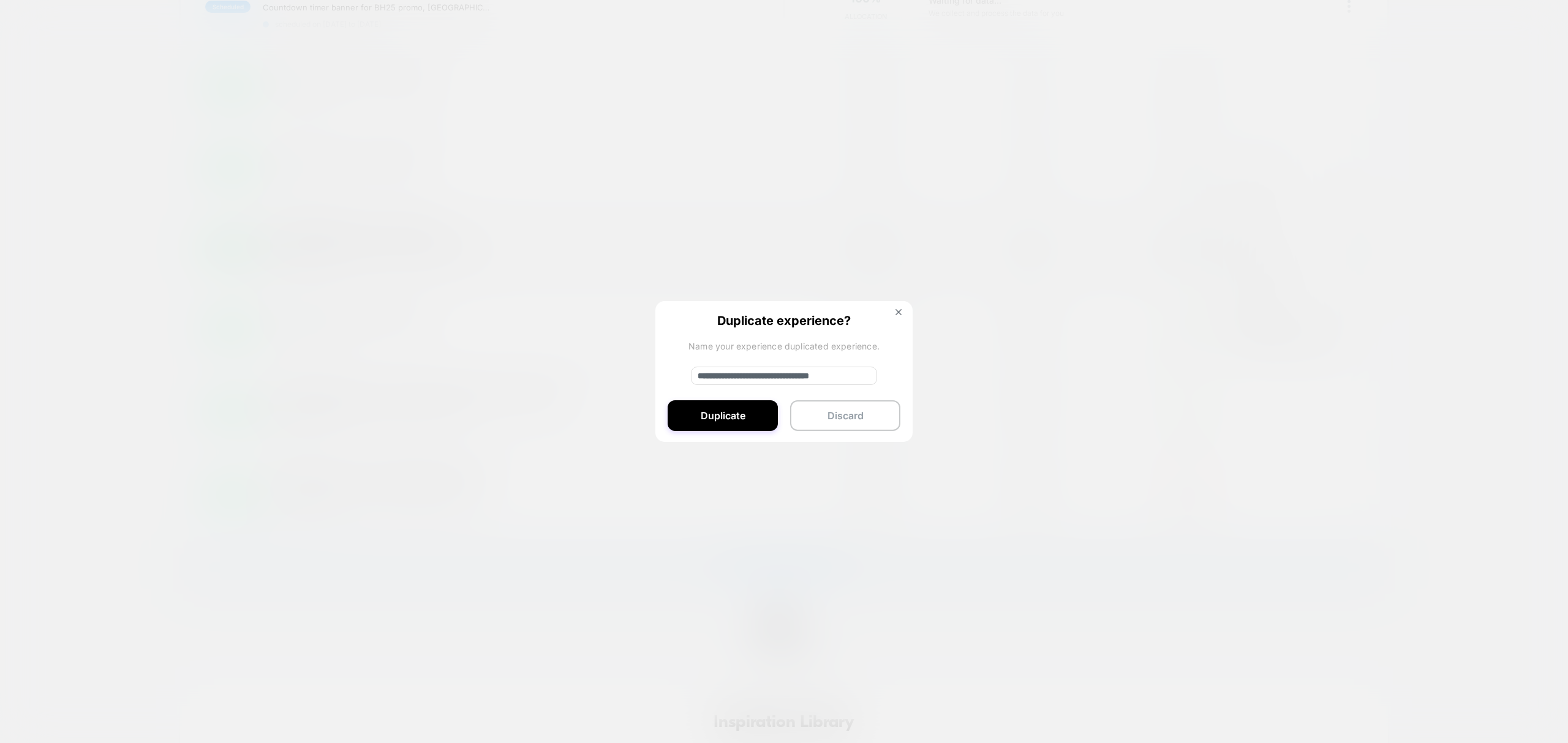
drag, startPoint x: 812, startPoint y: 377, endPoint x: 917, endPoint y: 363, distance: 105.9
click at [1348, 263] on div "**********" at bounding box center [1355, 248] width 15 height 29
type input "**********"
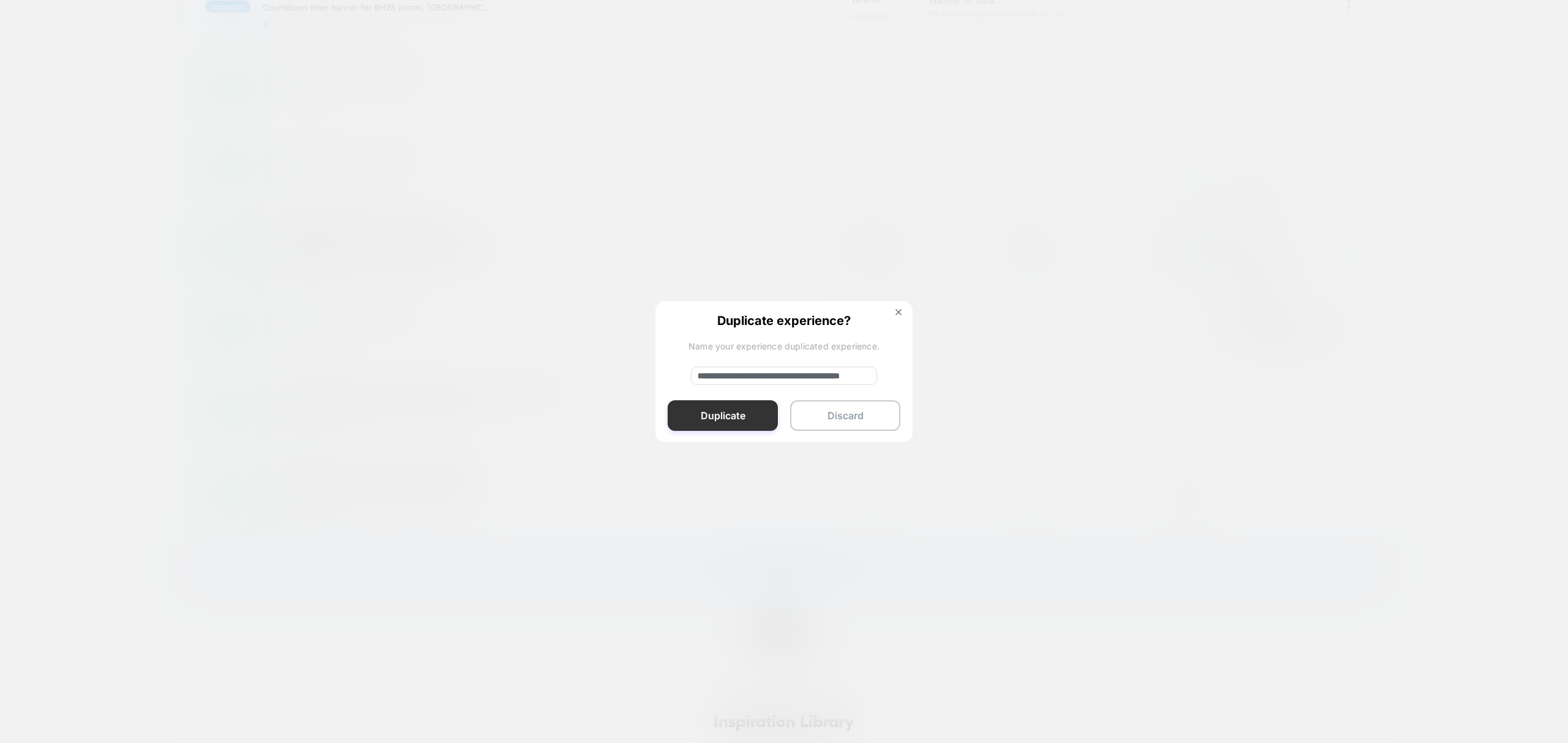
click at [765, 420] on button "Duplicate" at bounding box center [722, 416] width 111 height 31
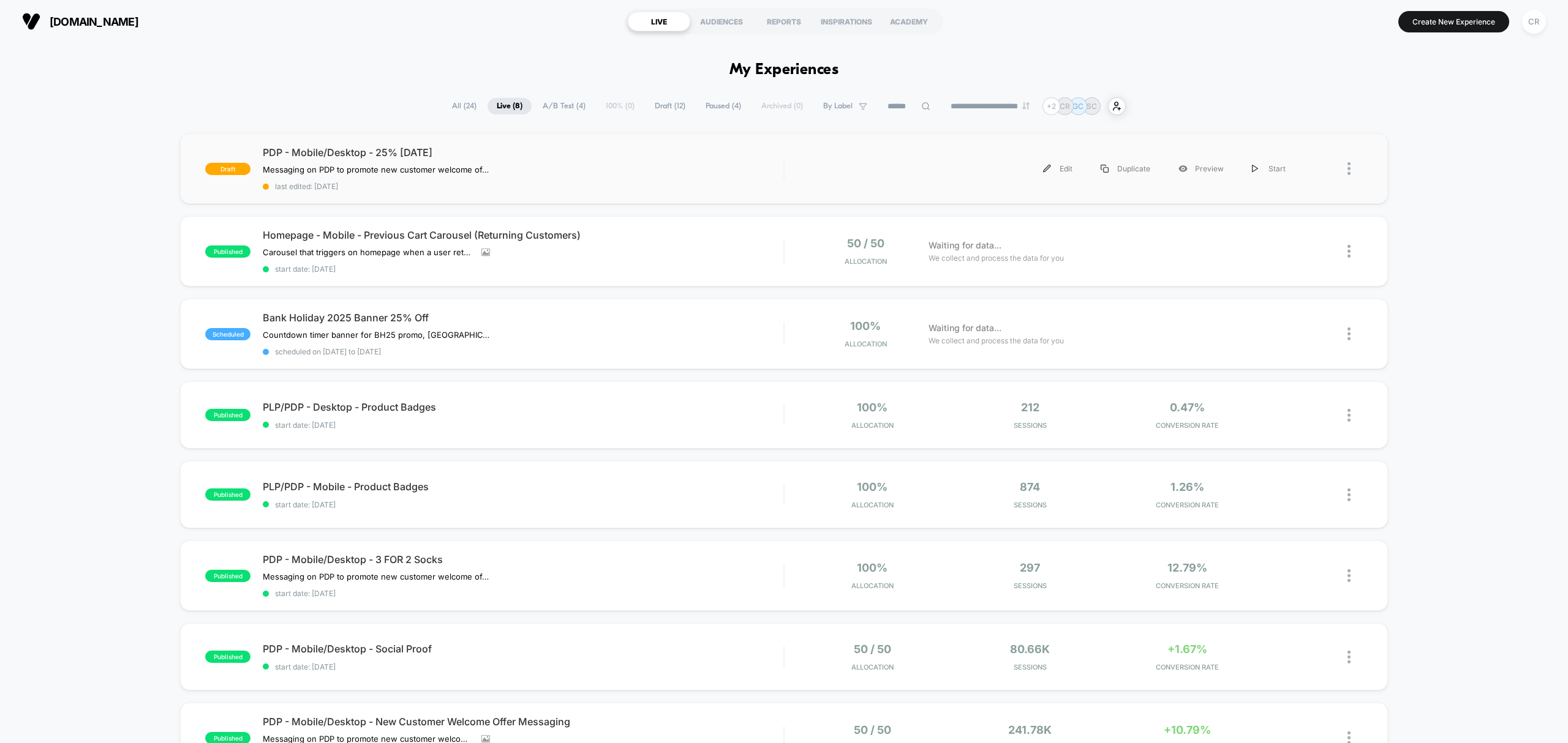
click at [1003, 172] on div "Edit Duplicate Preview Start" at bounding box center [1048, 168] width 503 height 28
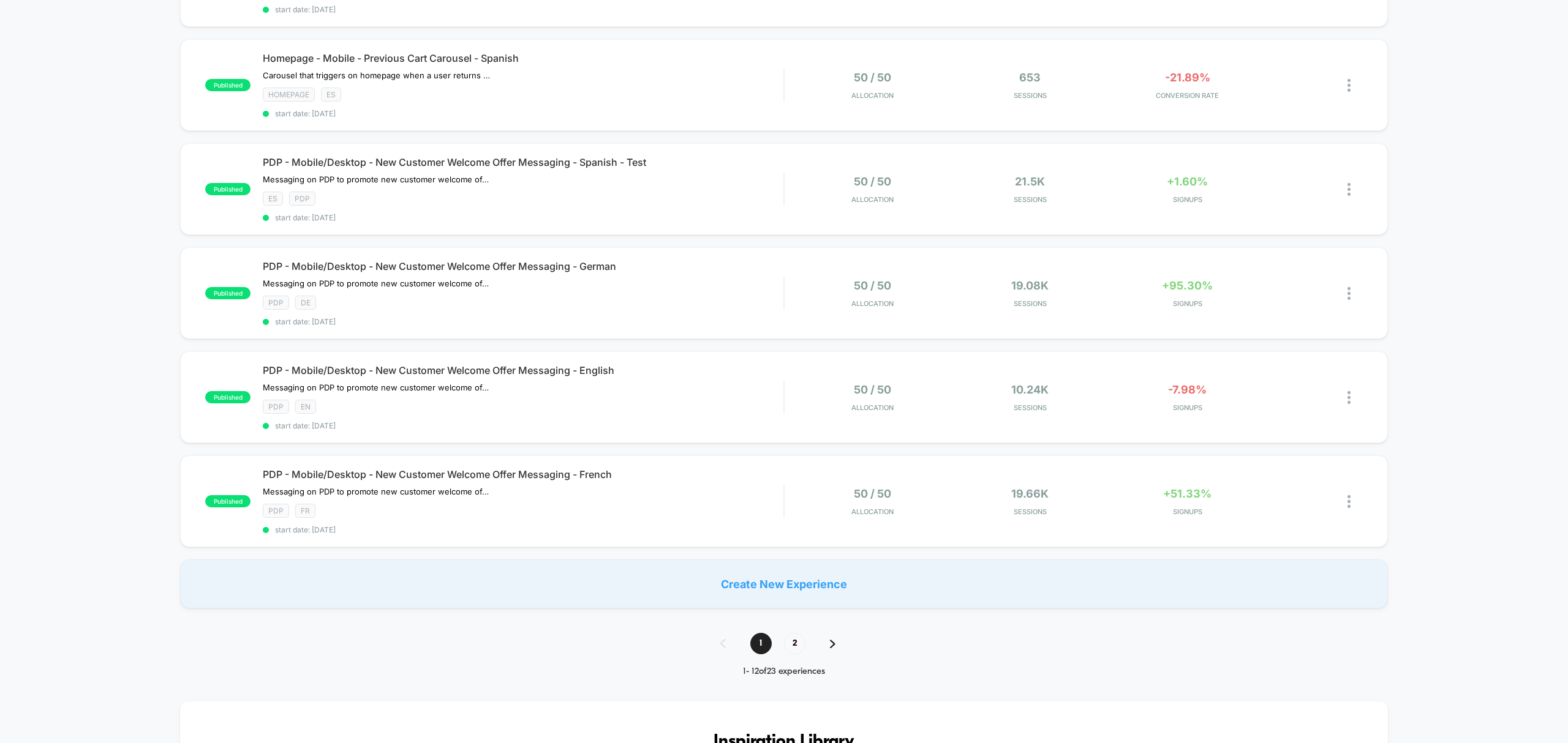
scroll to position [816, 0]
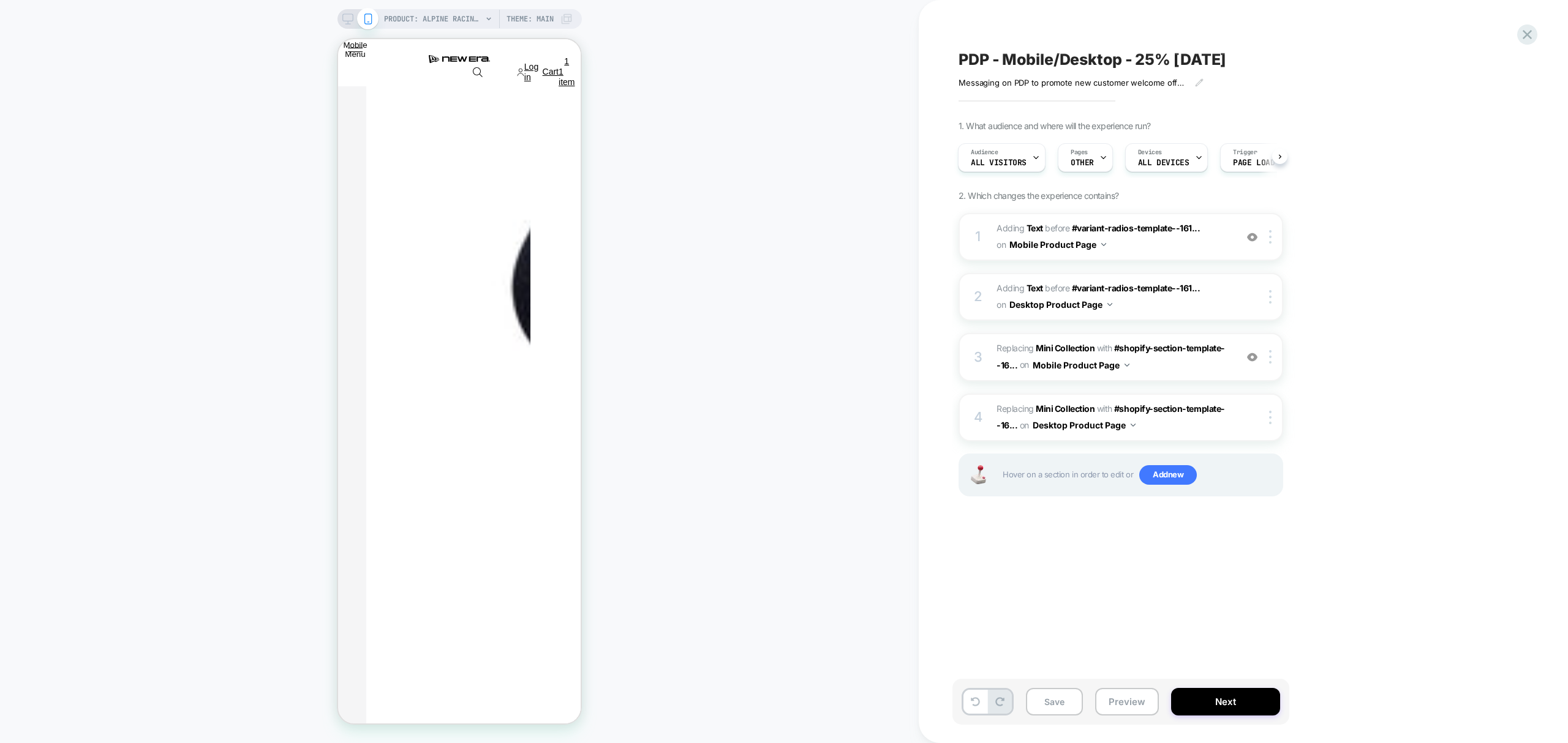
scroll to position [0, 4]
click at [1272, 359] on div at bounding box center [1272, 357] width 20 height 14
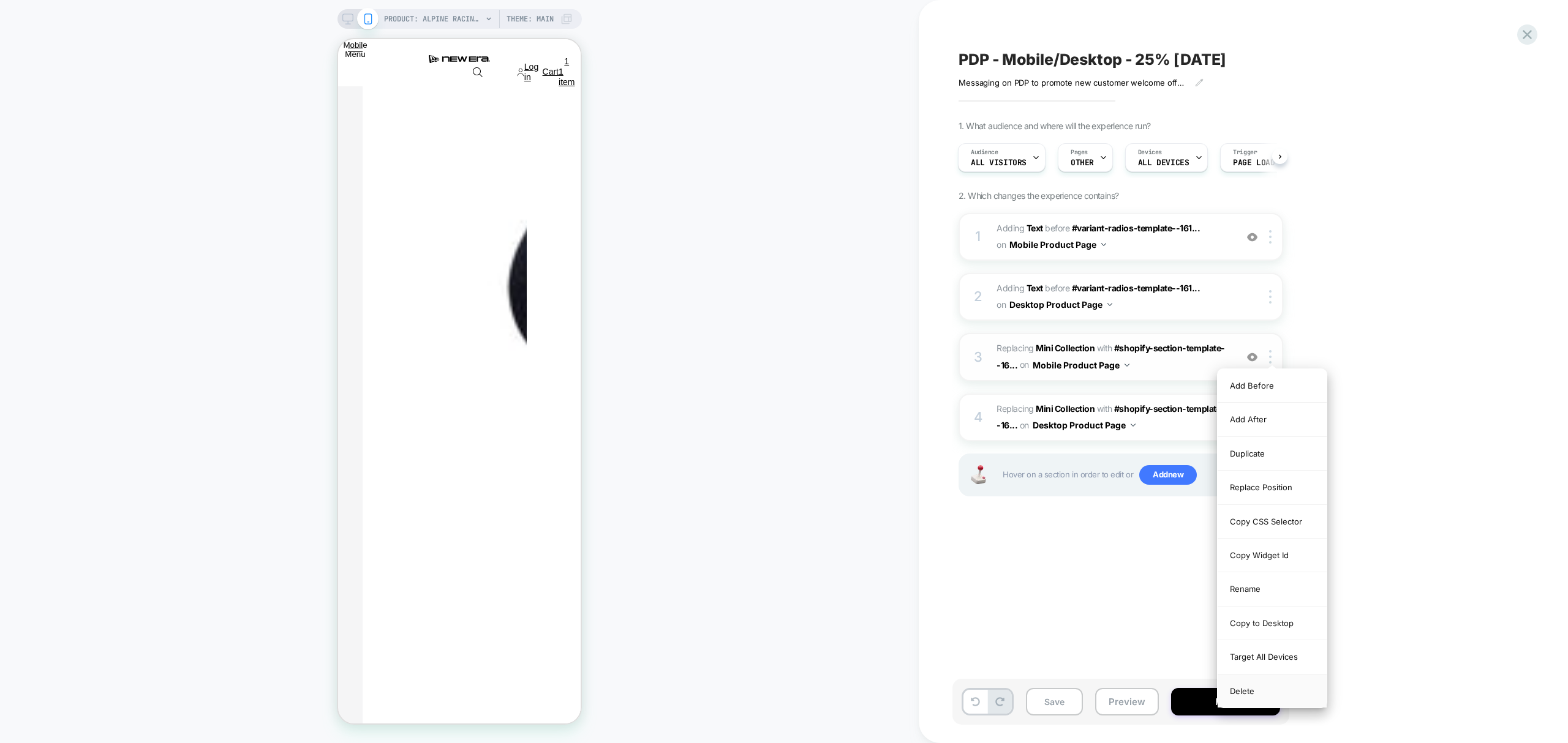
click at [1254, 691] on div "Delete" at bounding box center [1272, 691] width 109 height 33
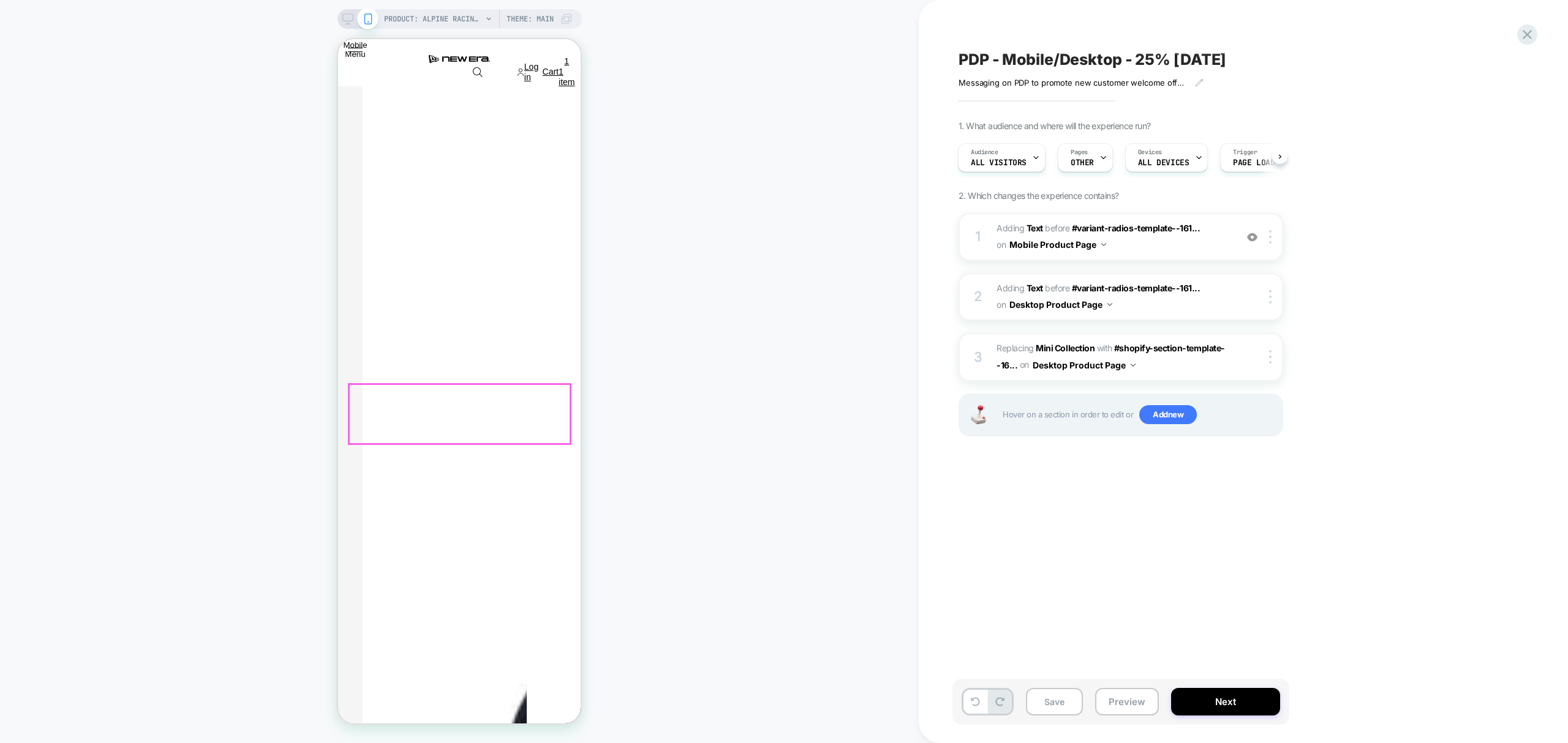
scroll to position [185, 0]
click at [1268, 357] on div at bounding box center [1272, 357] width 20 height 14
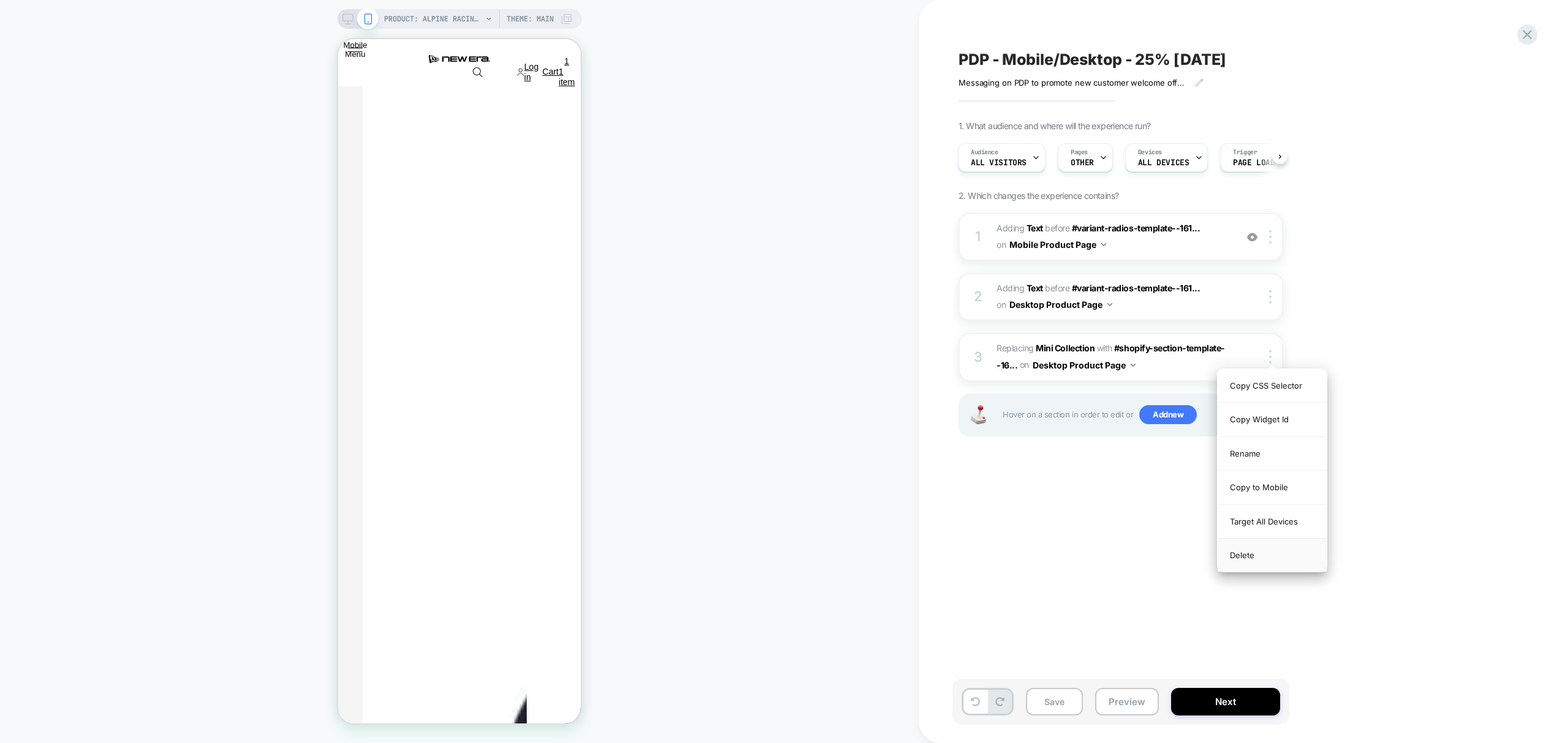
click at [1235, 566] on div "Delete" at bounding box center [1272, 555] width 109 height 33
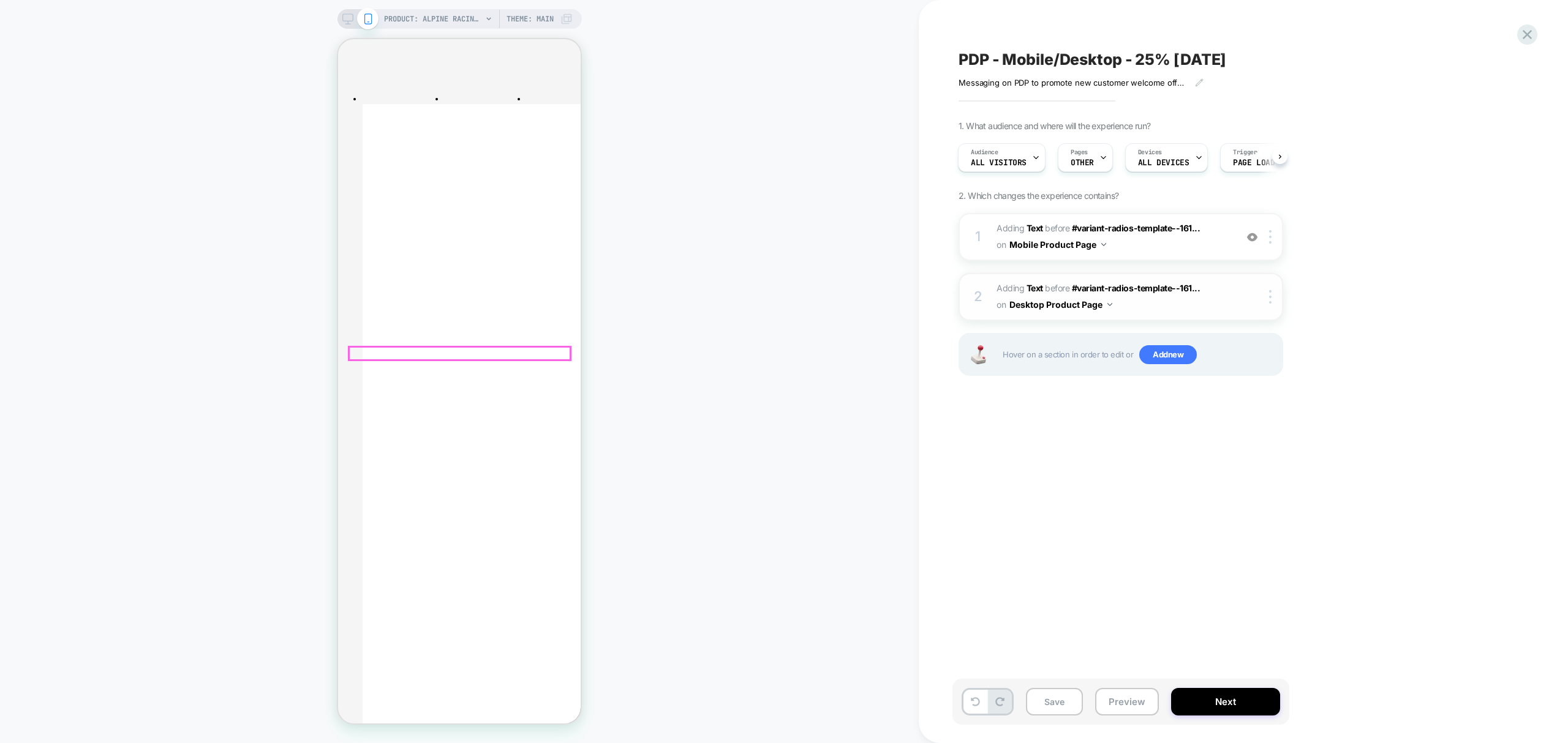
scroll to position [0, 0]
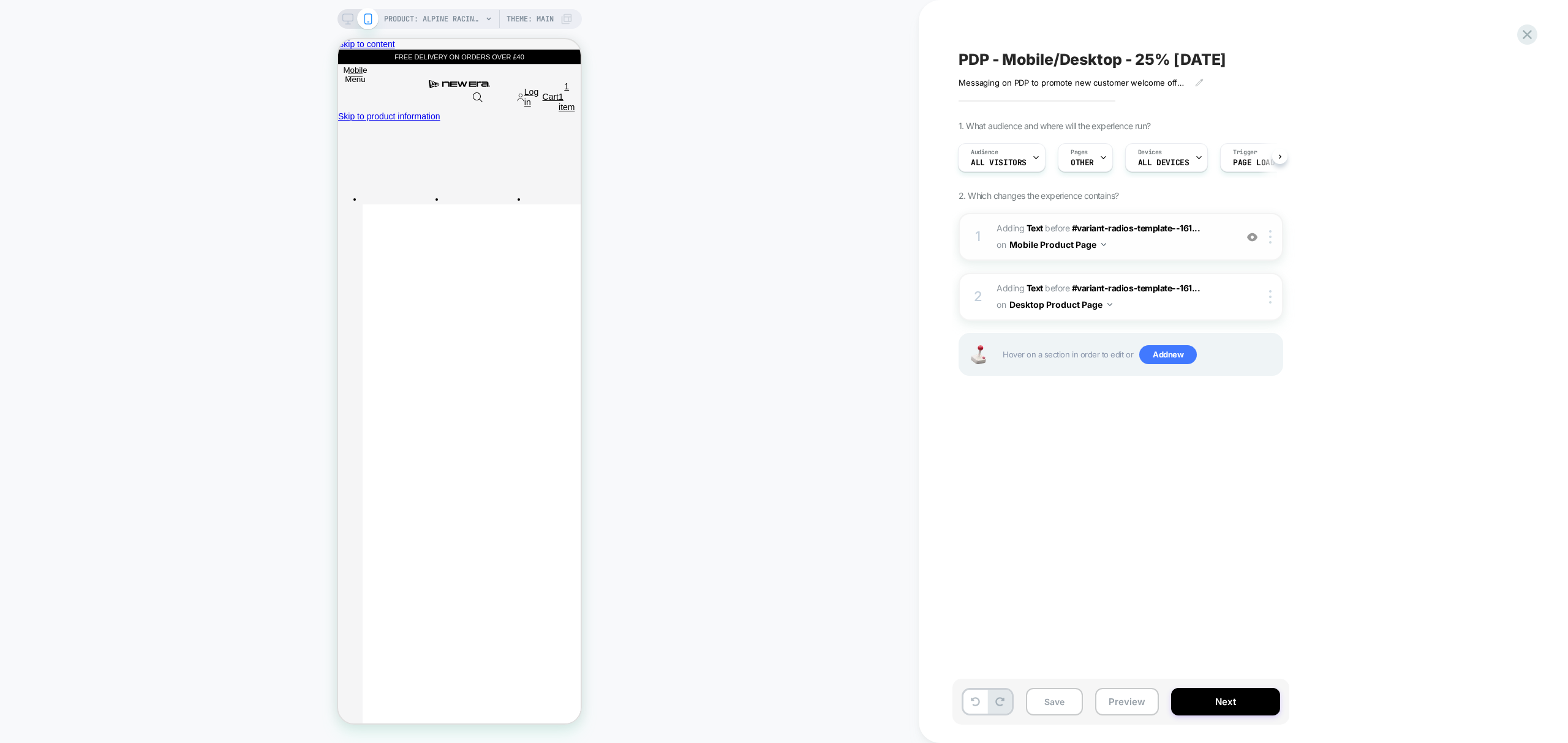
click at [1212, 236] on span "#_loomi_addon_1753964569019_dup1754922113_dup1755789999 Adding Text BEFORE #var…" at bounding box center [1113, 237] width 233 height 33
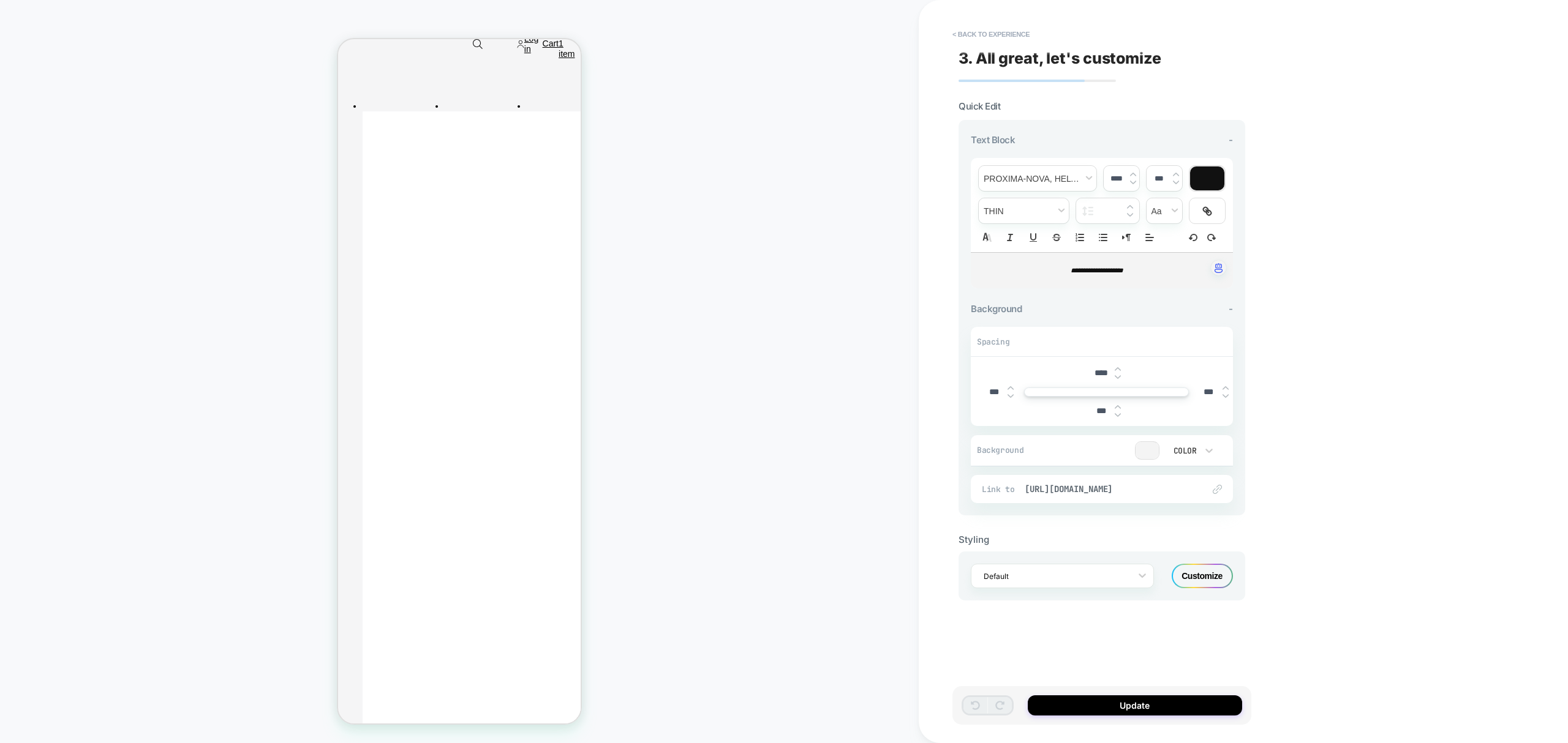
scroll to position [94, 0]
click at [1116, 273] on em "**********" at bounding box center [1096, 270] width 52 height 7
type input "****"
click at [1116, 273] on em "**********" at bounding box center [1096, 270] width 52 height 7
type input "****"
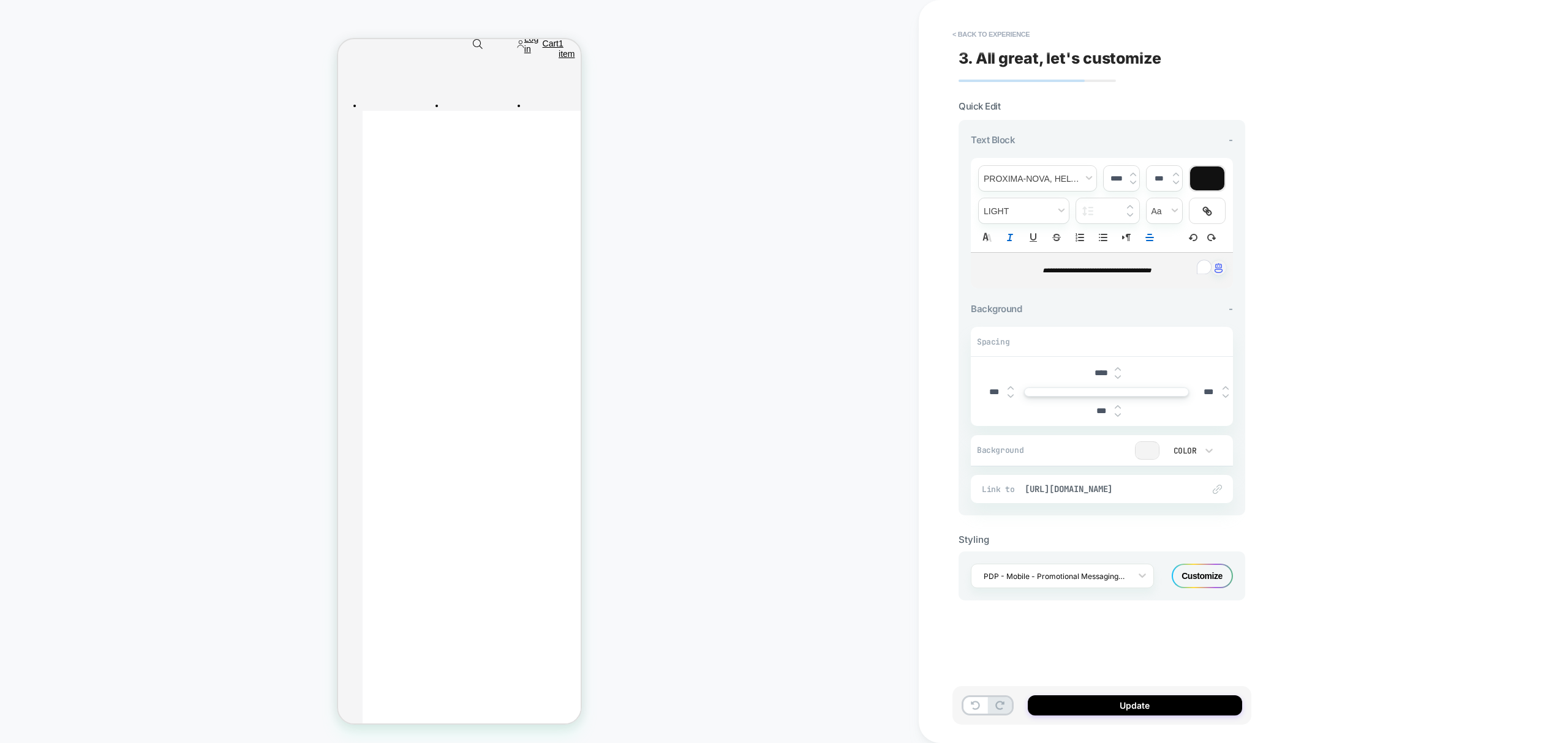
click at [1151, 270] on em "**********" at bounding box center [1097, 270] width 109 height 7
click at [1057, 216] on span "fontWeight" at bounding box center [1024, 210] width 90 height 25
click at [1007, 365] on span "fontWeight" at bounding box center [1024, 367] width 74 height 22
click at [1314, 349] on div "**********" at bounding box center [1188, 372] width 539 height 743
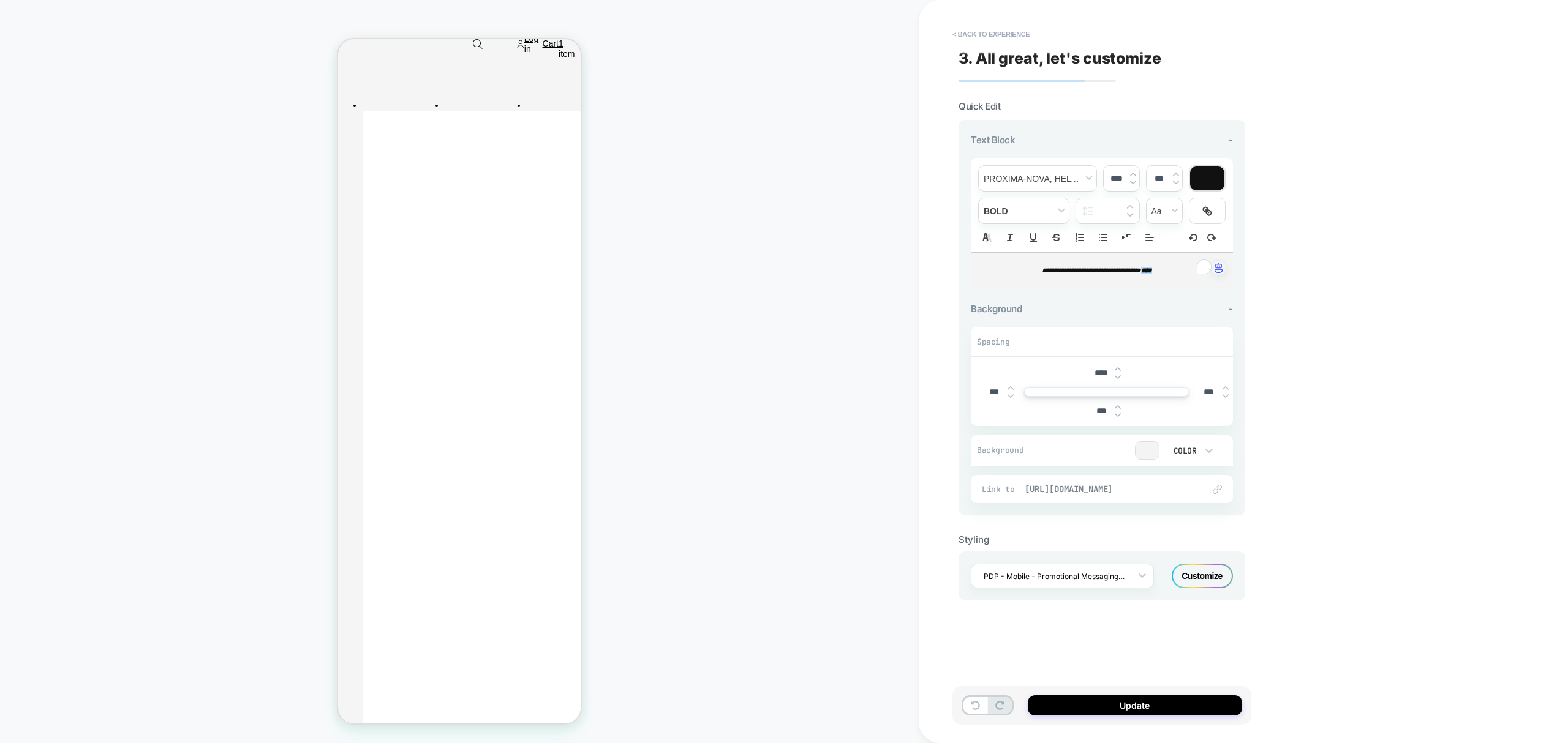
click at [1120, 486] on span "https://www.neweracap.co.uk/collections/socks" at bounding box center [1108, 489] width 167 height 11
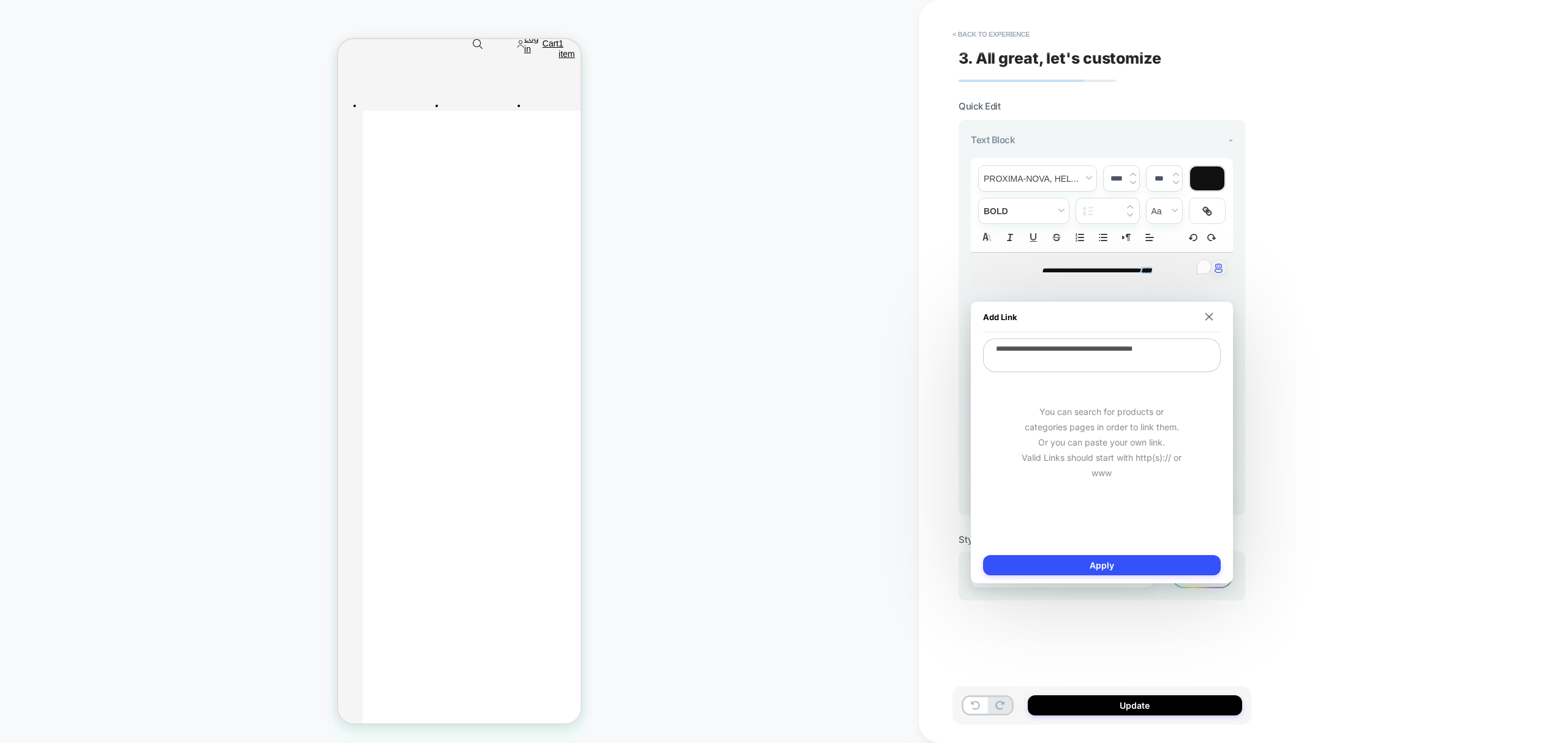
drag, startPoint x: 1416, startPoint y: 450, endPoint x: 1284, endPoint y: 471, distance: 133.7
click at [1416, 452] on div "**********" at bounding box center [1188, 372] width 539 height 743
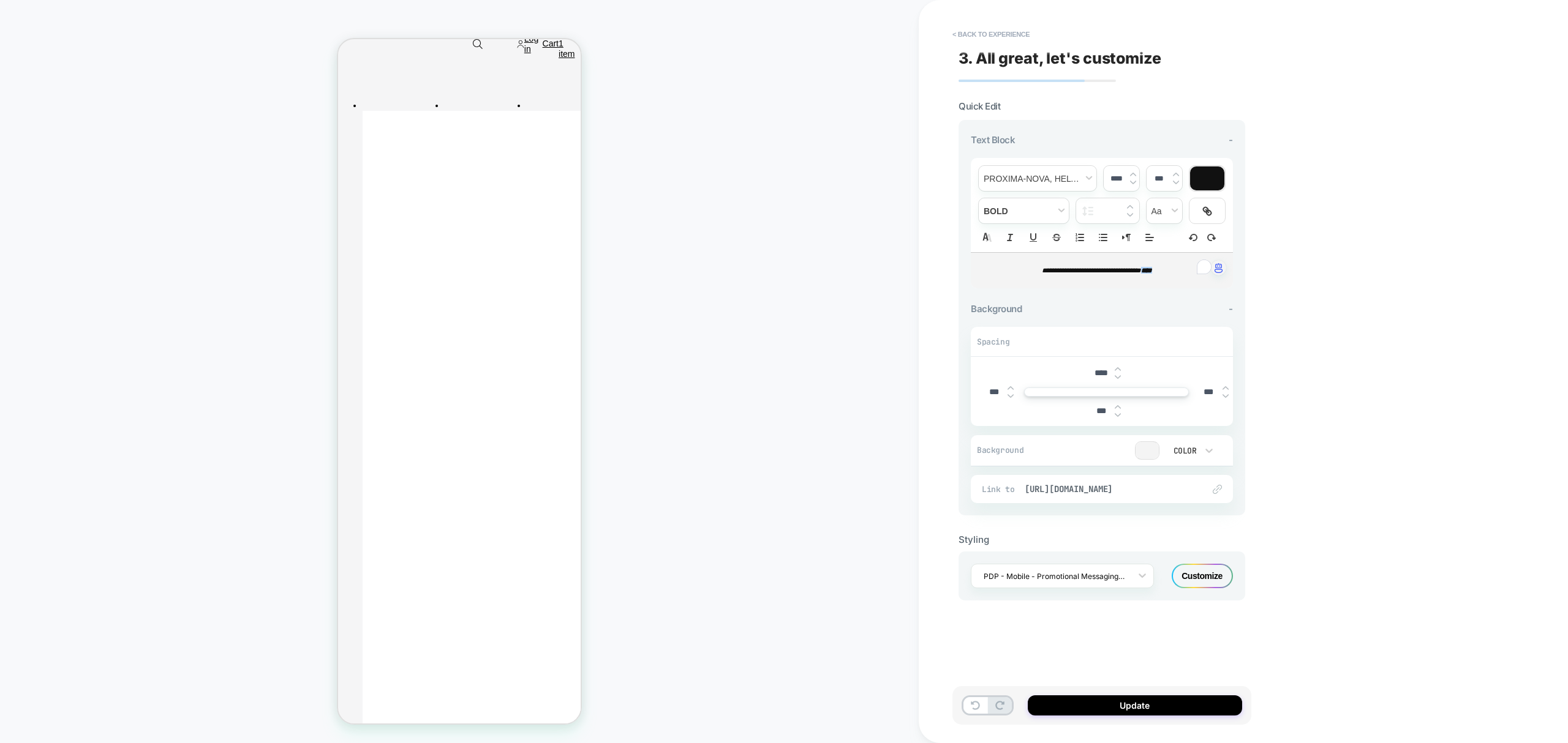
click at [1135, 496] on div "Link to https://www.neweracap.co.uk/collections/socks" at bounding box center [1101, 489] width 262 height 28
click at [1140, 492] on span "https://www.neweracap.co.uk/collections/socks" at bounding box center [1108, 489] width 167 height 11
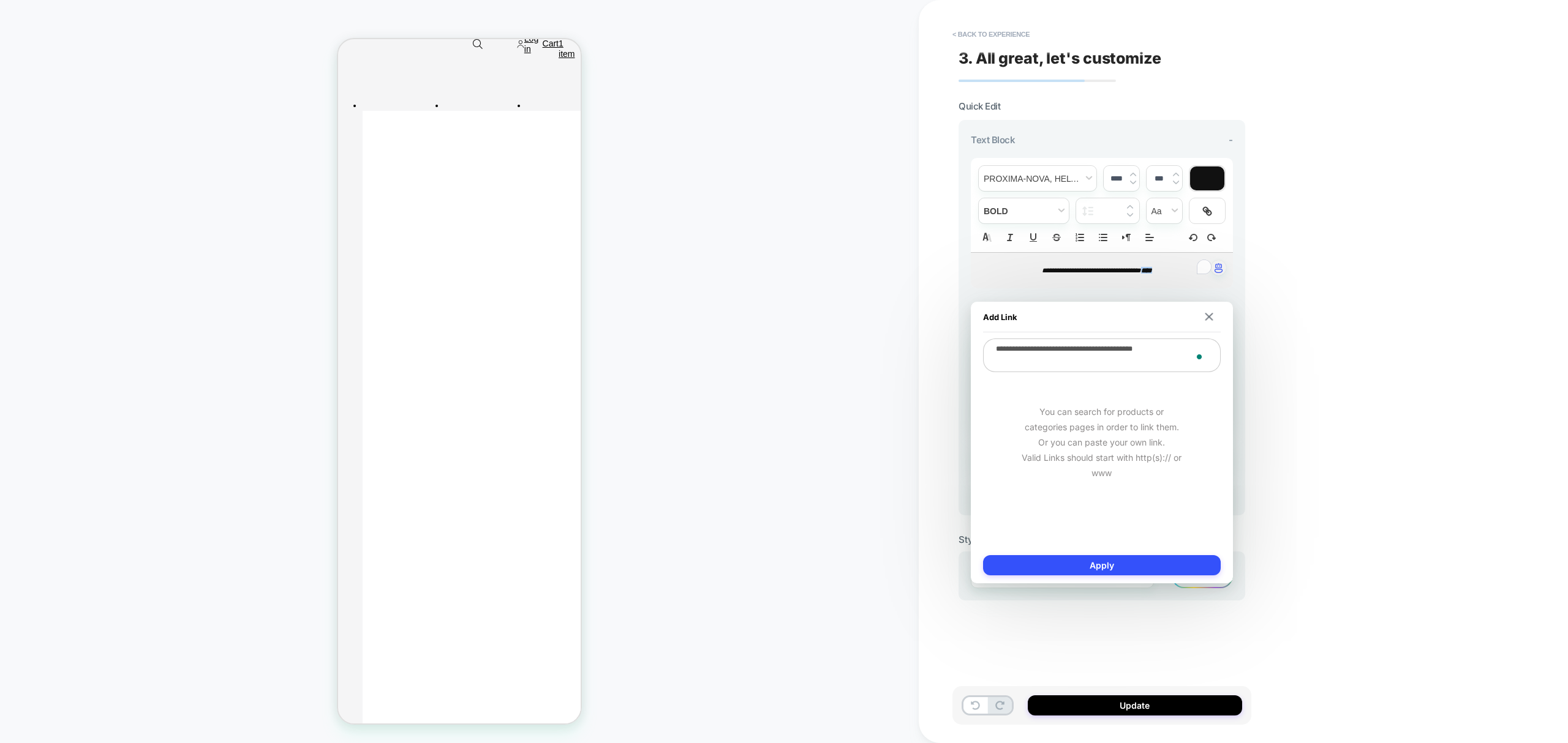
click at [1105, 348] on textarea "**********" at bounding box center [1101, 355] width 238 height 34
paste textarea "**********"
type textarea "*"
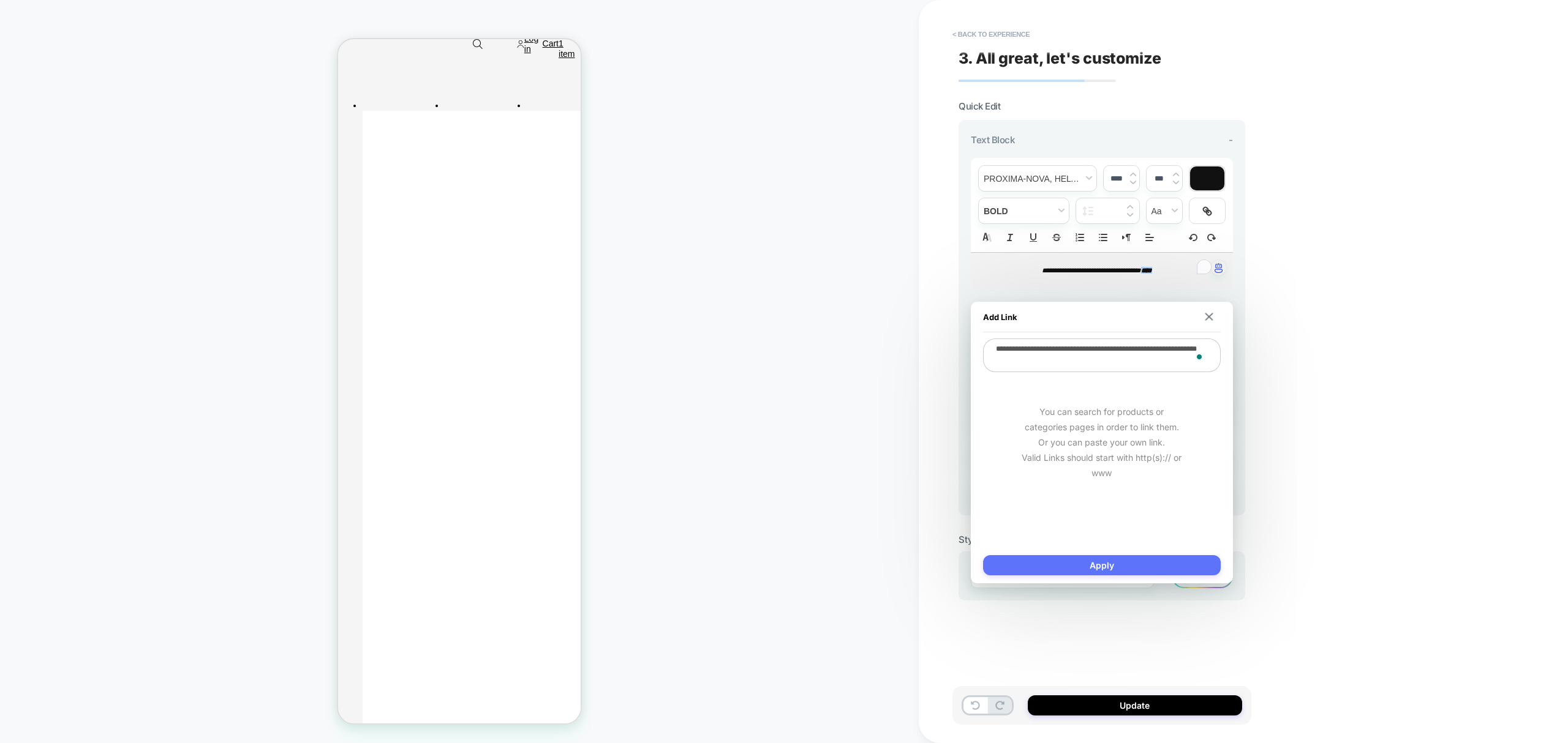
type textarea "**********"
click at [1140, 562] on button "Apply" at bounding box center [1101, 565] width 238 height 20
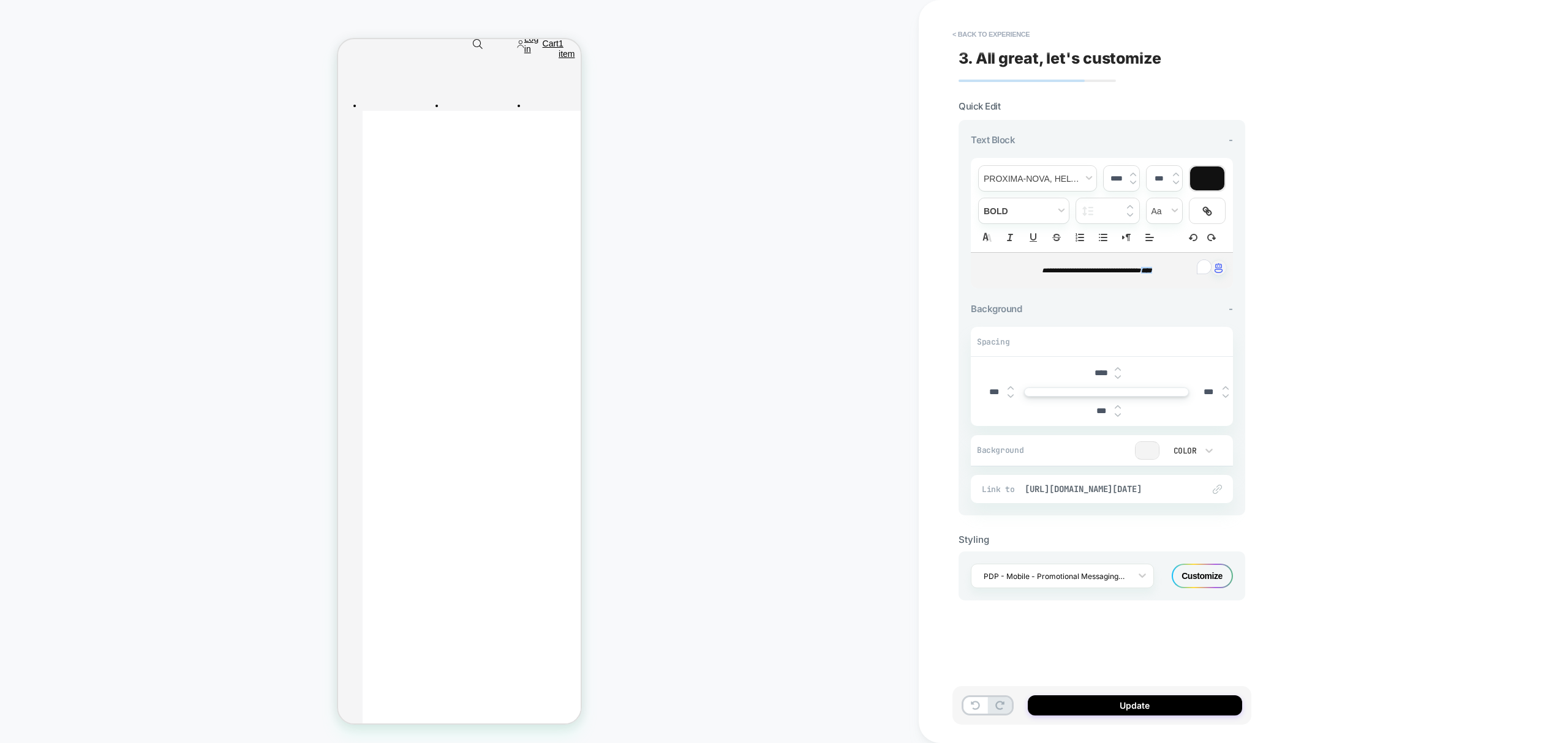
click at [1074, 276] on p "**********" at bounding box center [1097, 271] width 228 height 11
copy p "**********"
click at [1096, 700] on button "Update" at bounding box center [1135, 705] width 214 height 20
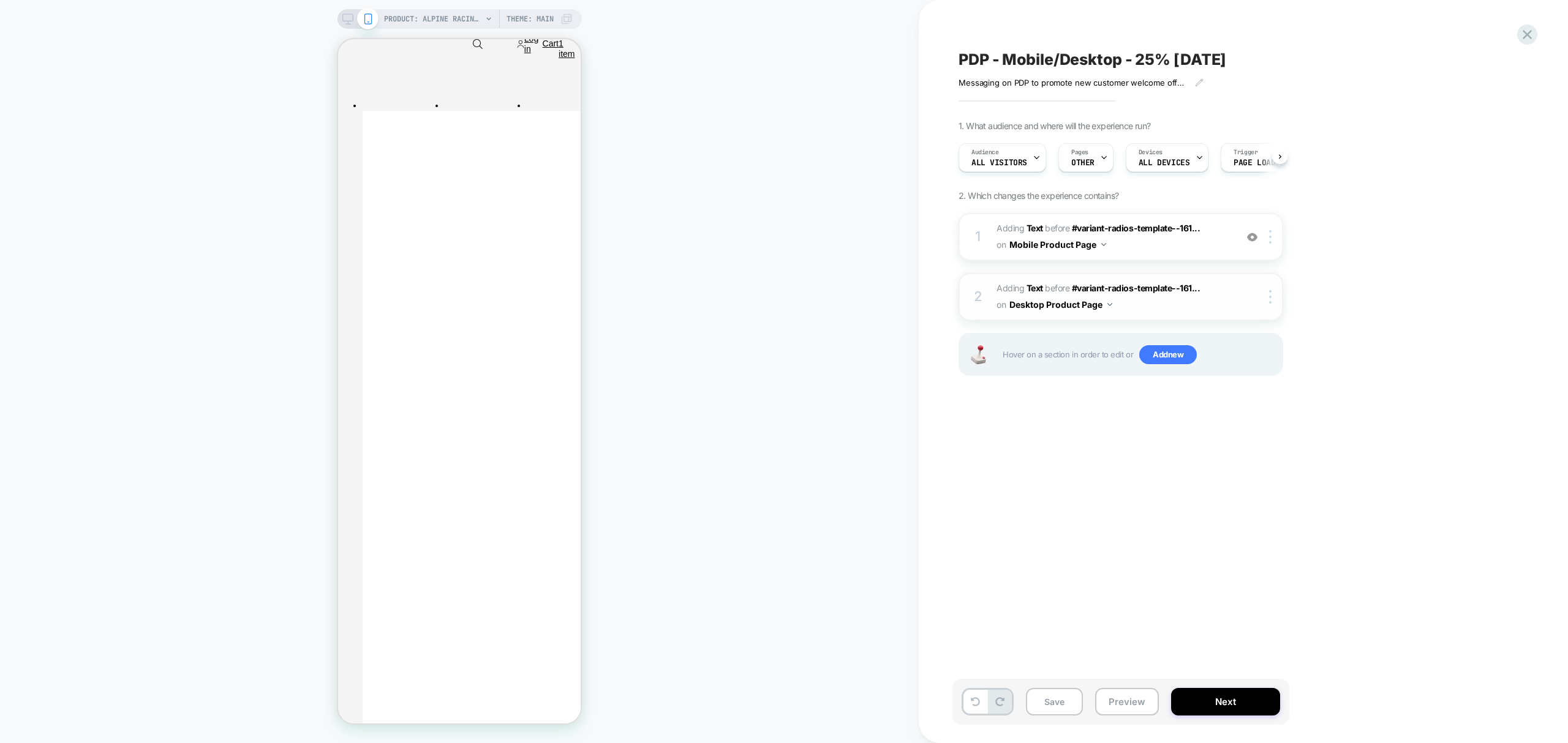
scroll to position [0, 1]
click at [1151, 154] on span "Devices" at bounding box center [1149, 152] width 24 height 9
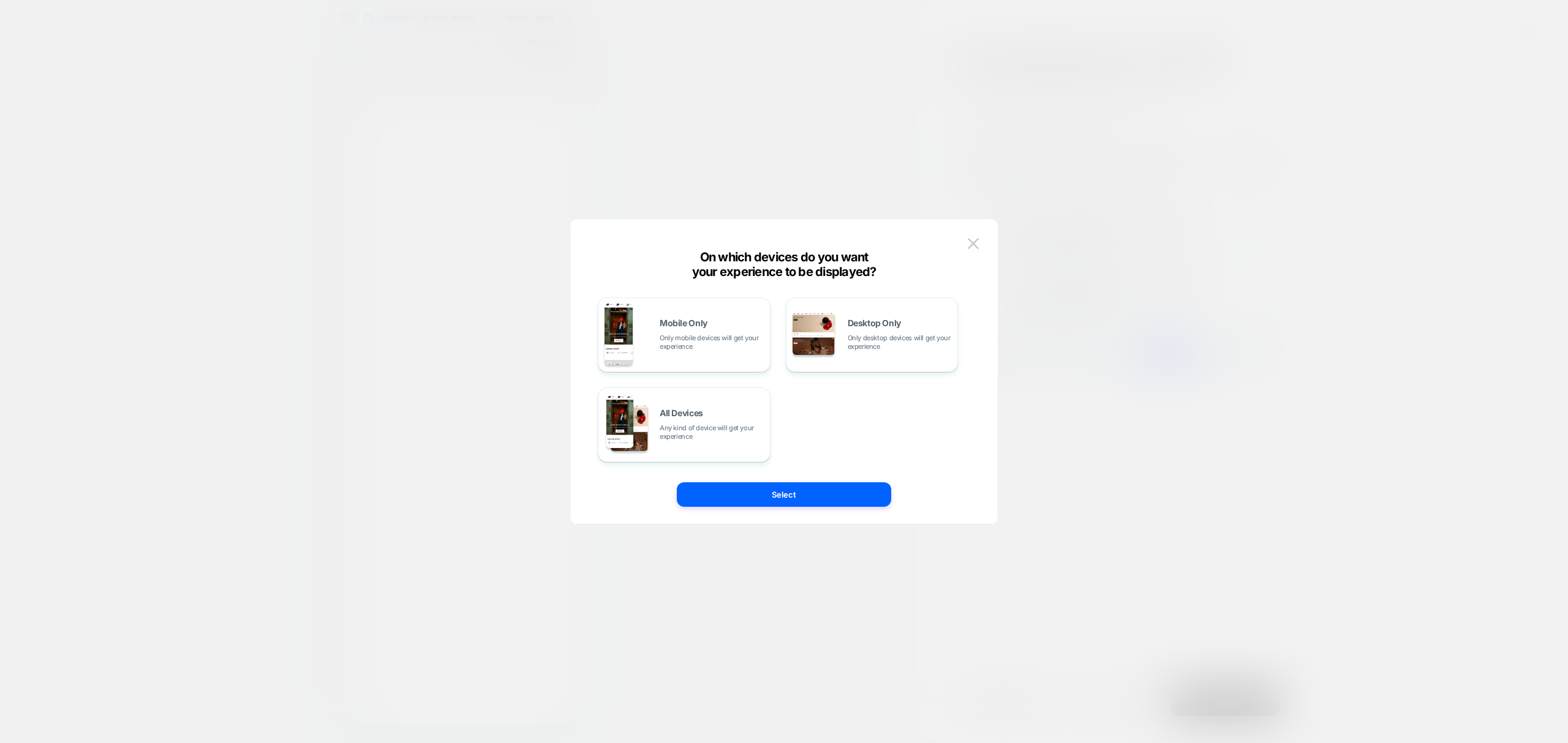
click at [1435, 191] on div at bounding box center [784, 372] width 1568 height 743
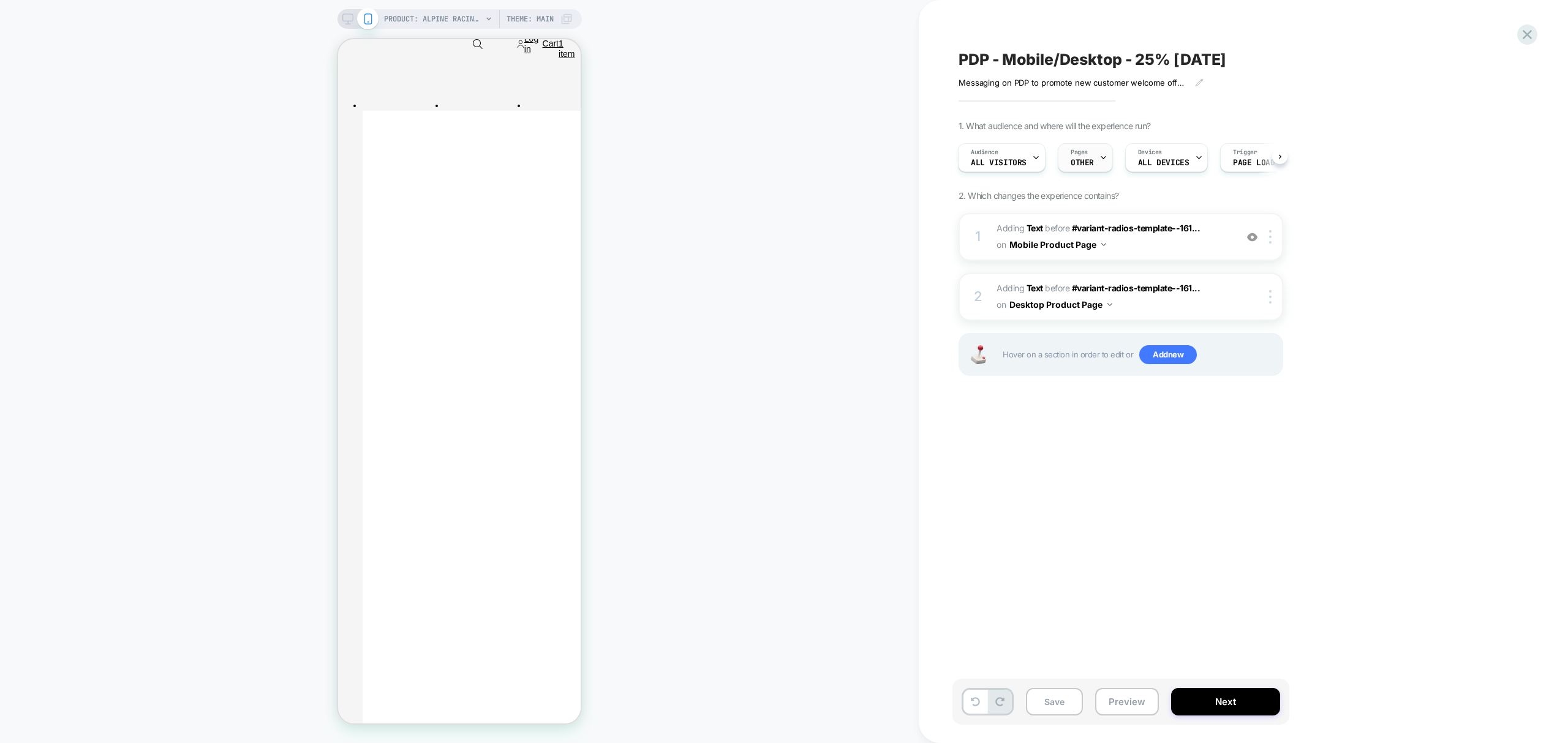
click at [1093, 155] on div "Pages OTHER" at bounding box center [1082, 157] width 48 height 28
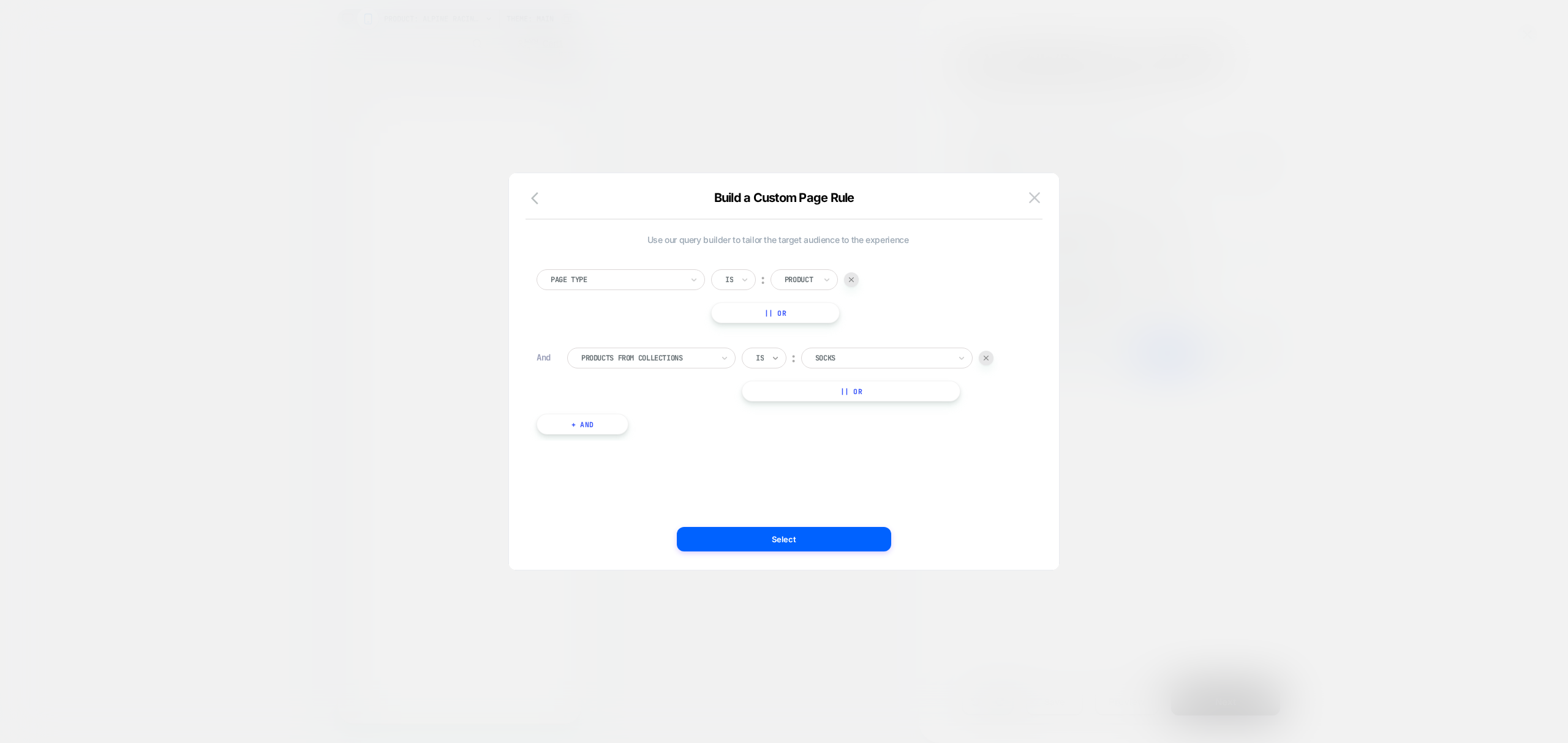
click at [773, 358] on icon at bounding box center [775, 358] width 9 height 12
click at [772, 405] on div "Is not" at bounding box center [793, 412] width 80 height 20
click at [560, 426] on button "+ And" at bounding box center [582, 425] width 92 height 21
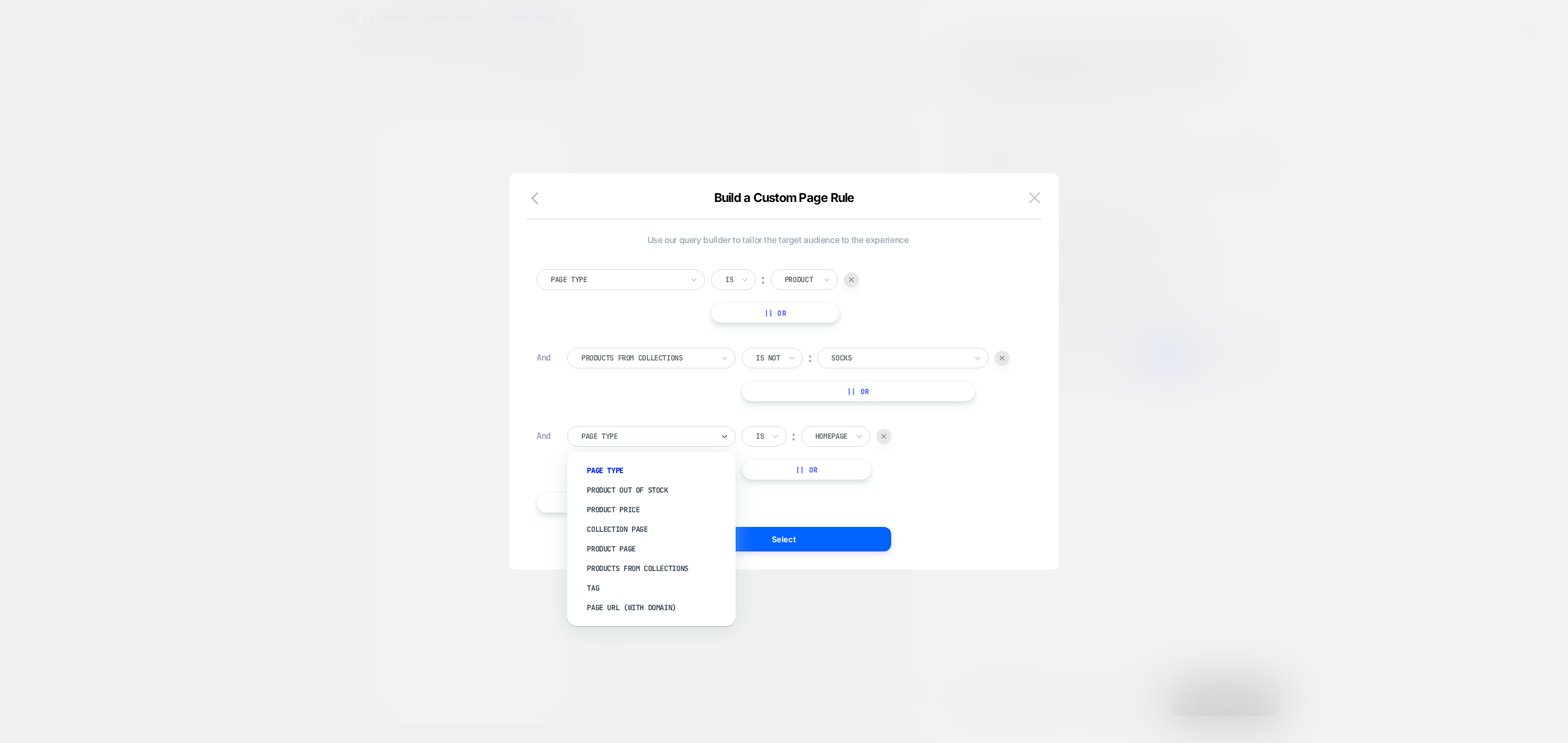
click at [669, 436] on div at bounding box center [646, 436] width 131 height 11
click at [662, 569] on div "Products From Collections" at bounding box center [657, 569] width 156 height 20
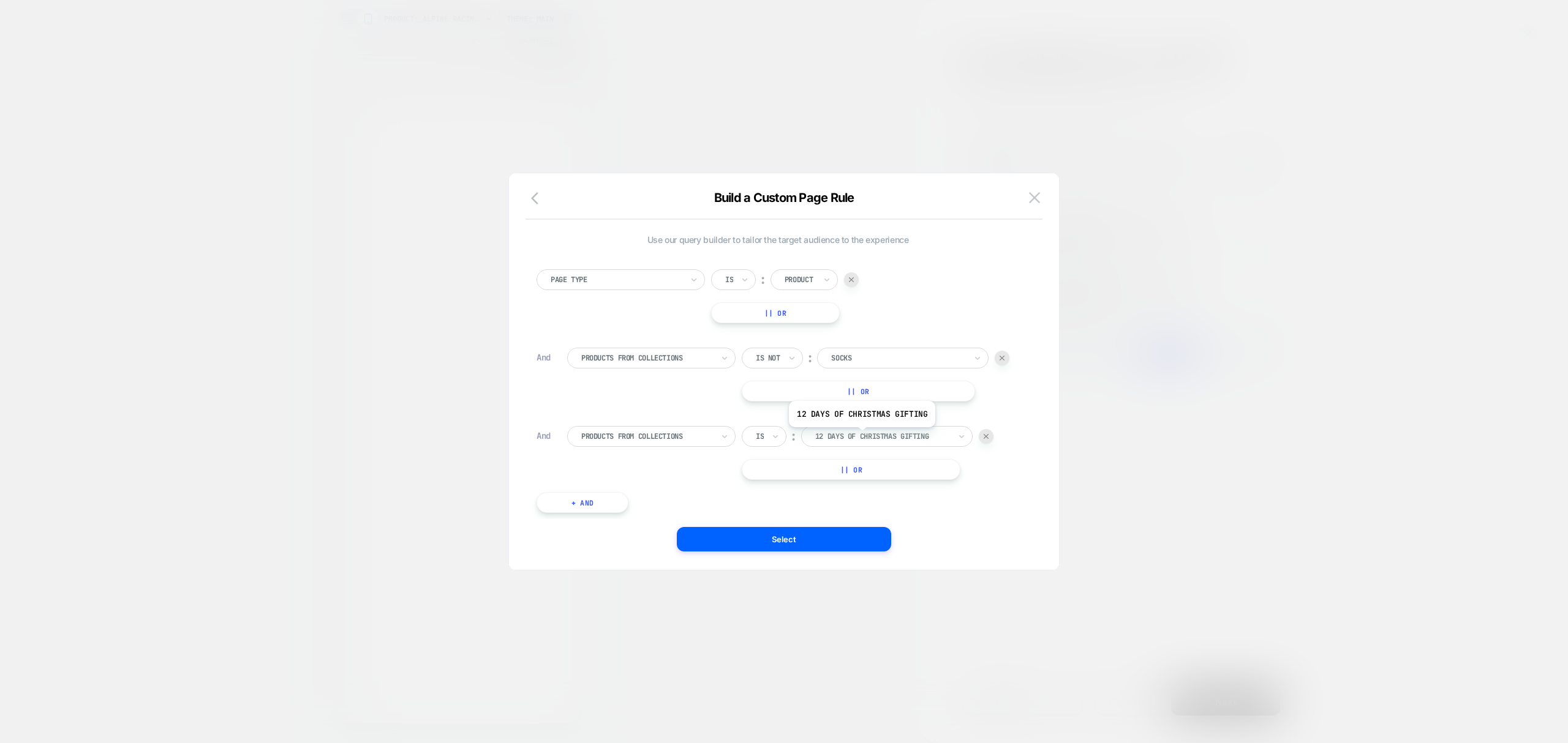
click at [861, 437] on div at bounding box center [882, 436] width 135 height 11
type input "*"
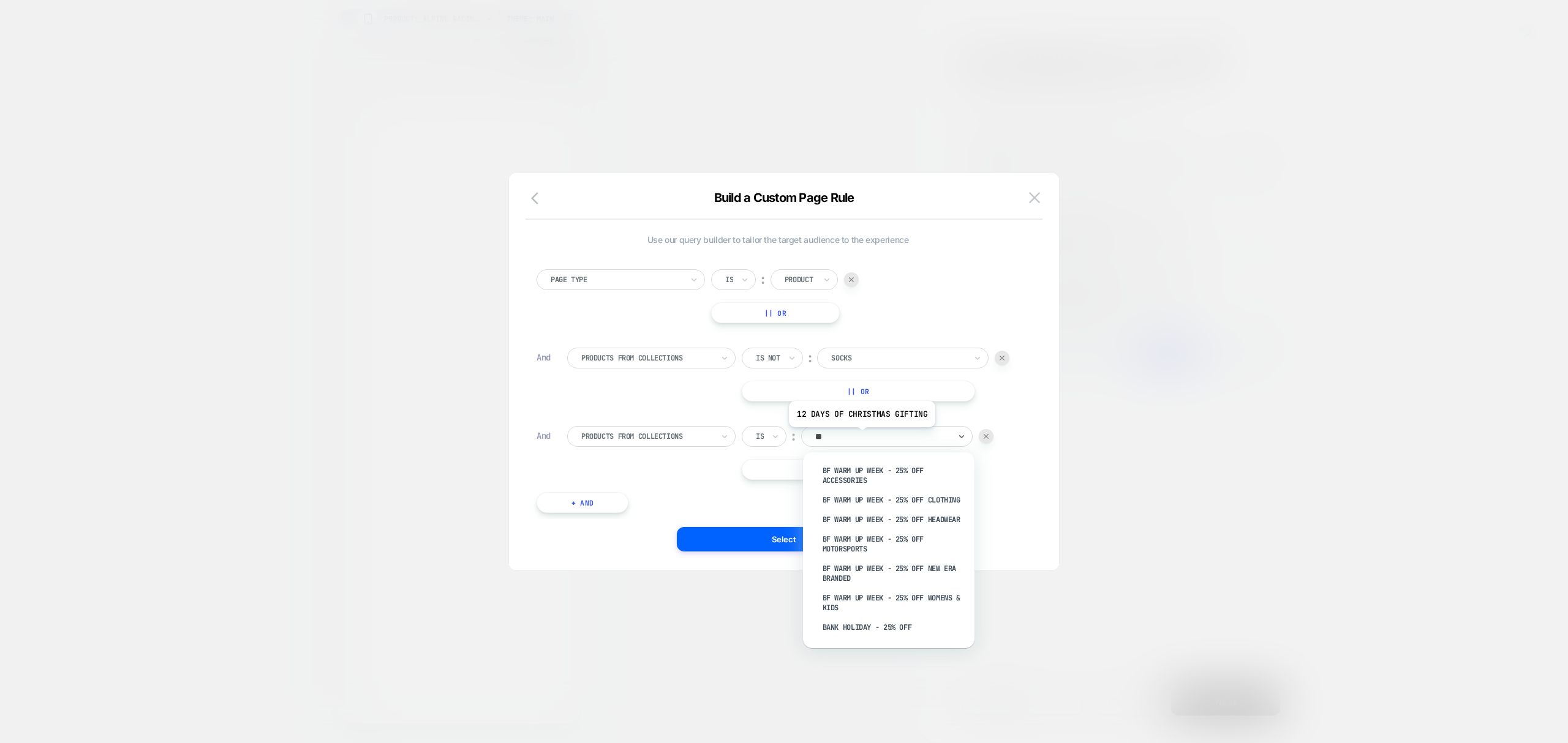
type input "***"
click at [777, 433] on icon at bounding box center [775, 436] width 9 height 12
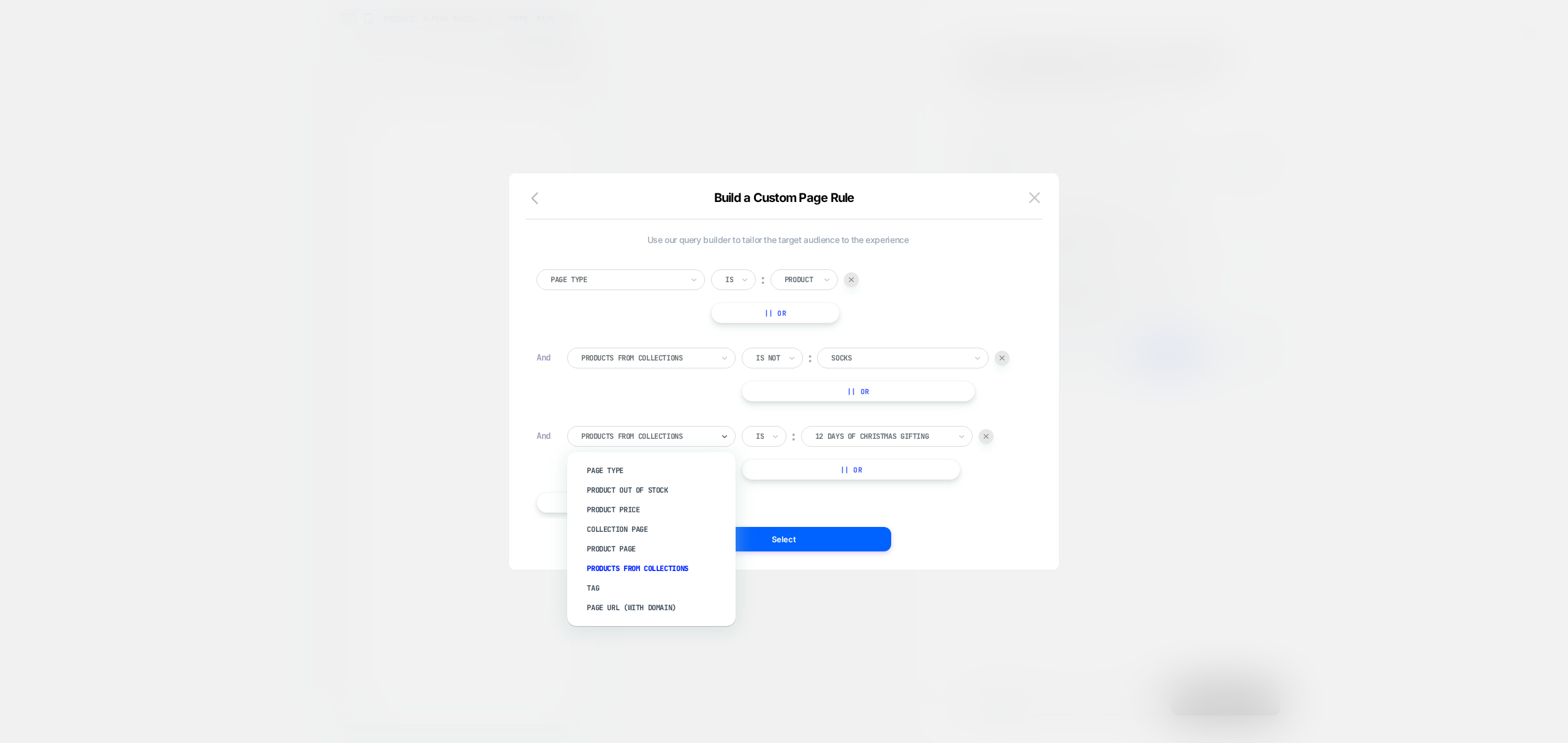
click at [698, 439] on div at bounding box center [646, 436] width 131 height 11
click at [619, 580] on div "Tag" at bounding box center [657, 589] width 156 height 20
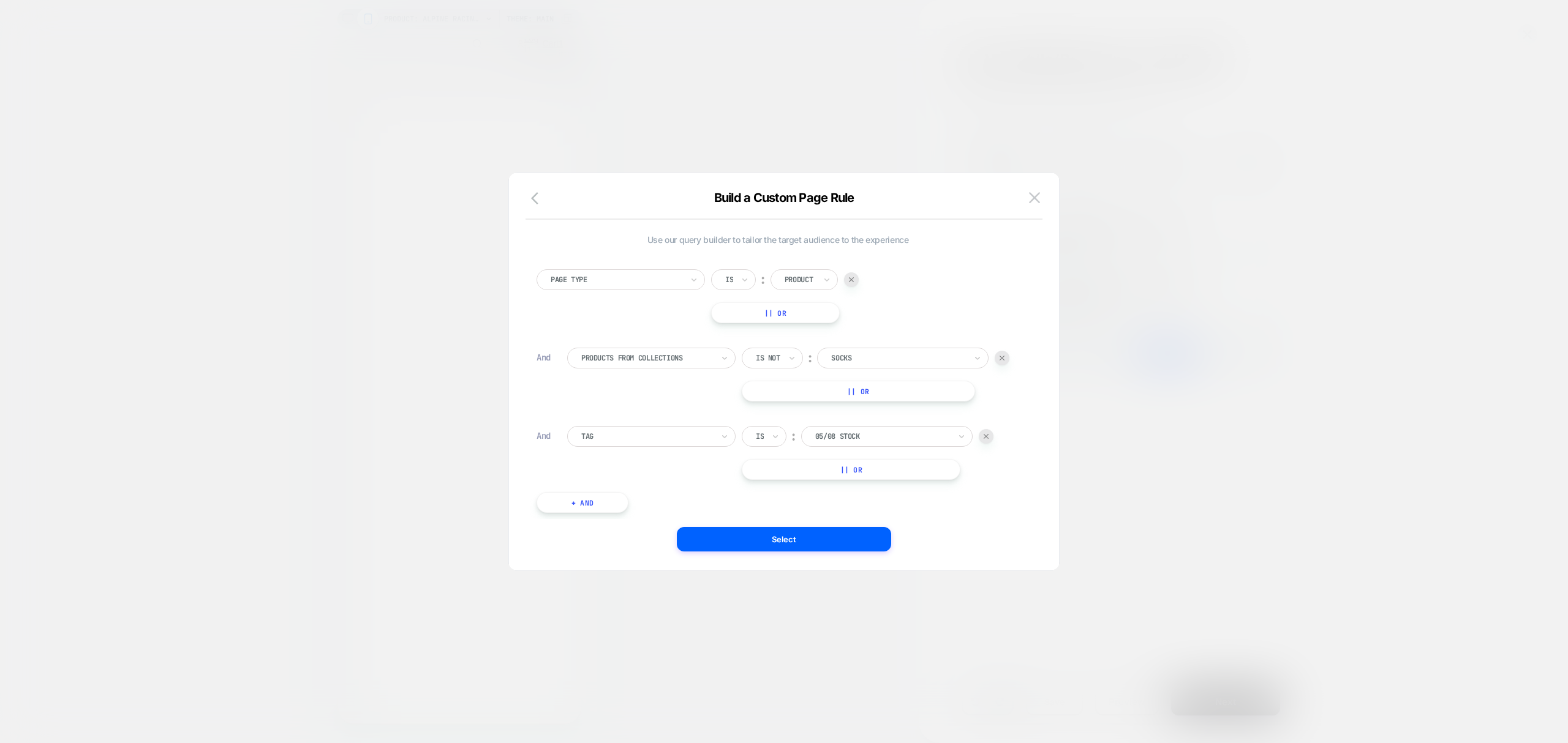
click at [845, 442] on div at bounding box center [882, 436] width 135 height 11
click at [843, 441] on div at bounding box center [882, 436] width 135 height 11
type input "*"
click at [625, 431] on div at bounding box center [646, 436] width 131 height 11
click at [631, 564] on div "Products From Collections" at bounding box center [657, 569] width 156 height 20
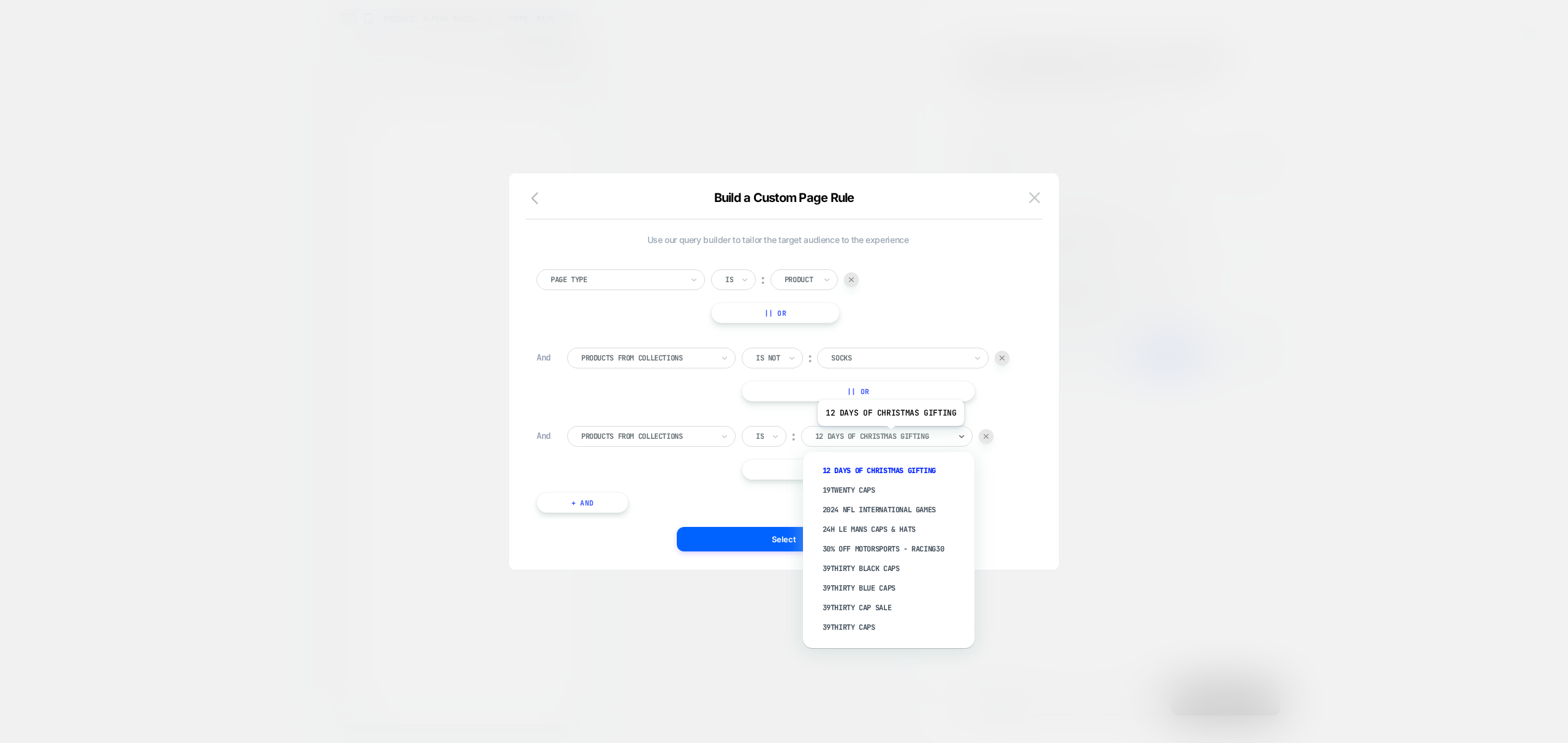
click at [890, 436] on div at bounding box center [882, 436] width 135 height 11
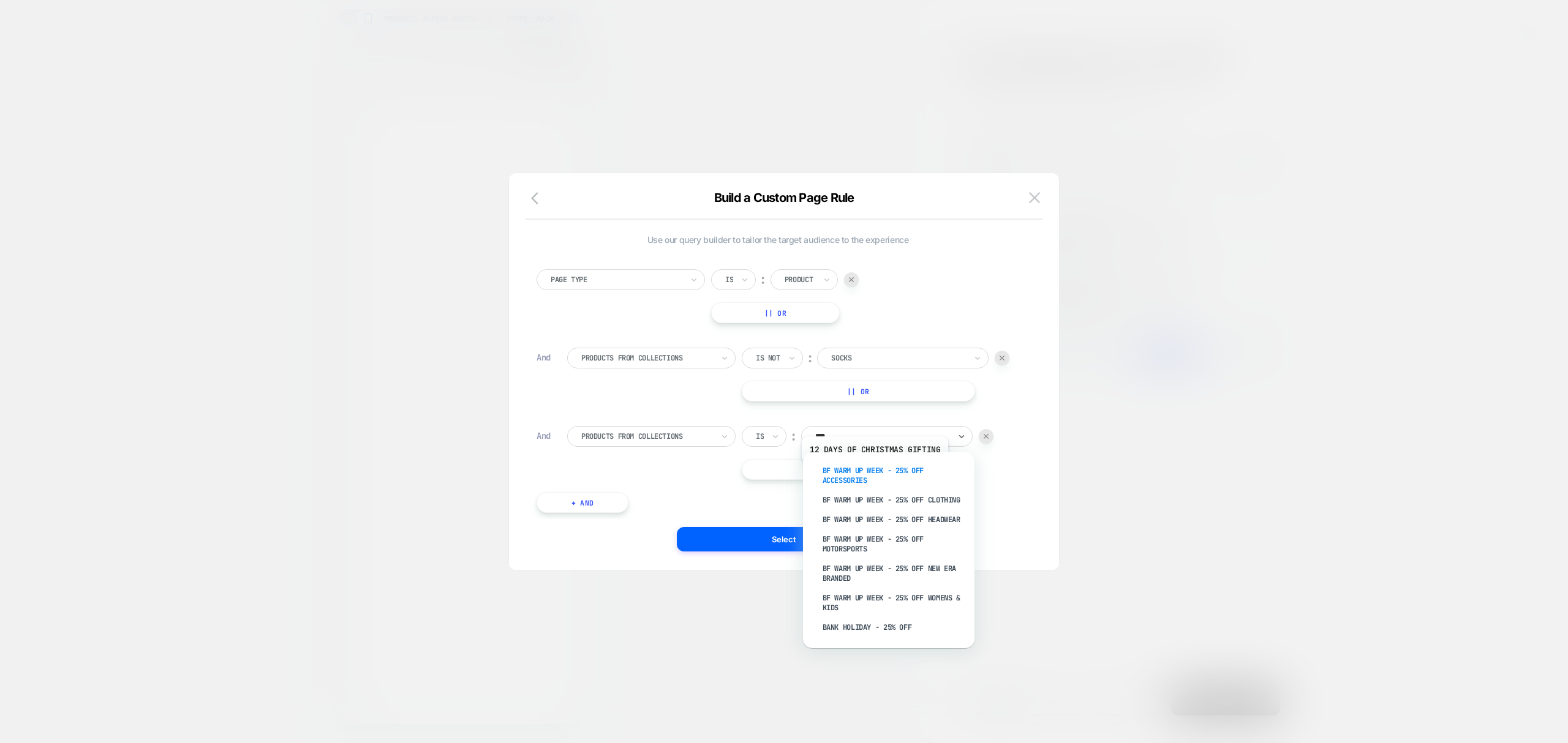
type input "***"
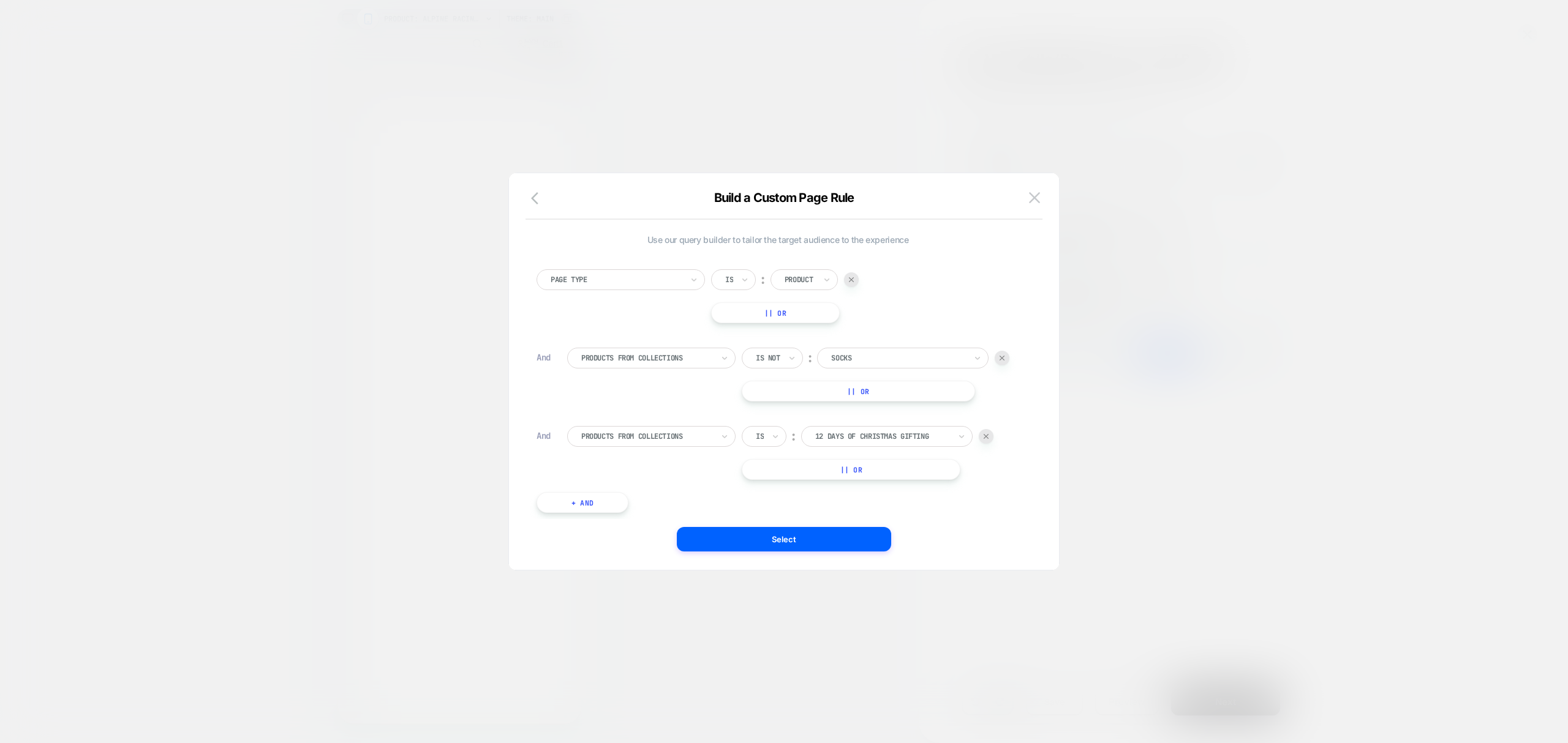
click at [1005, 499] on div "Page Type Is ︰ Product || Or And Products From Collections Is not ︰ SOCKS || Or…" at bounding box center [778, 385] width 495 height 268
click at [985, 434] on img at bounding box center [986, 436] width 5 height 5
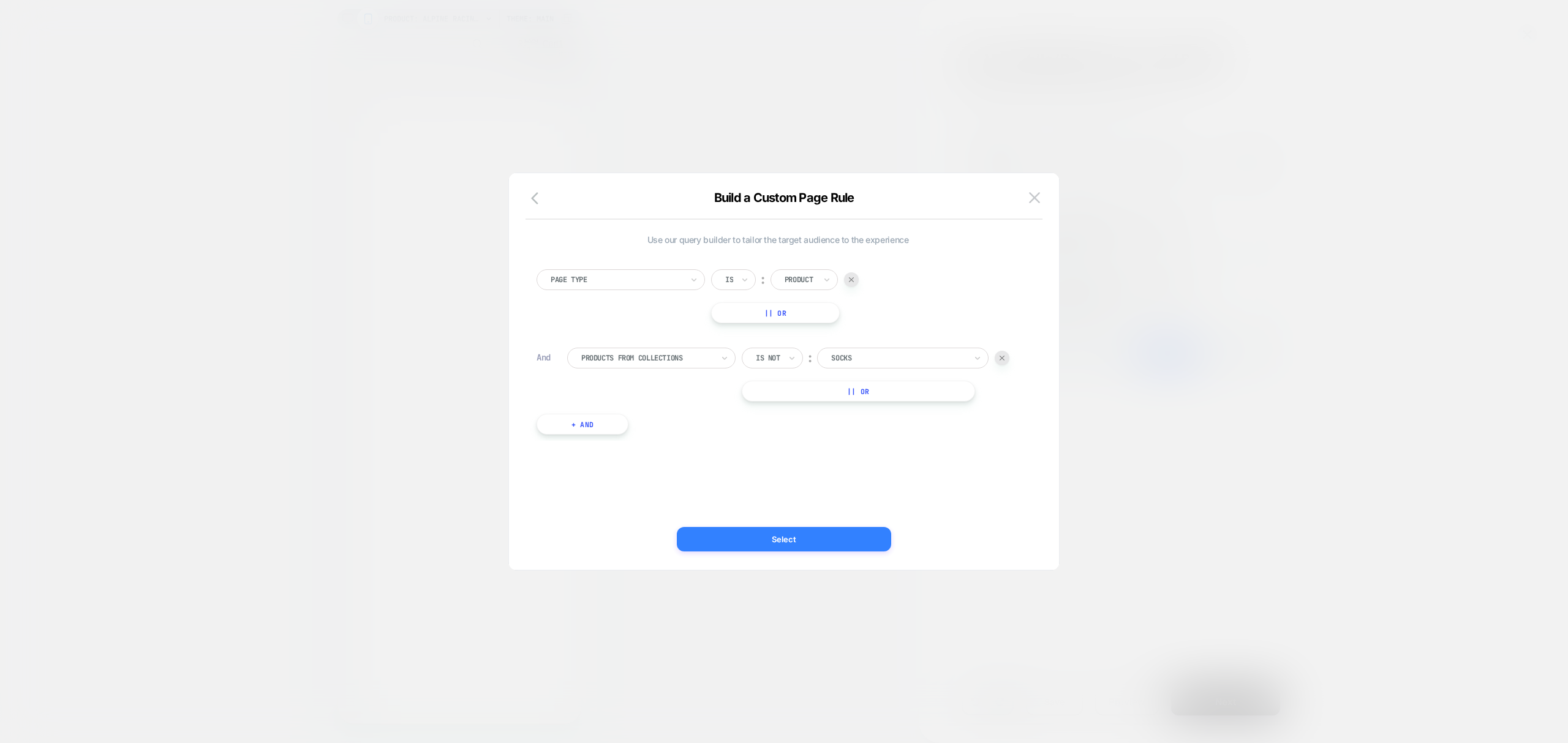
click at [815, 541] on button "Select" at bounding box center [783, 539] width 214 height 25
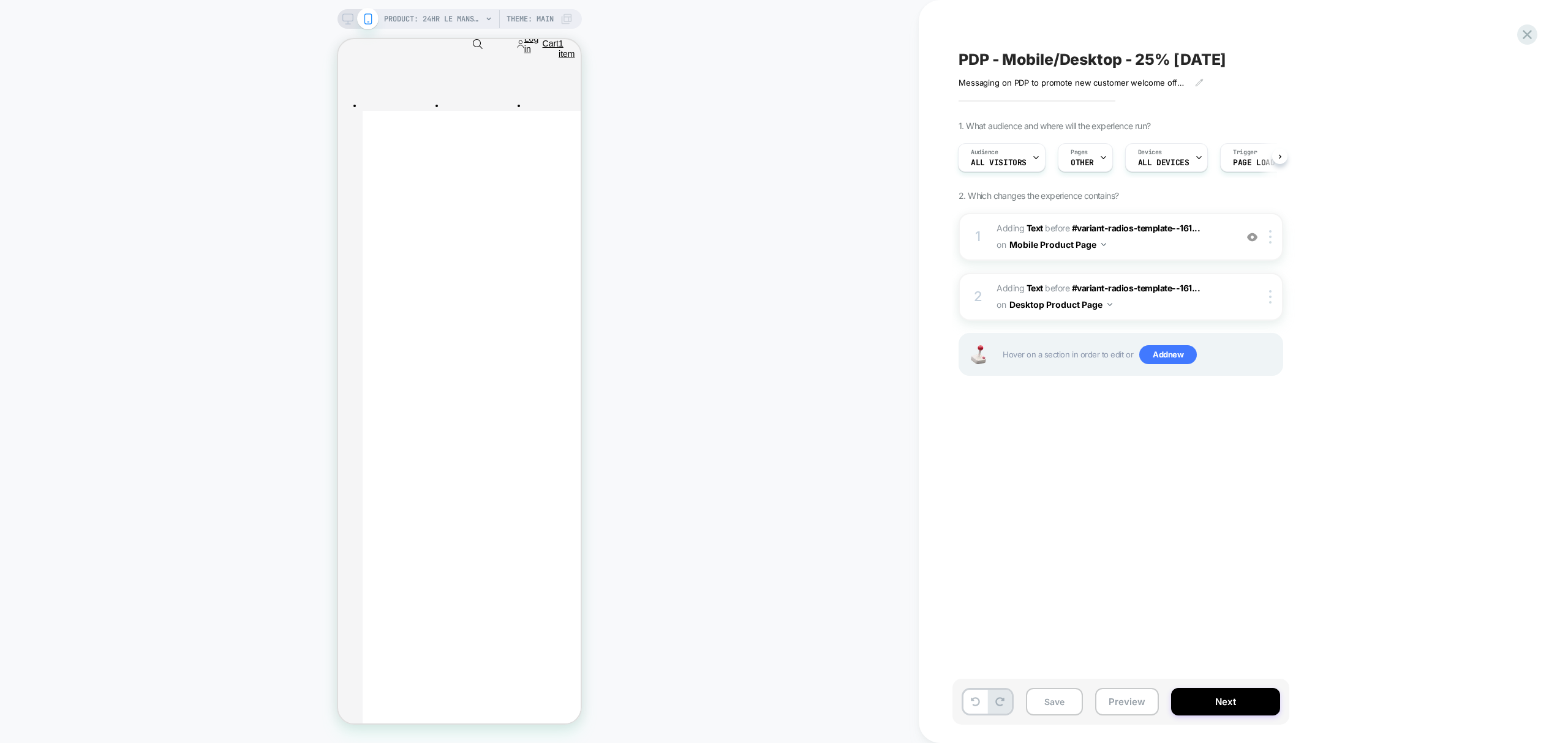
scroll to position [0, 1]
click at [1036, 701] on button "Save" at bounding box center [1054, 702] width 57 height 28
click at [1525, 35] on icon at bounding box center [1527, 35] width 17 height 17
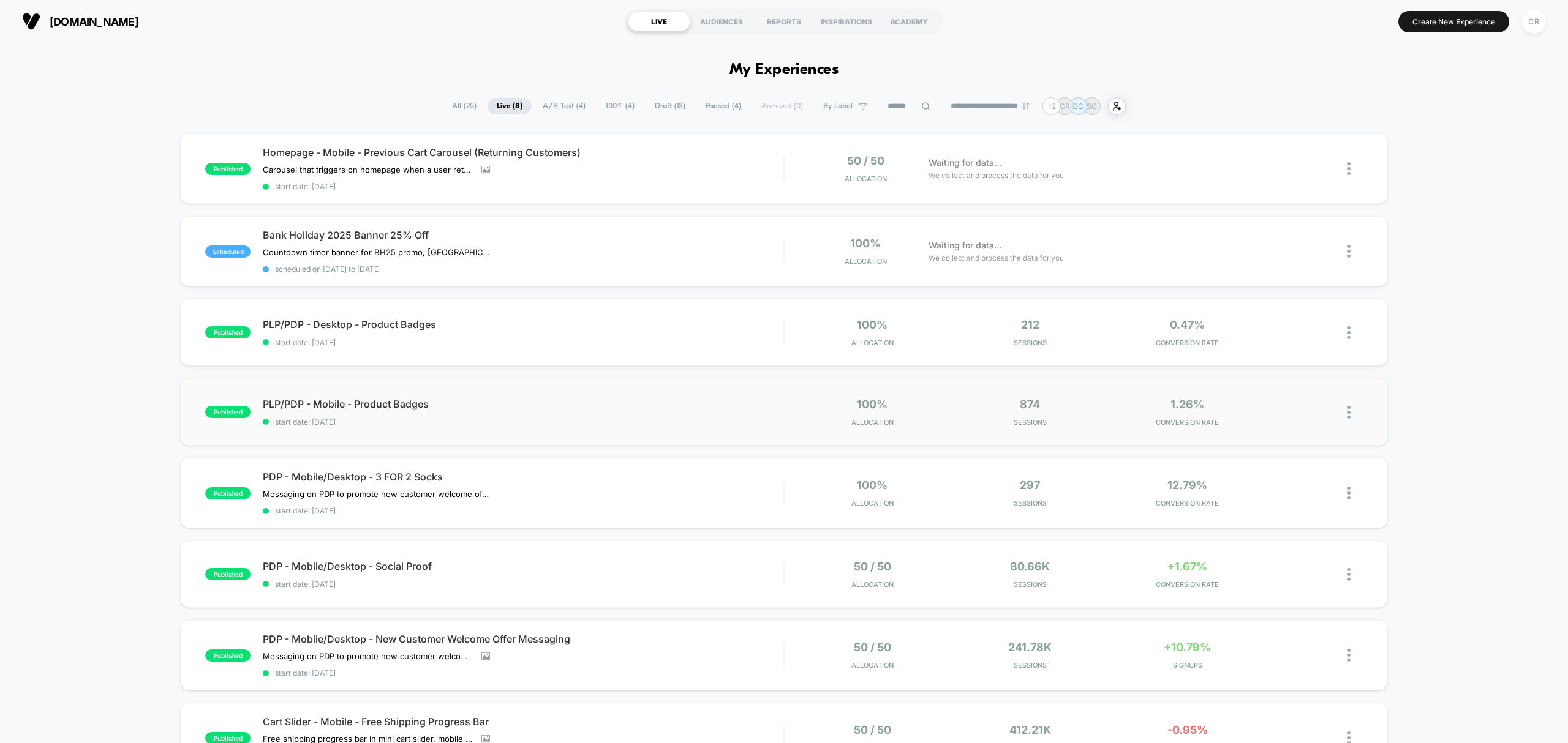
click at [1178, 396] on div "published PLP/PDP - Mobile - Product Badges start date: 8/21/2025 100% Allocati…" at bounding box center [783, 412] width 1207 height 67
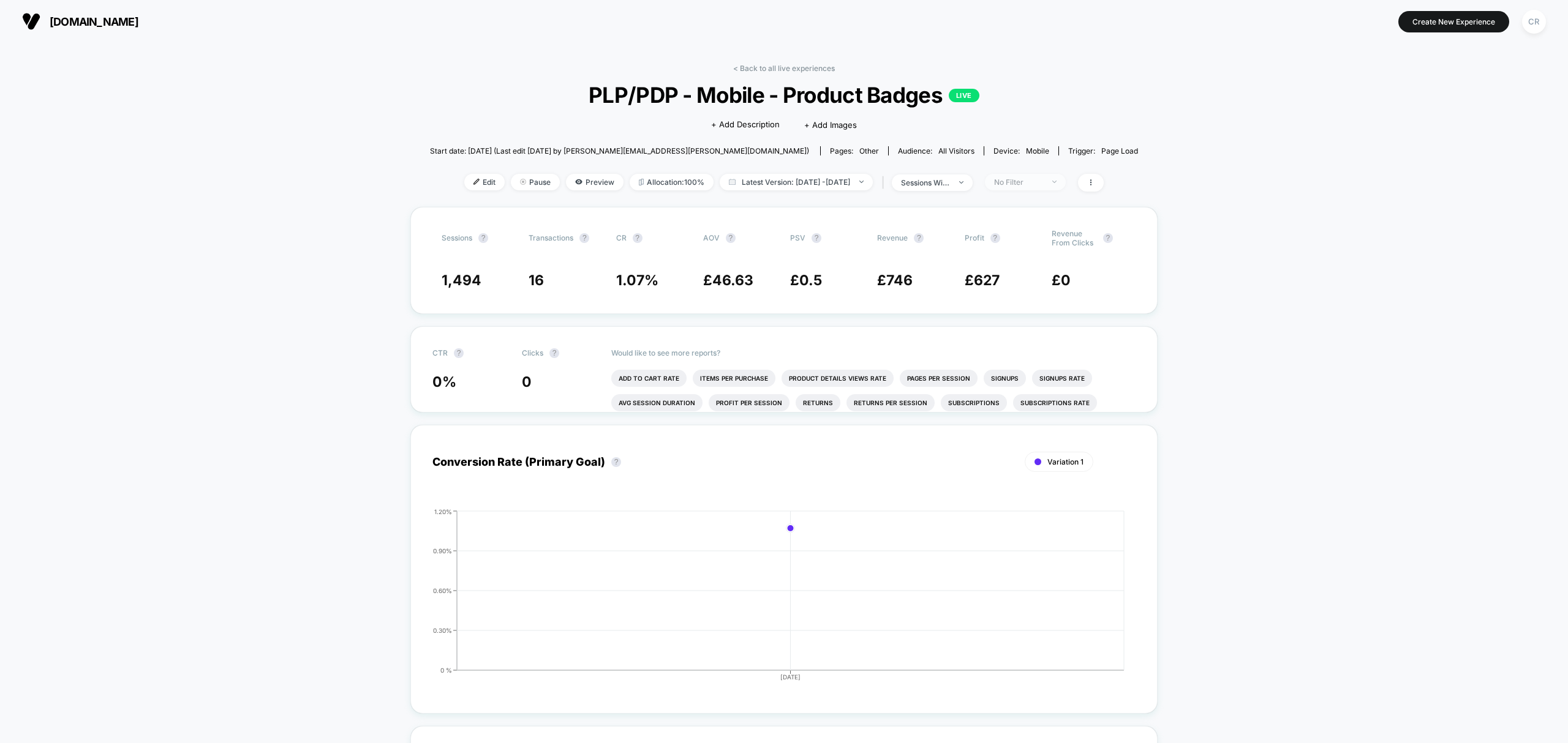
click at [1028, 180] on div "No Filter" at bounding box center [1018, 182] width 49 height 9
click at [1025, 280] on span "Returning Visitors" at bounding box center [1043, 276] width 70 height 10
click at [1022, 366] on button "Save" at bounding box center [1045, 359] width 112 height 20
click at [1043, 185] on div "Returning Visitors" at bounding box center [1018, 182] width 49 height 9
click at [1040, 293] on div "Mobile Visitors ? Desktop Visitors ? Returning Visitors ? New Visitors ? No Fil…" at bounding box center [1044, 294] width 150 height 187
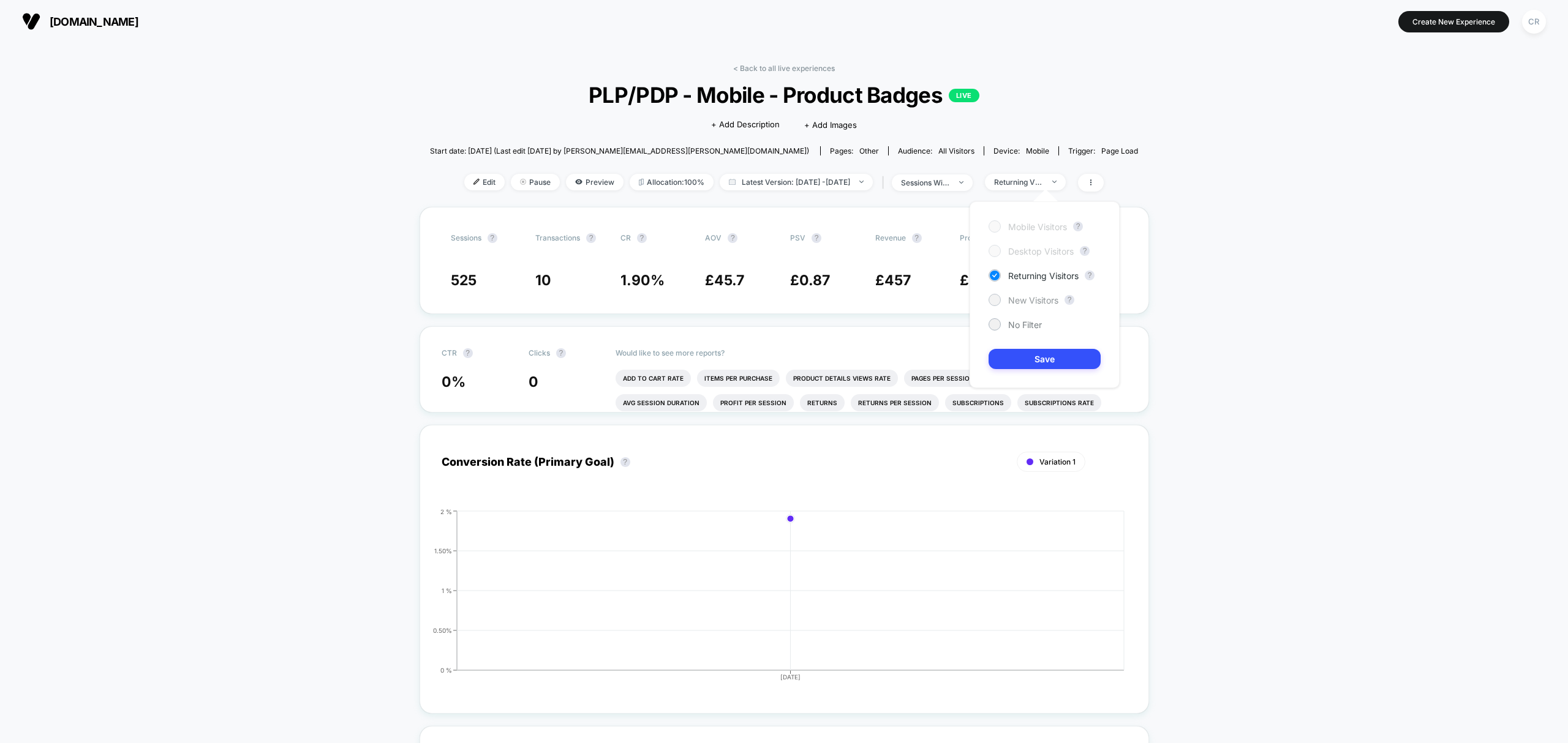
click at [1040, 295] on span "New Visitors" at bounding box center [1033, 300] width 50 height 10
click at [1035, 360] on button "Save" at bounding box center [1045, 359] width 112 height 20
click at [104, 14] on button "[DOMAIN_NAME]" at bounding box center [80, 22] width 123 height 20
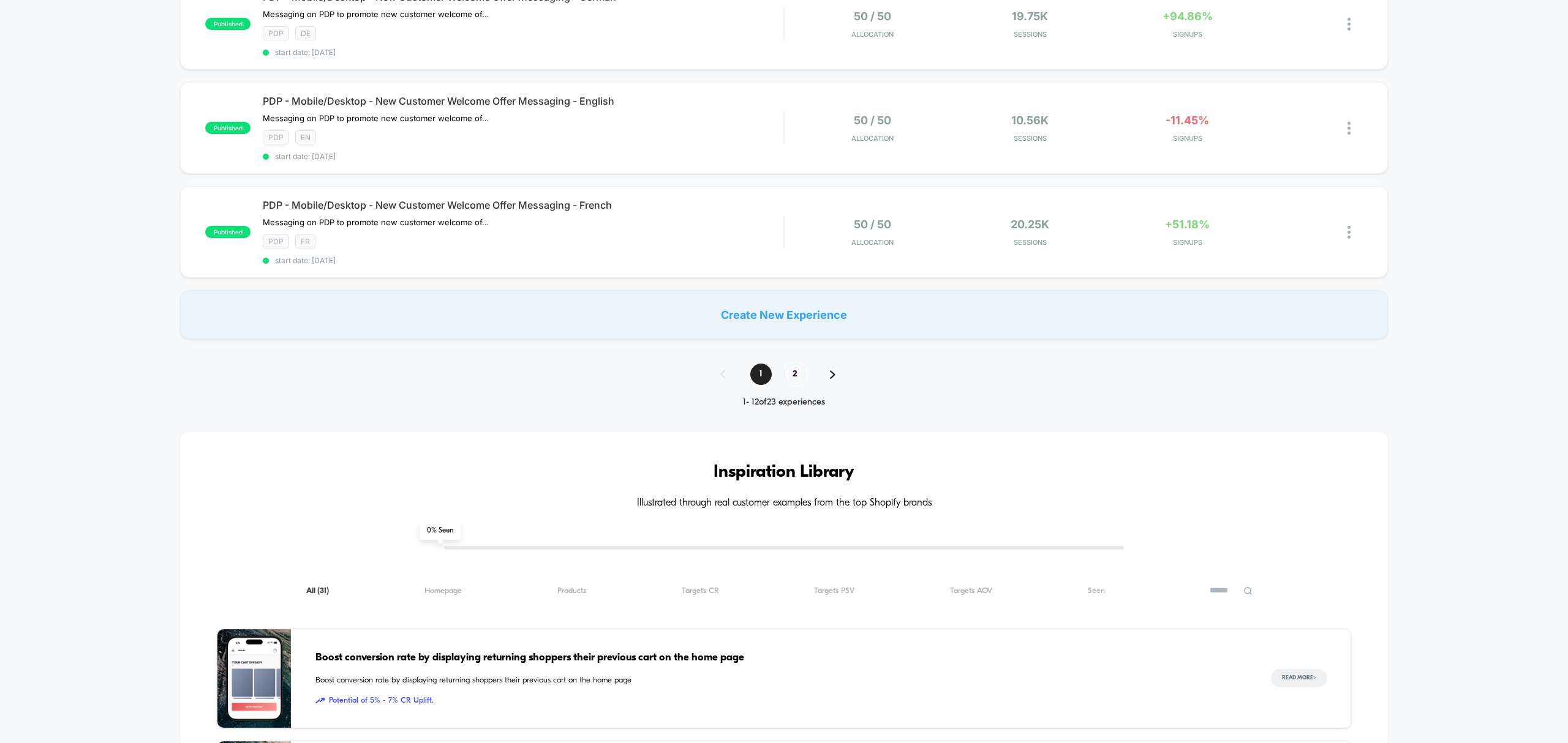
scroll to position [897, 0]
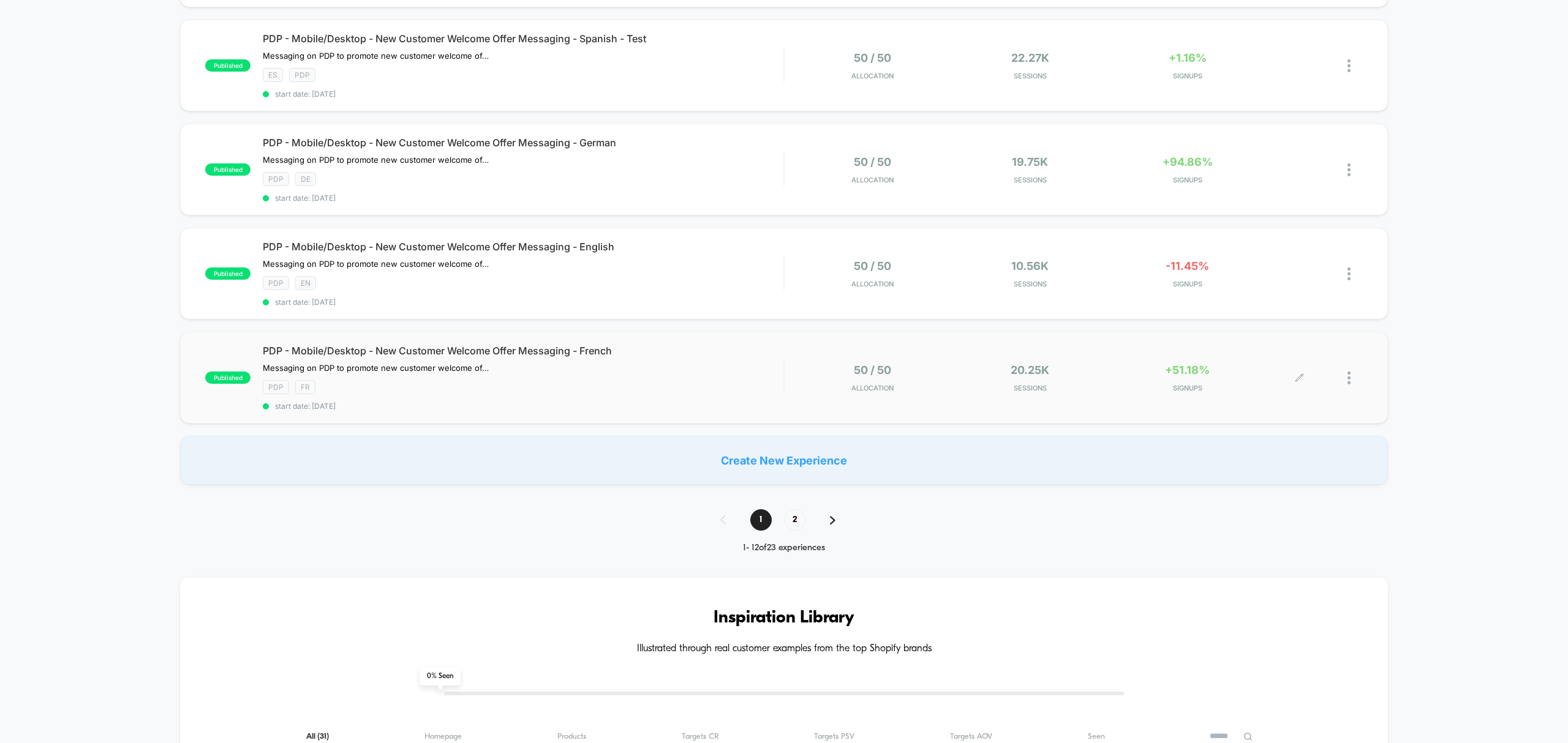
click at [1183, 373] on div "+51.18% SIGNUPS" at bounding box center [1187, 378] width 151 height 29
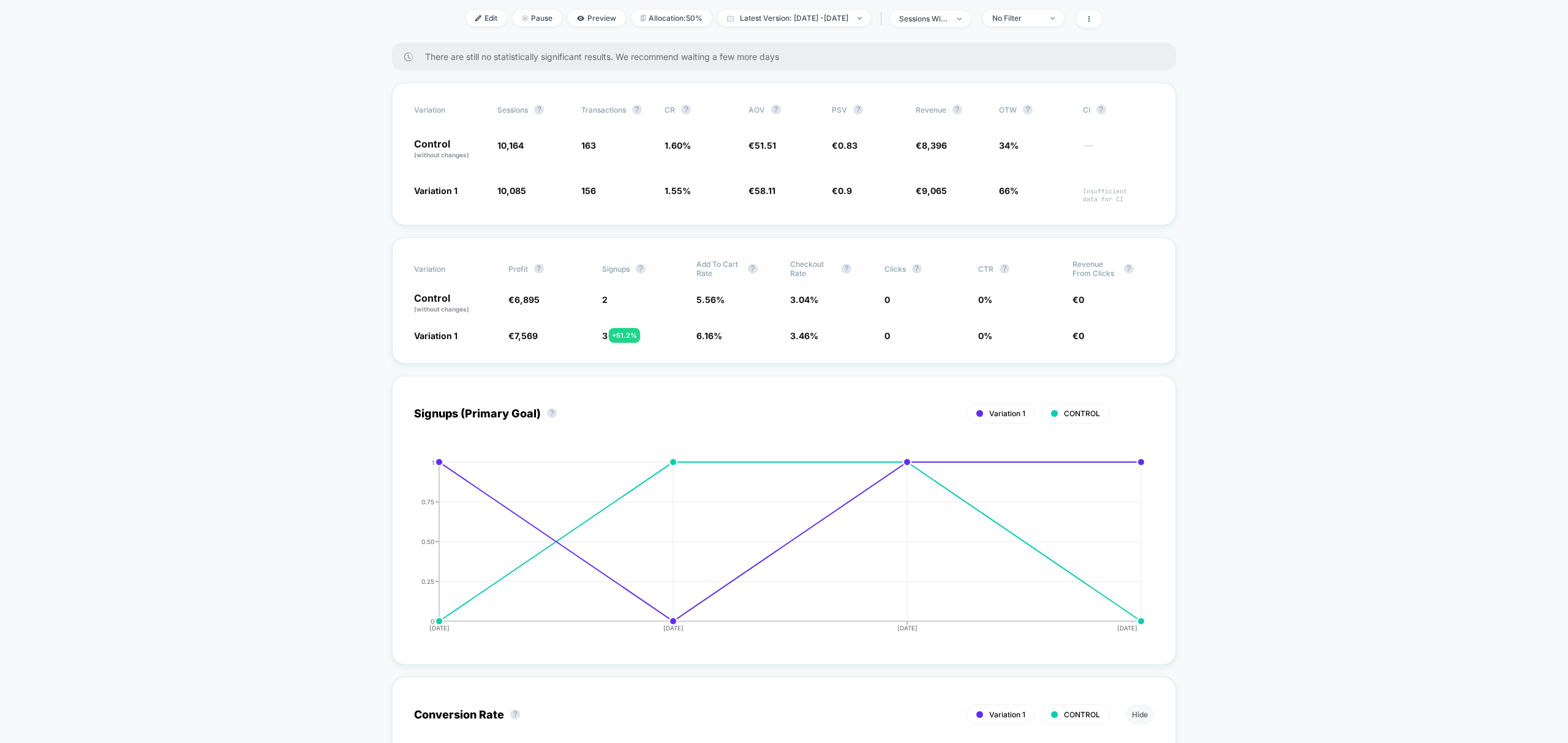
scroll to position [245, 0]
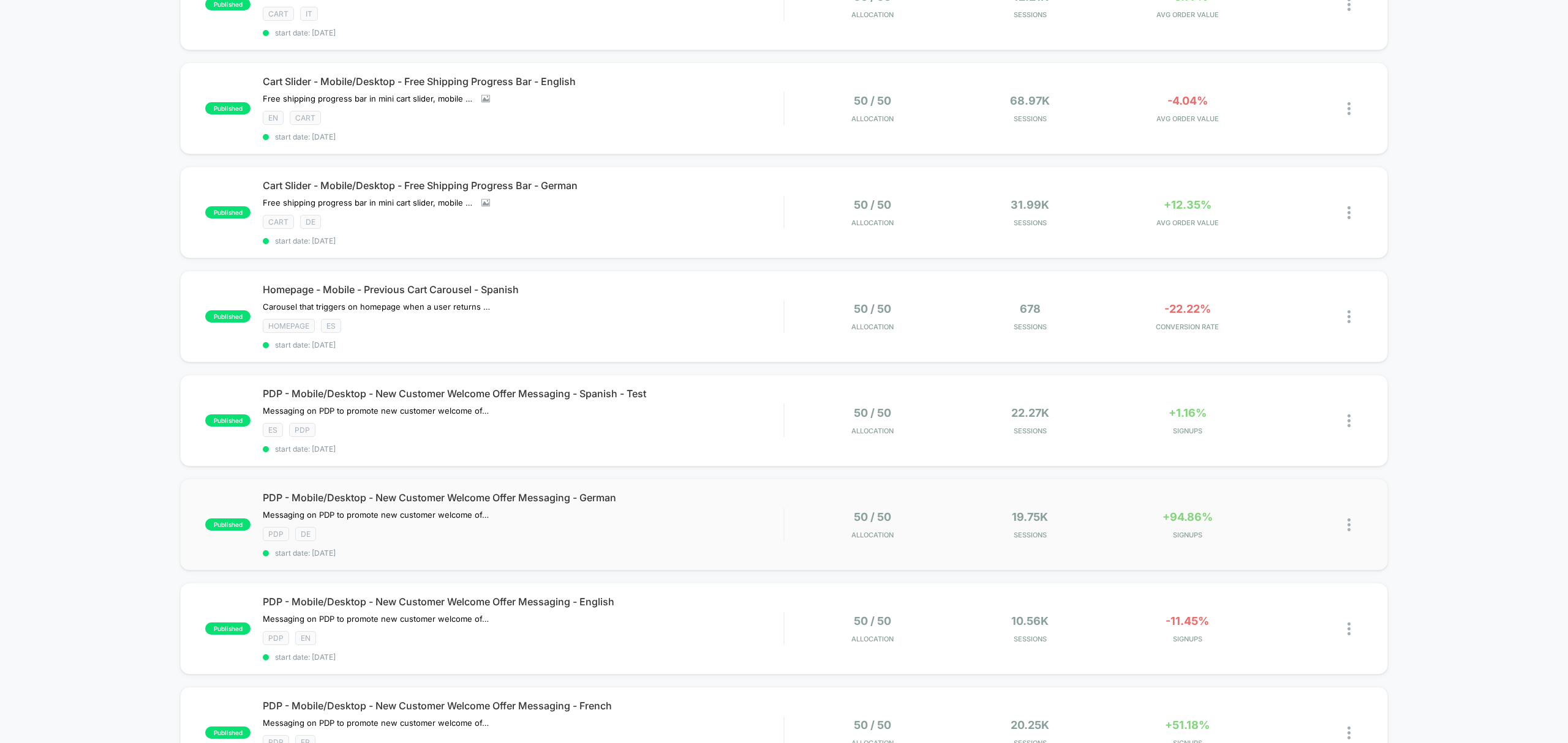
scroll to position [571, 0]
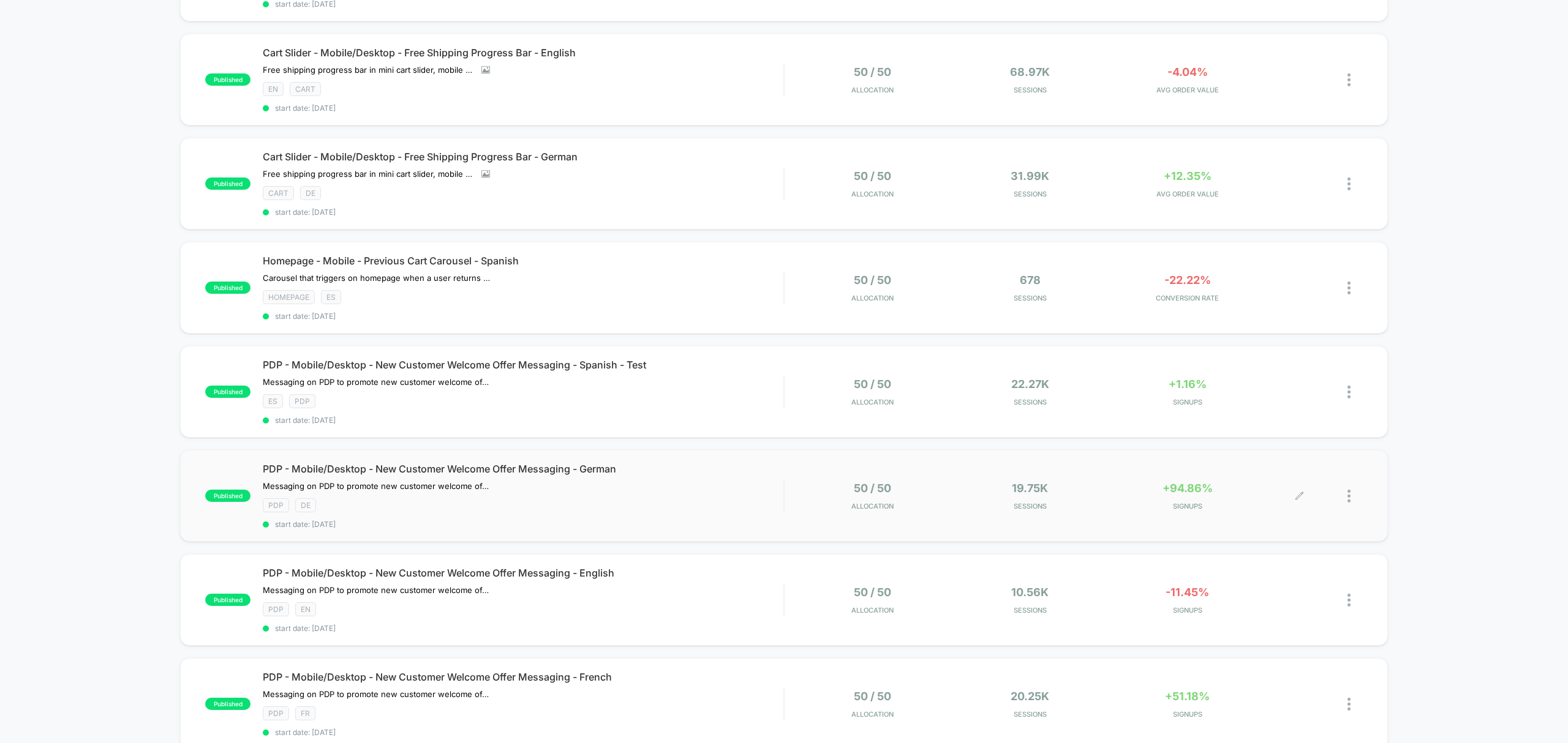
click at [1182, 497] on div "+94.86% SIGNUPS" at bounding box center [1187, 496] width 151 height 29
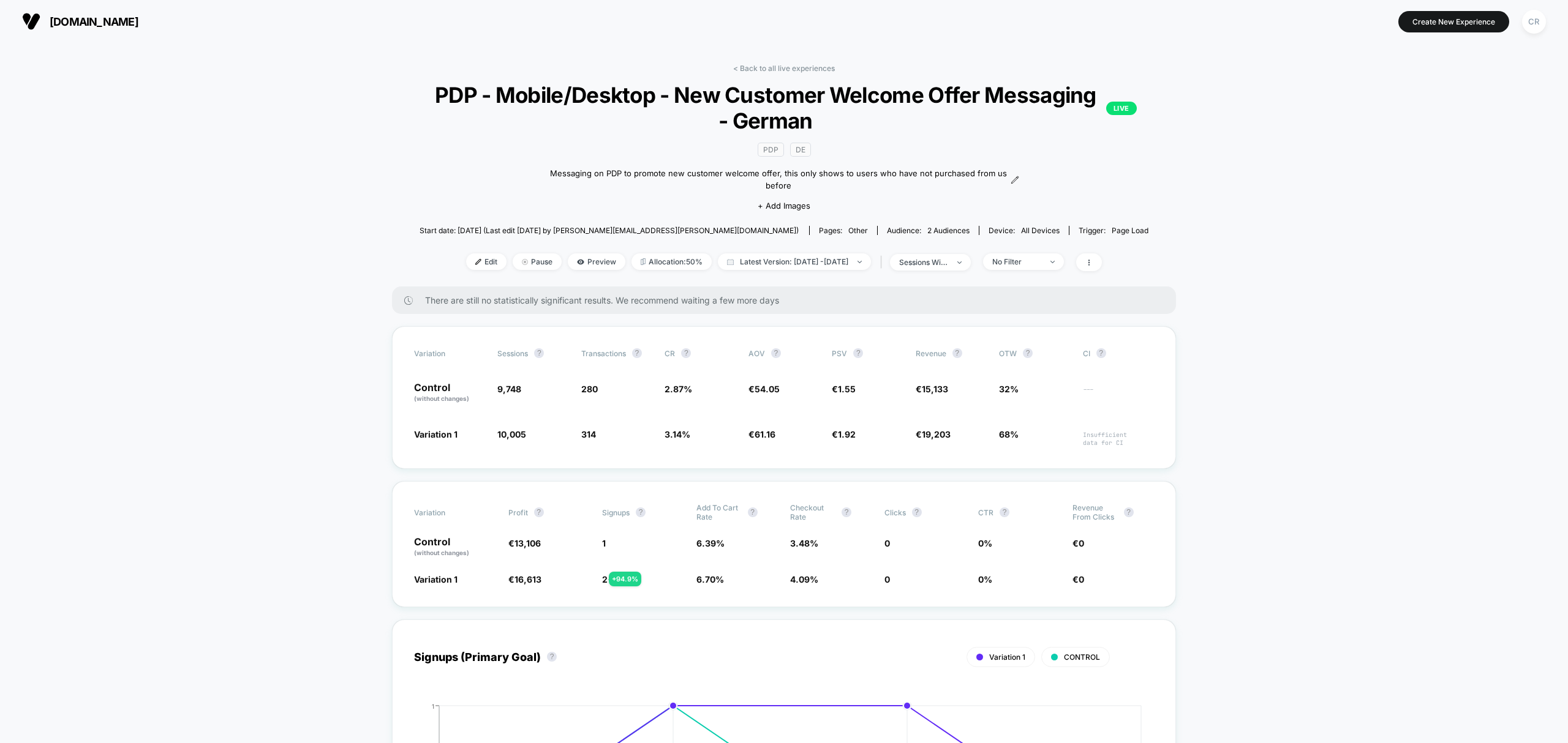
click at [112, 23] on span "neweracap.eu" at bounding box center [94, 22] width 89 height 13
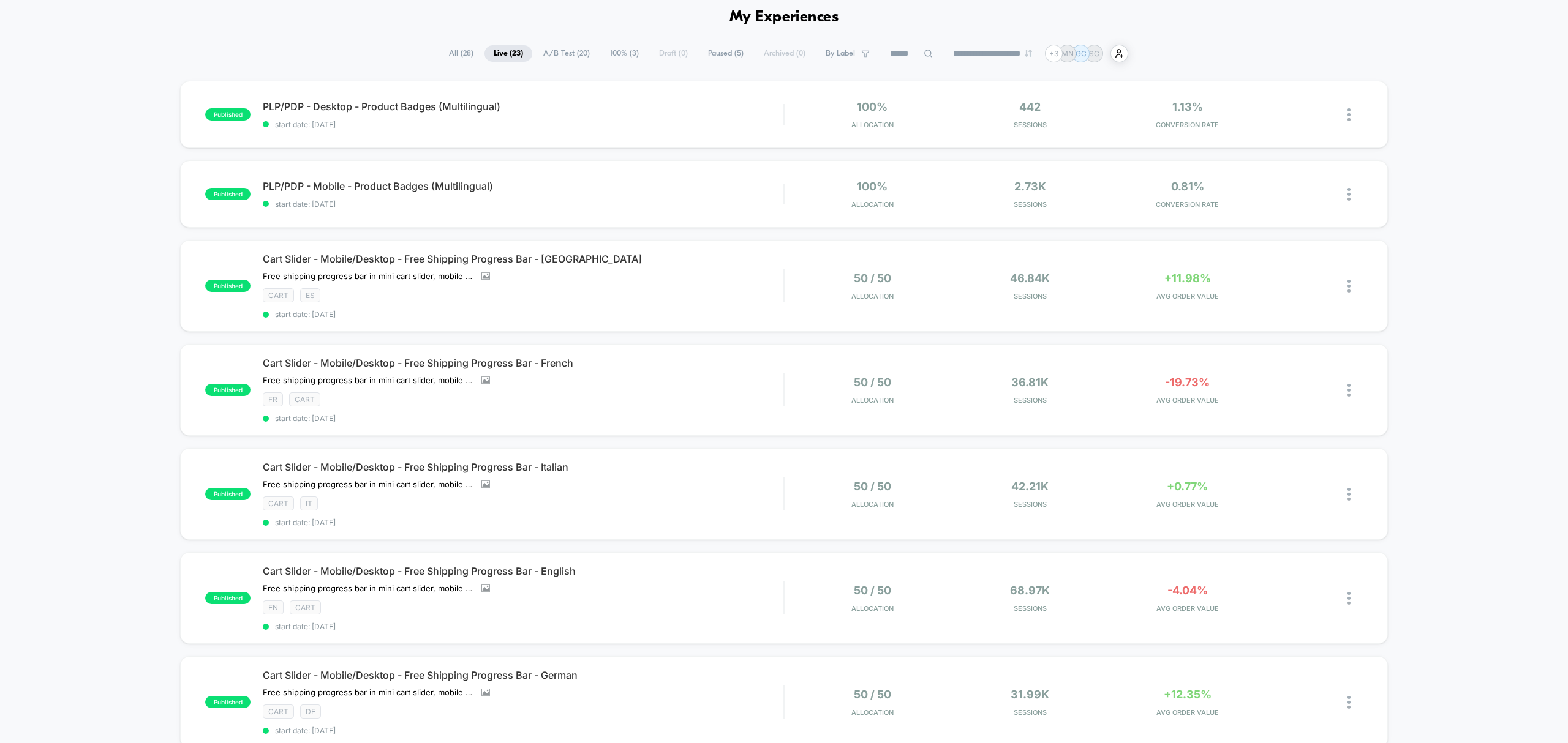
scroll to position [81, 0]
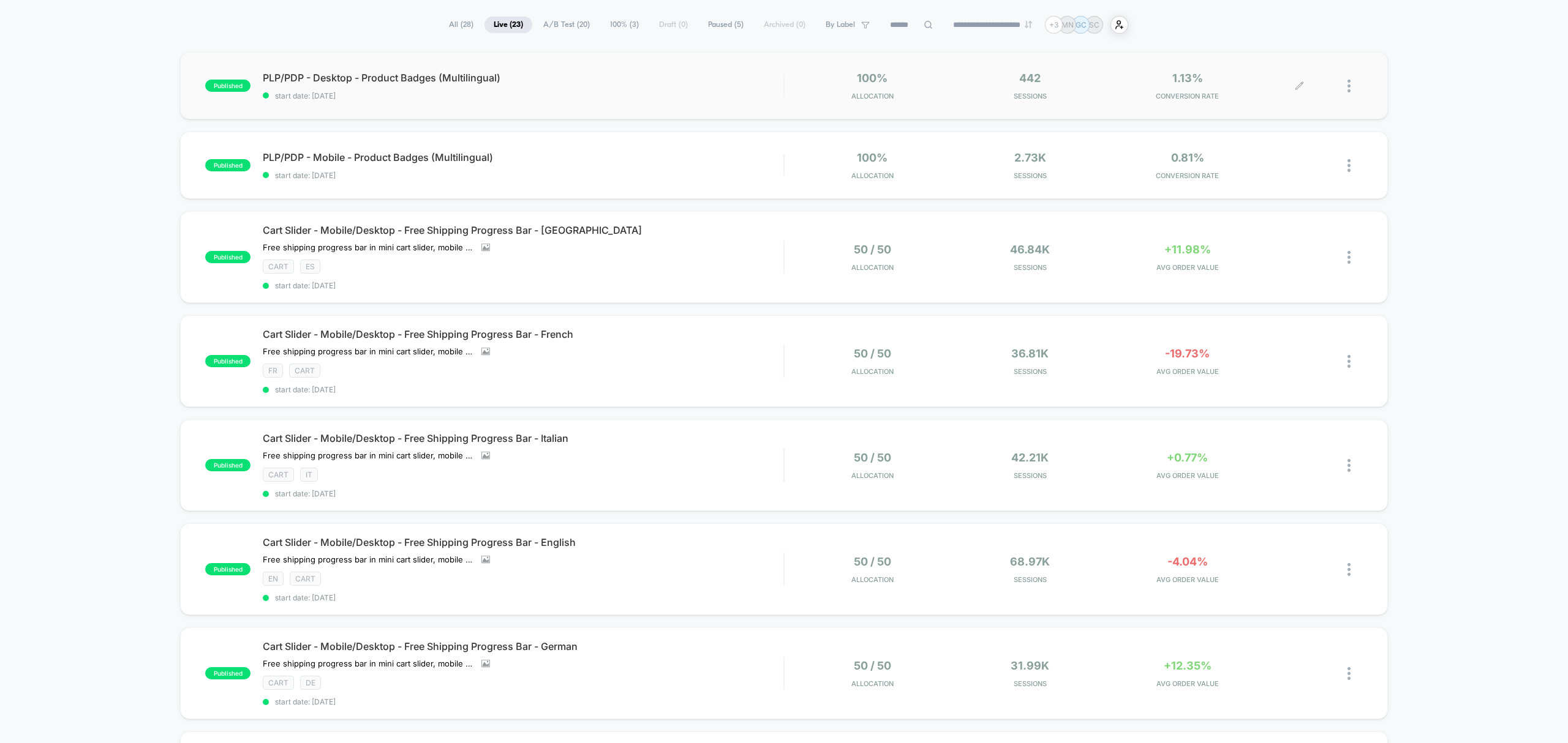
click at [1190, 81] on span "1.13%" at bounding box center [1188, 78] width 31 height 13
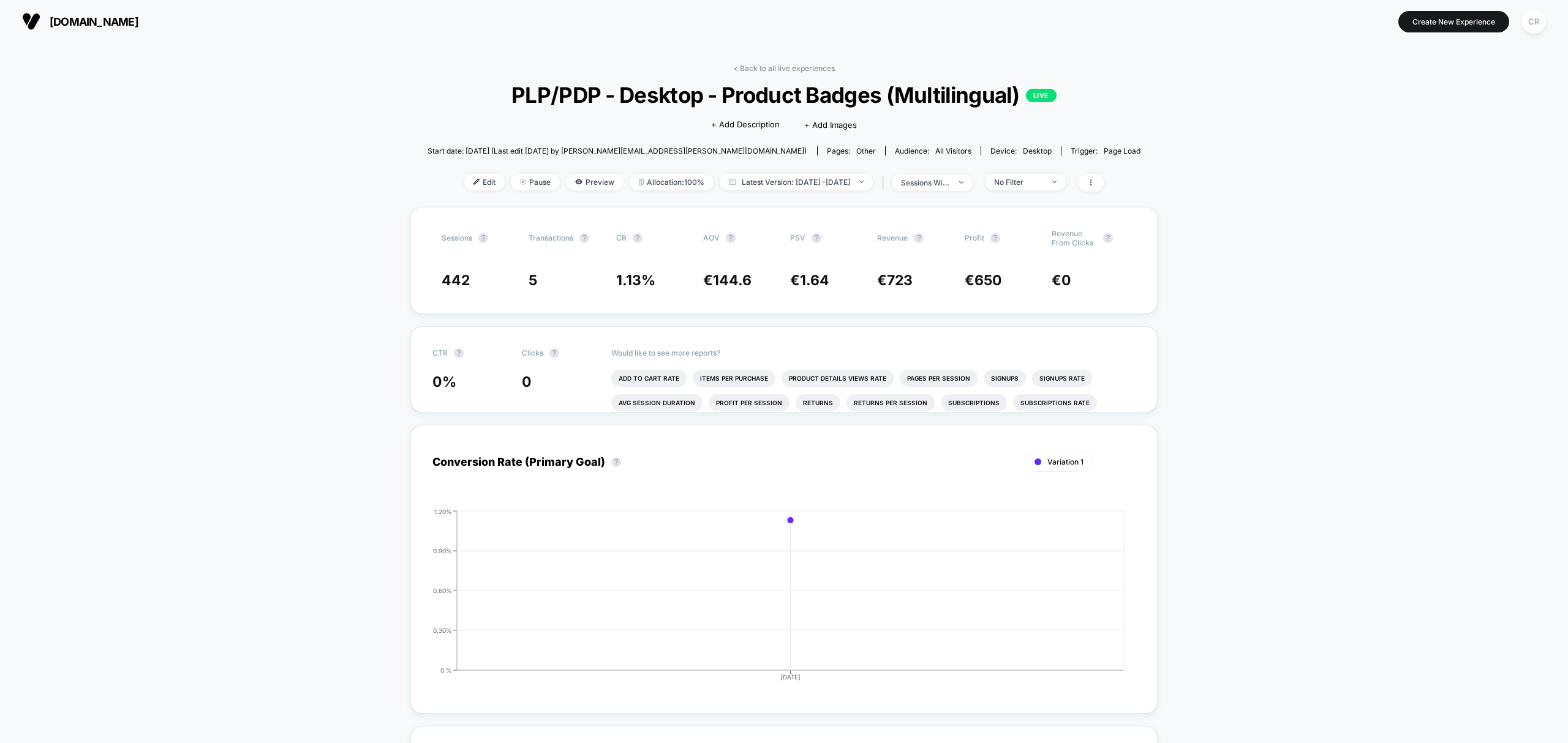
click at [131, 21] on span "neweracap.eu" at bounding box center [94, 22] width 89 height 13
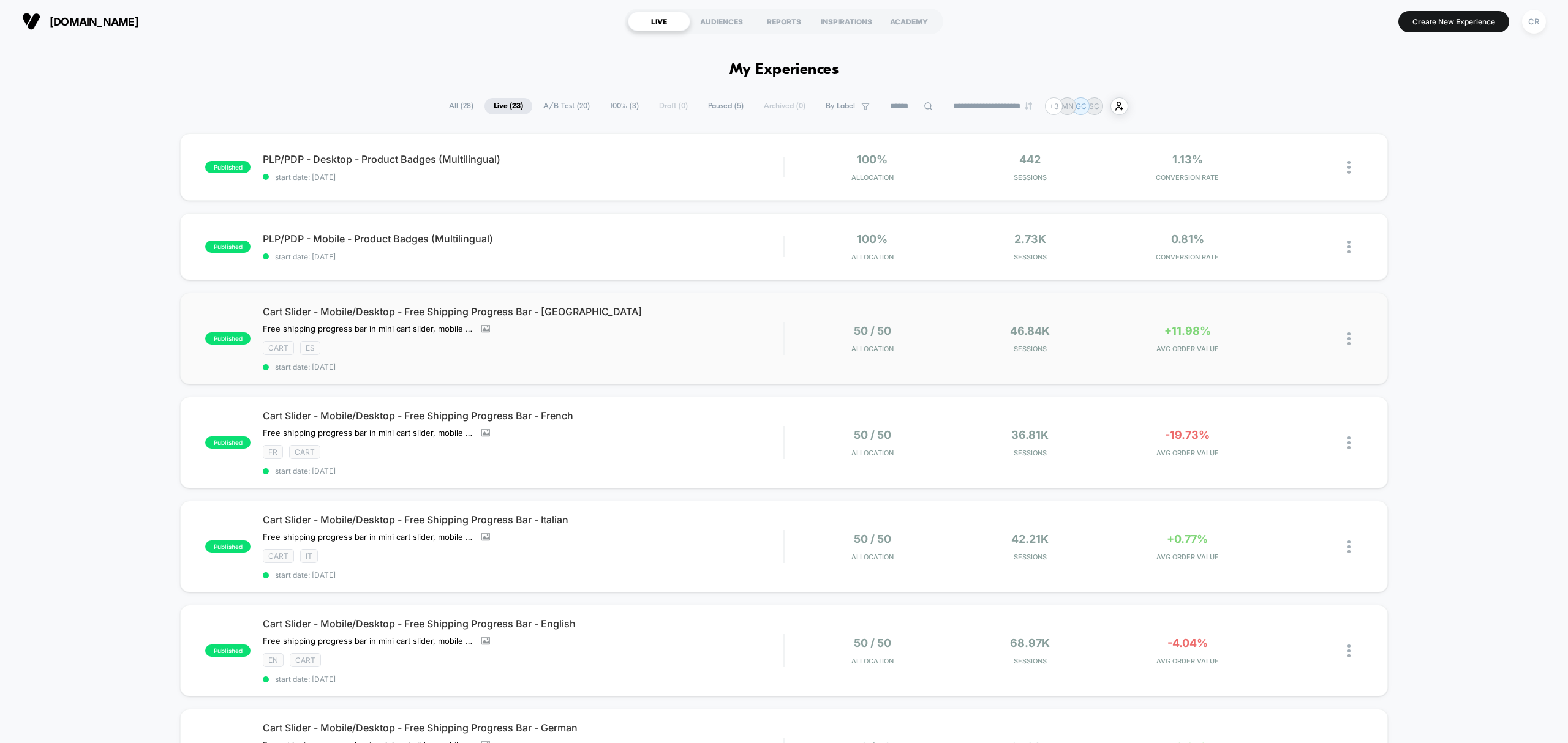
drag, startPoint x: 1485, startPoint y: 363, endPoint x: 1346, endPoint y: 363, distance: 139.0
click at [1485, 363] on div "published PLP/PDP - Desktop - Product Badges (Multilingual) start date: 8/21/20…" at bounding box center [784, 758] width 1568 height 1249
